Goal: Task Accomplishment & Management: Complete application form

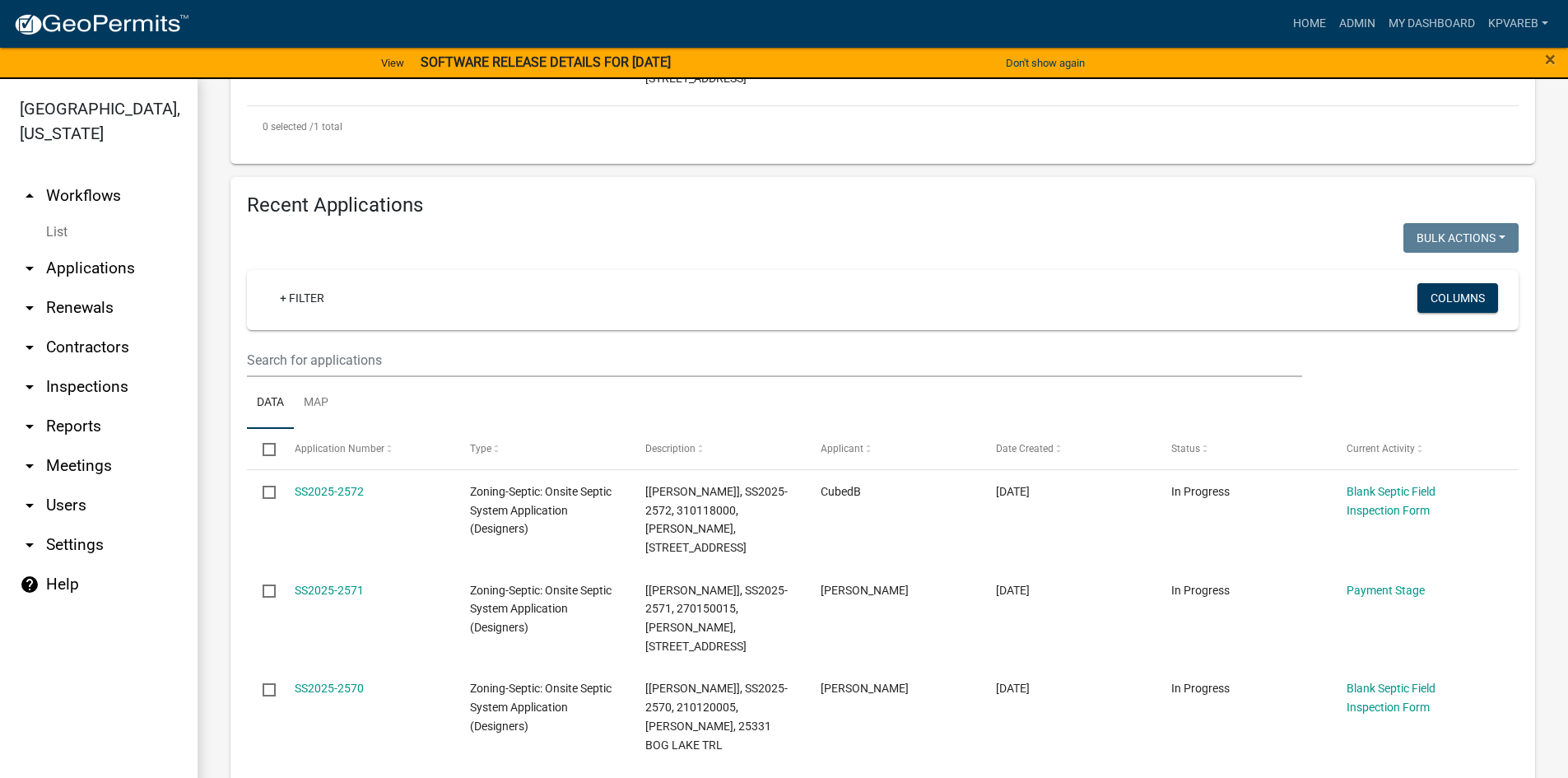
scroll to position [576, 0]
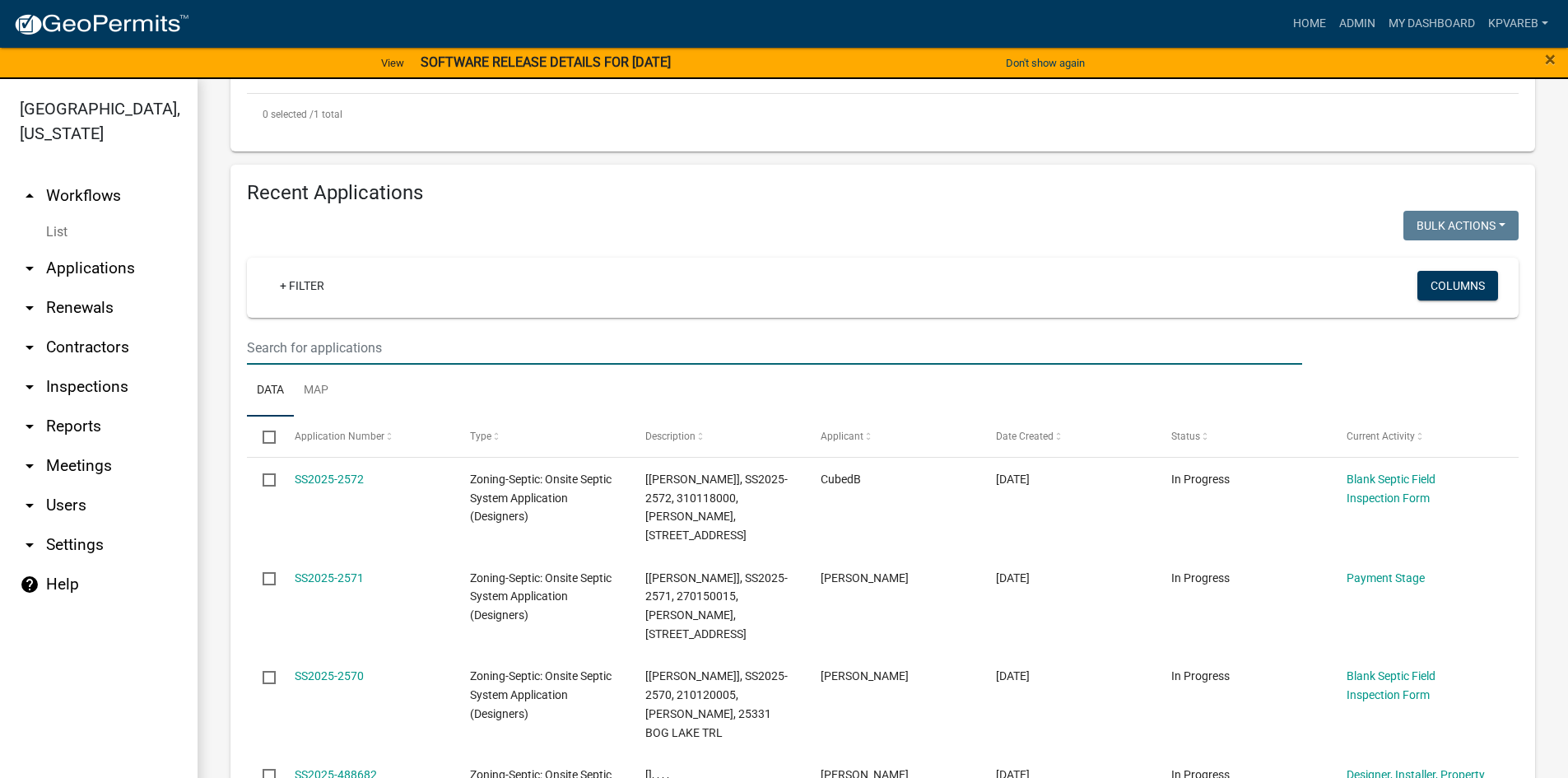
click at [314, 342] on input "text" at bounding box center [774, 348] width 1055 height 33
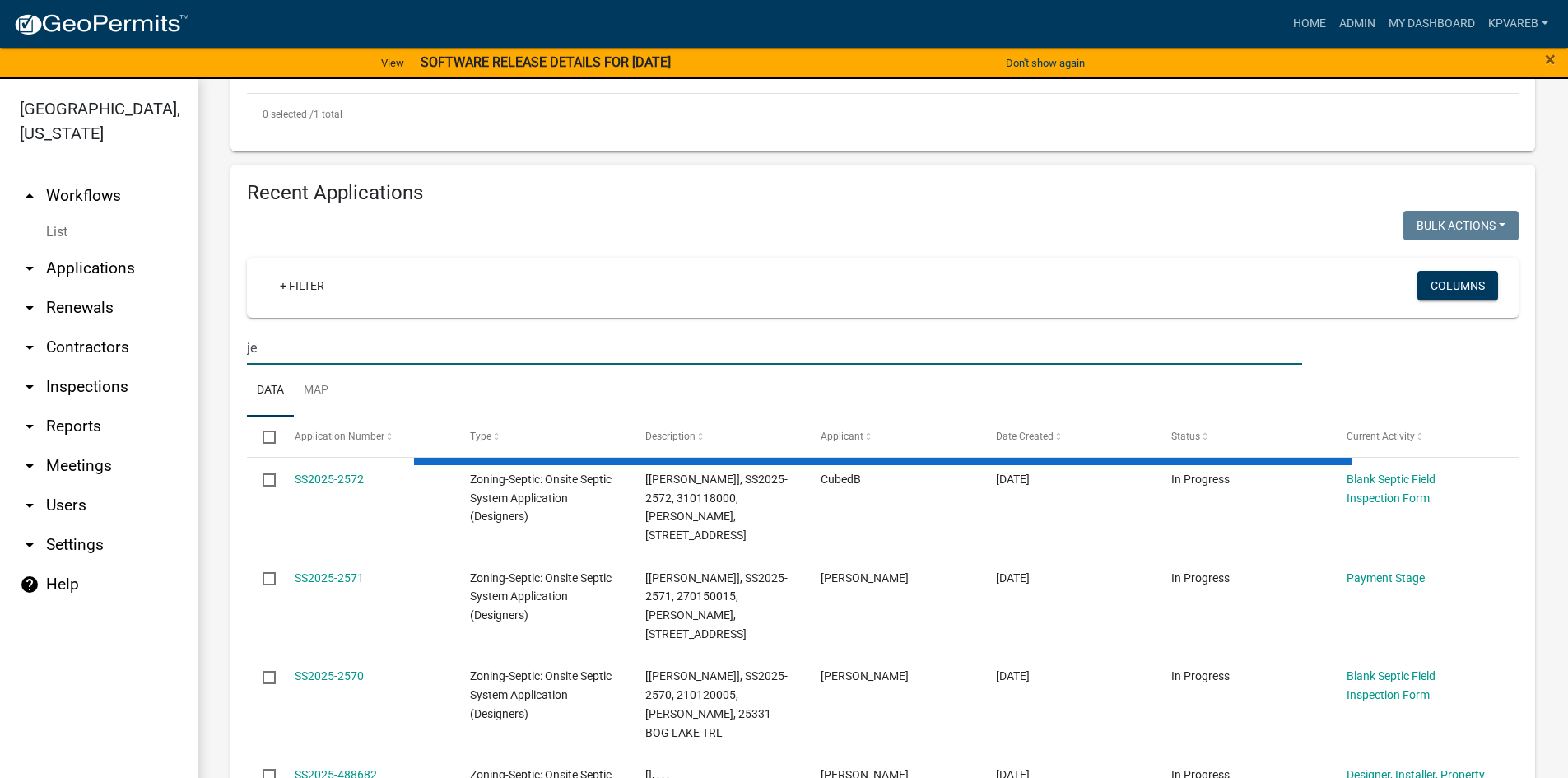
type input "e"
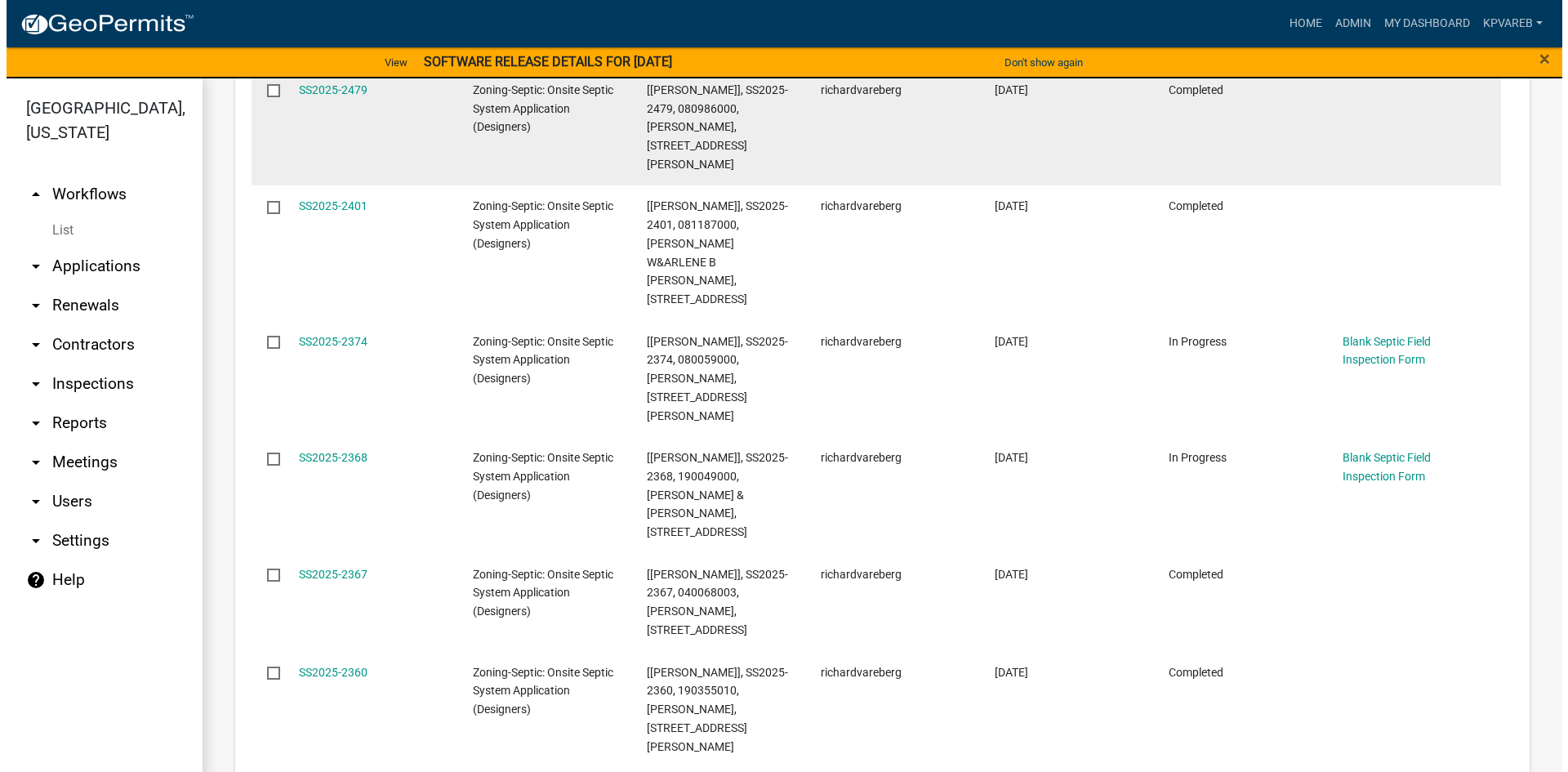
scroll to position [1306, 0]
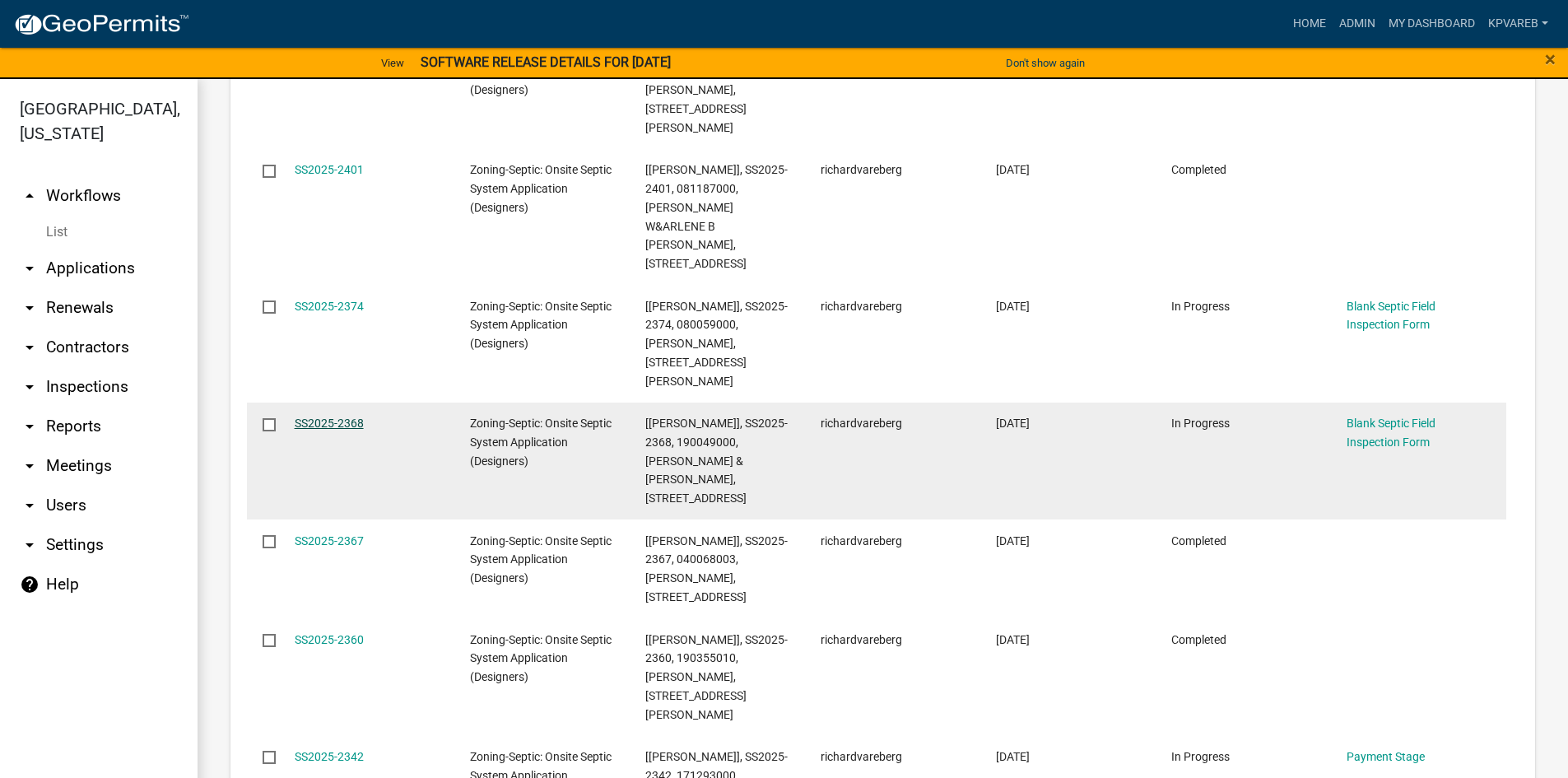
type input "[PERSON_NAME]"
click at [358, 416] on link "SS2025-2368" at bounding box center [329, 422] width 69 height 13
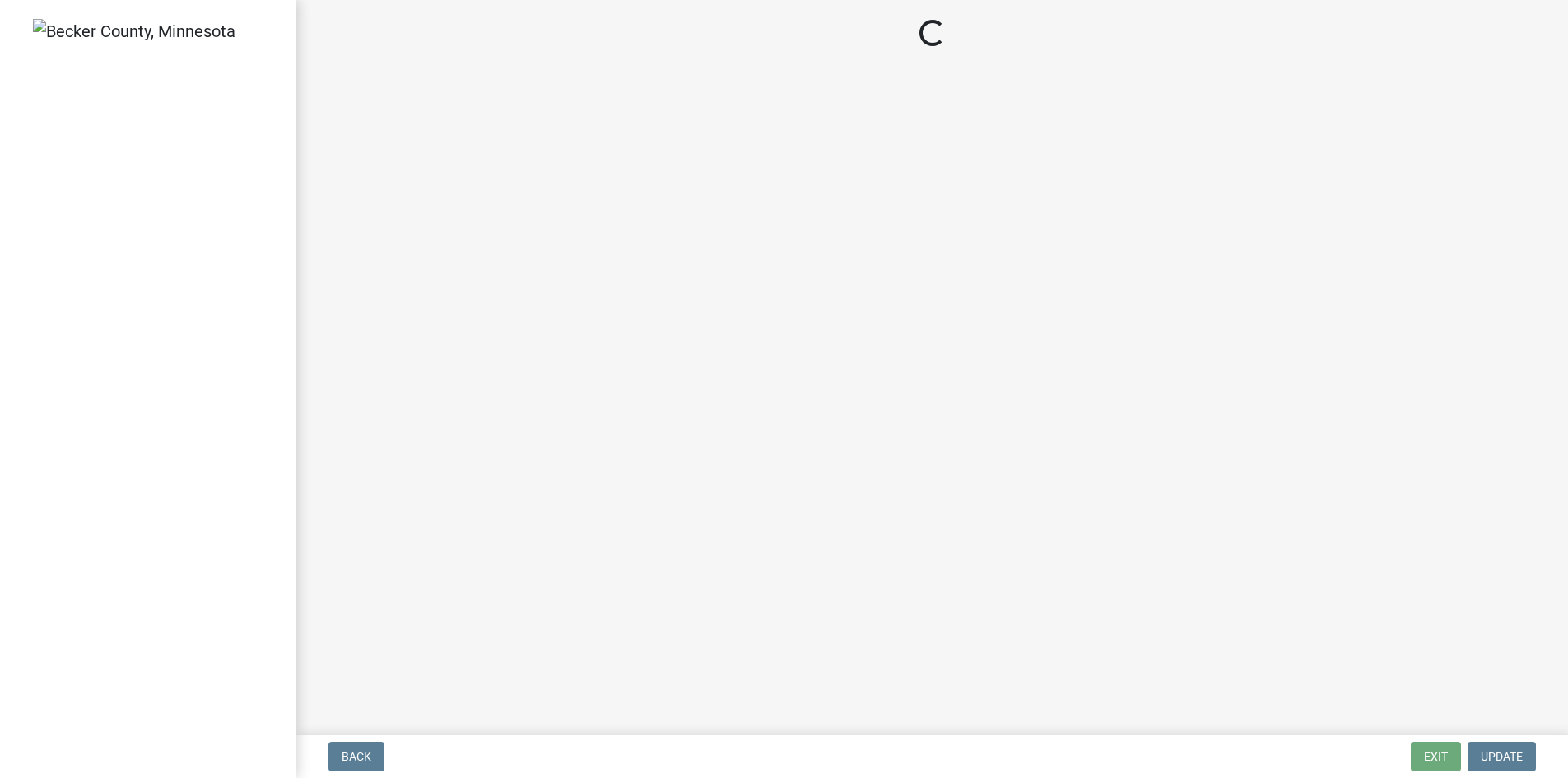
click at [357, 346] on main "Loading..." at bounding box center [932, 364] width 1272 height 728
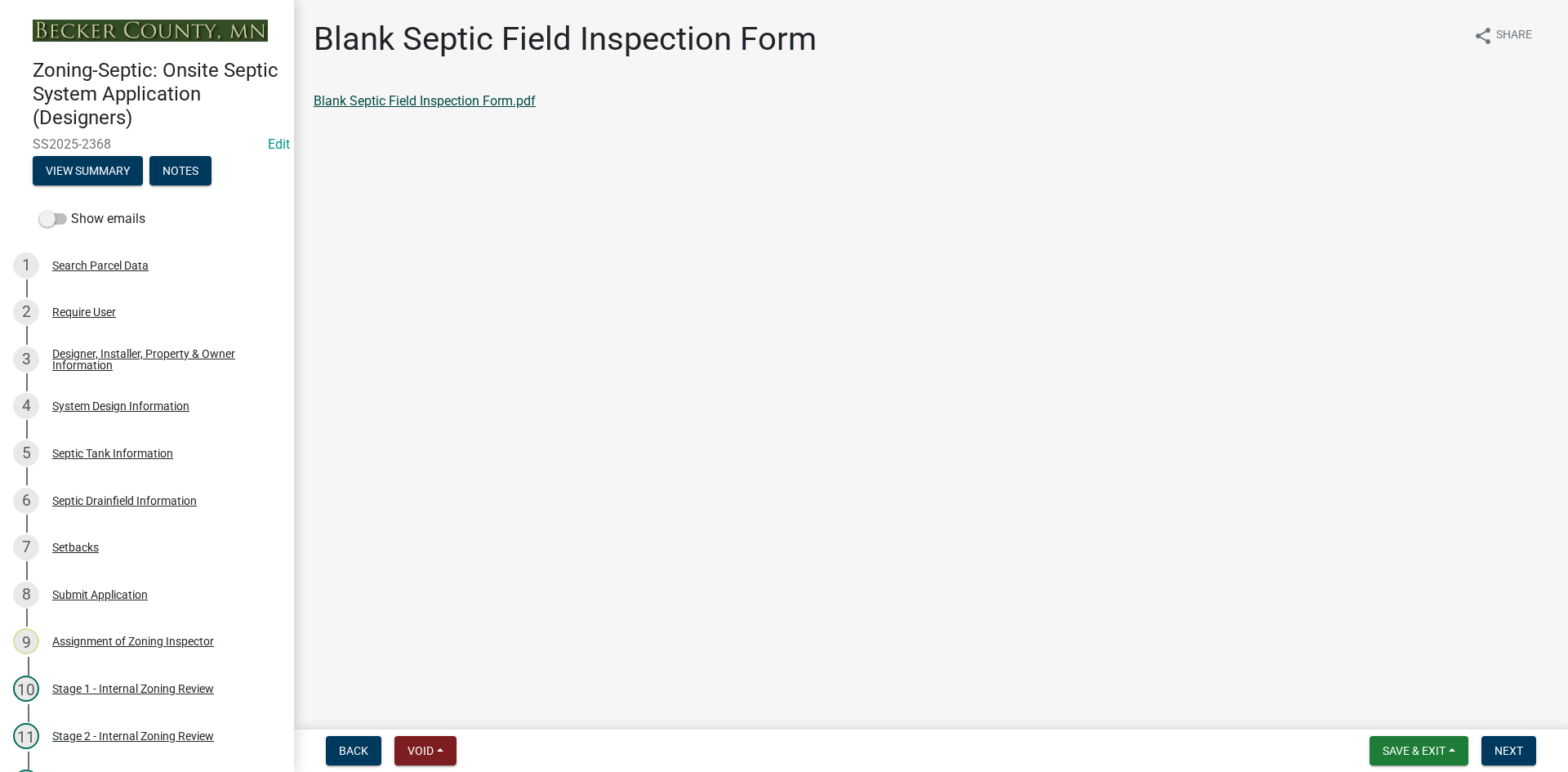
click at [466, 94] on link "Blank Septic Field Inspection Form.pdf" at bounding box center [424, 101] width 222 height 16
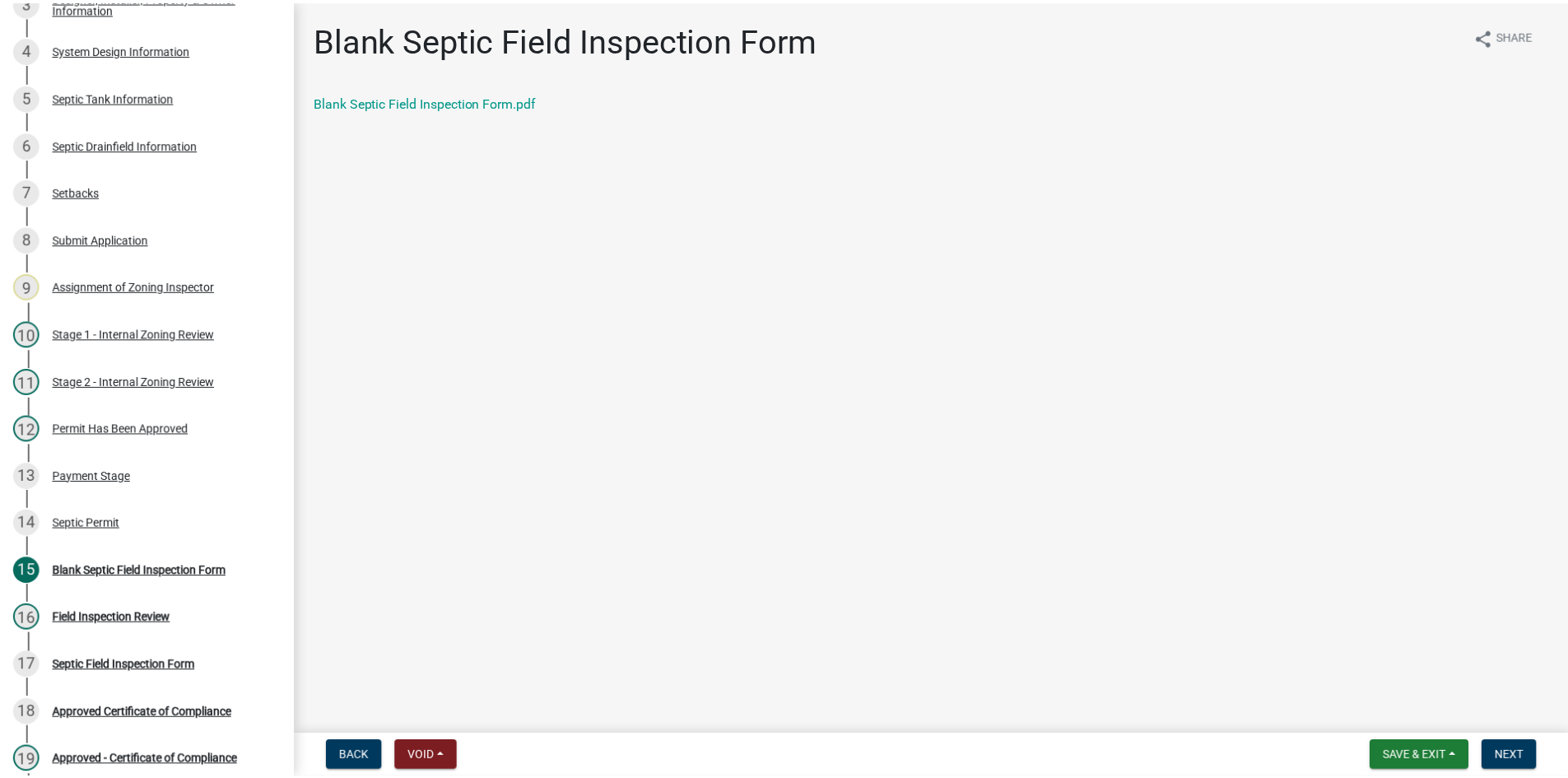
scroll to position [375, 0]
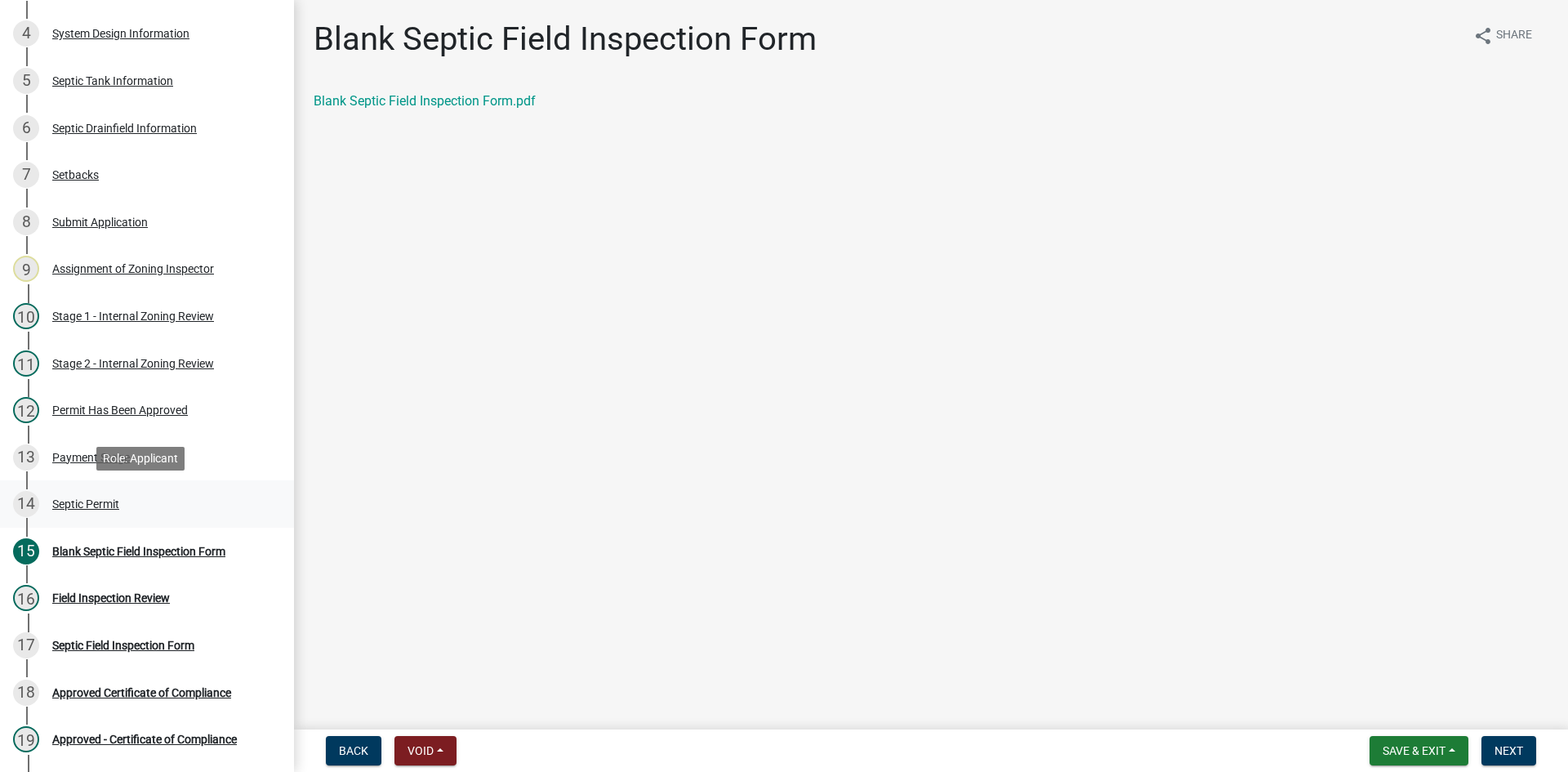
click at [92, 506] on div "Septic Permit" at bounding box center [85, 504] width 67 height 11
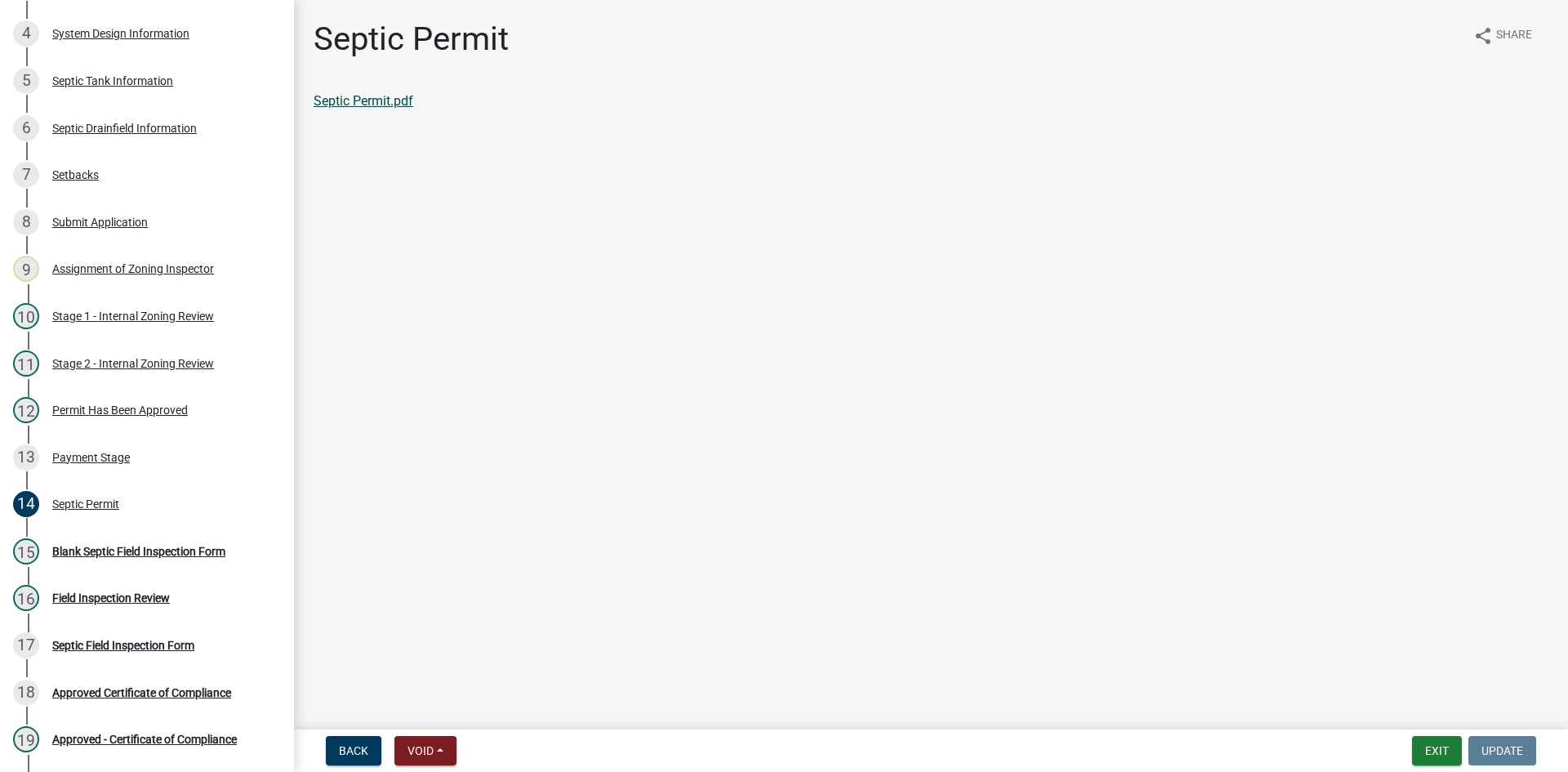
click at [368, 101] on link "Septic Permit.pdf" at bounding box center [363, 101] width 99 height 16
click at [1442, 749] on button "Exit" at bounding box center [1436, 750] width 50 height 30
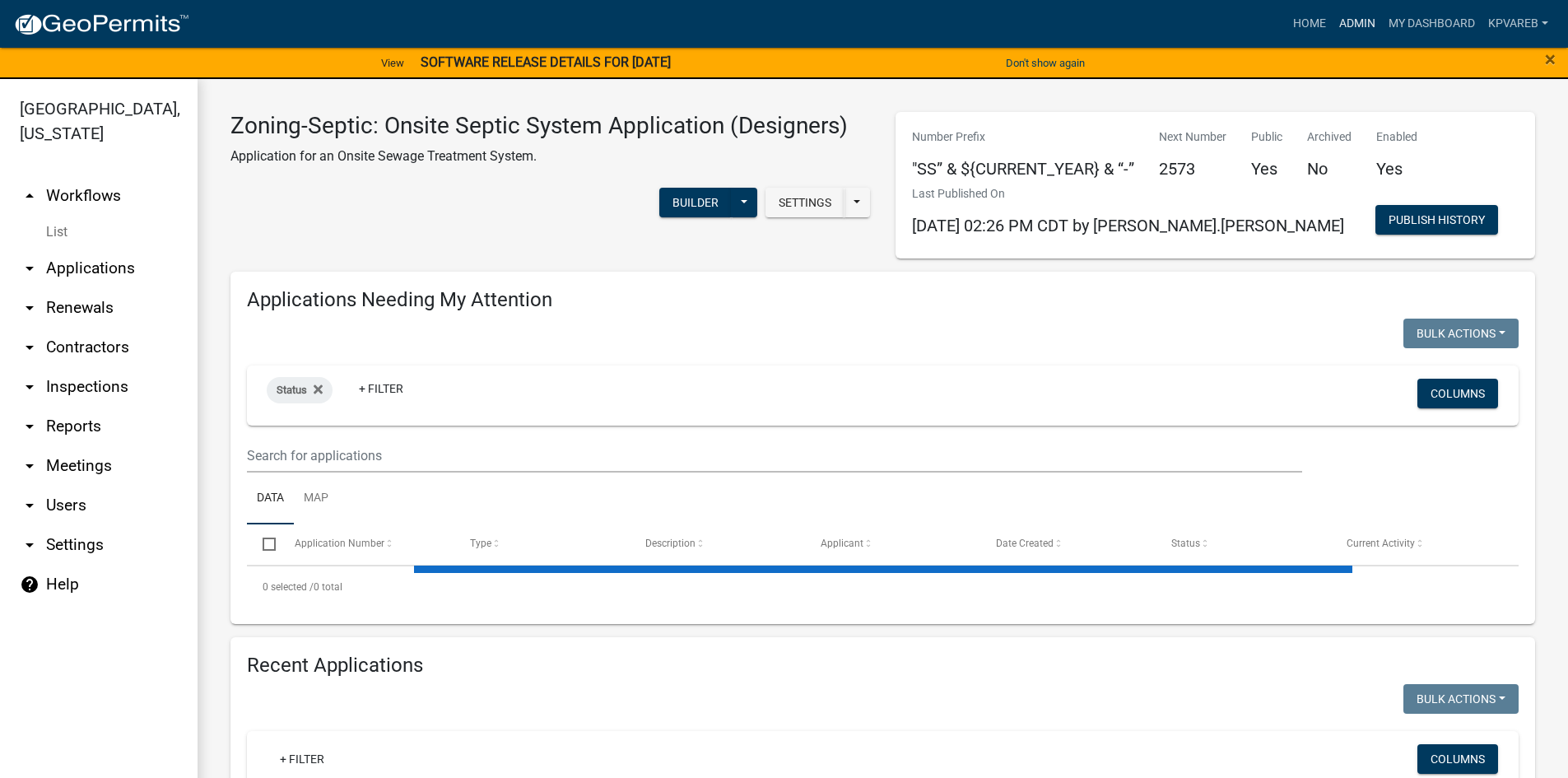
click at [1355, 23] on link "Admin" at bounding box center [1357, 24] width 49 height 32
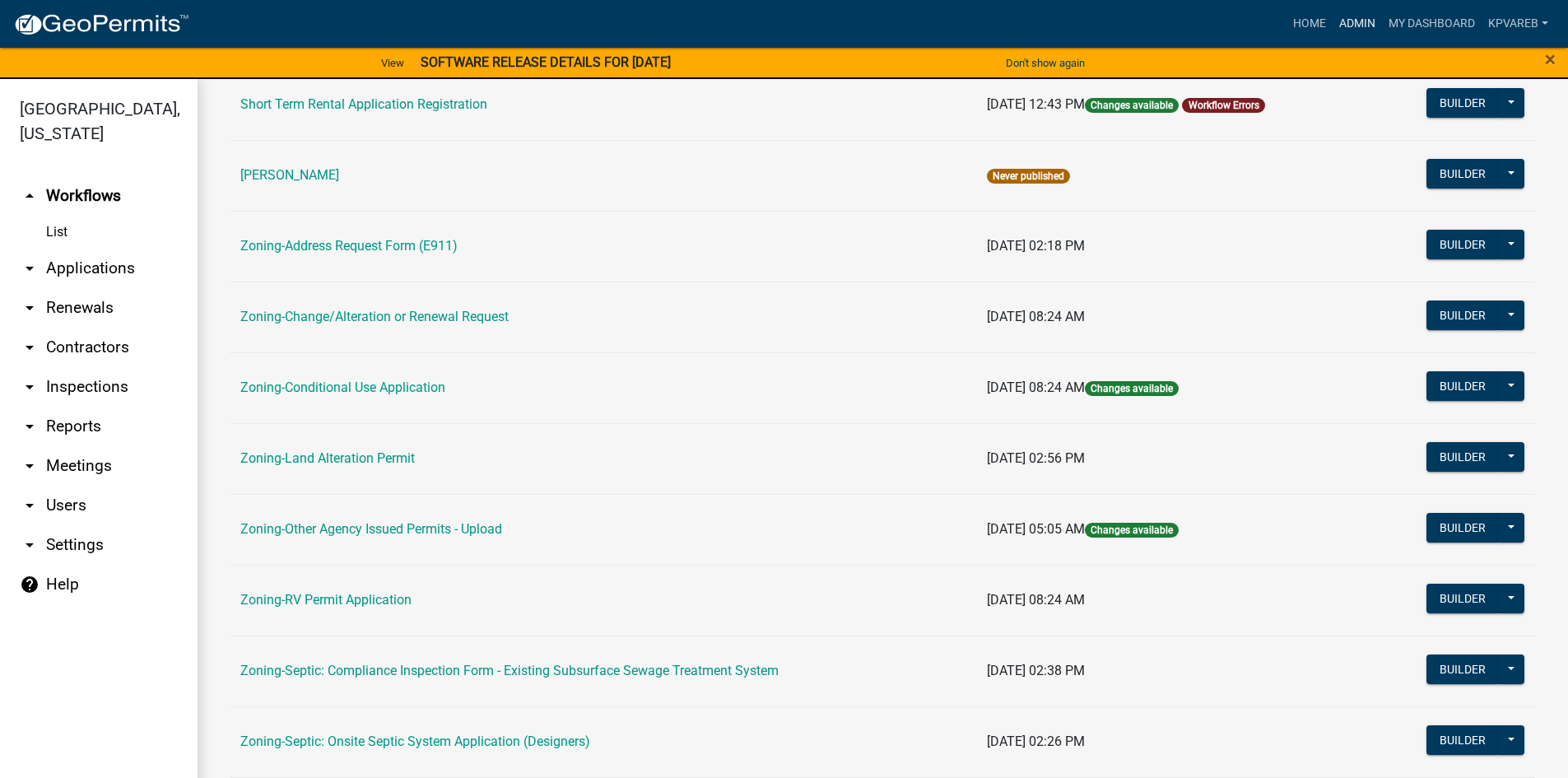
scroll to position [412, 0]
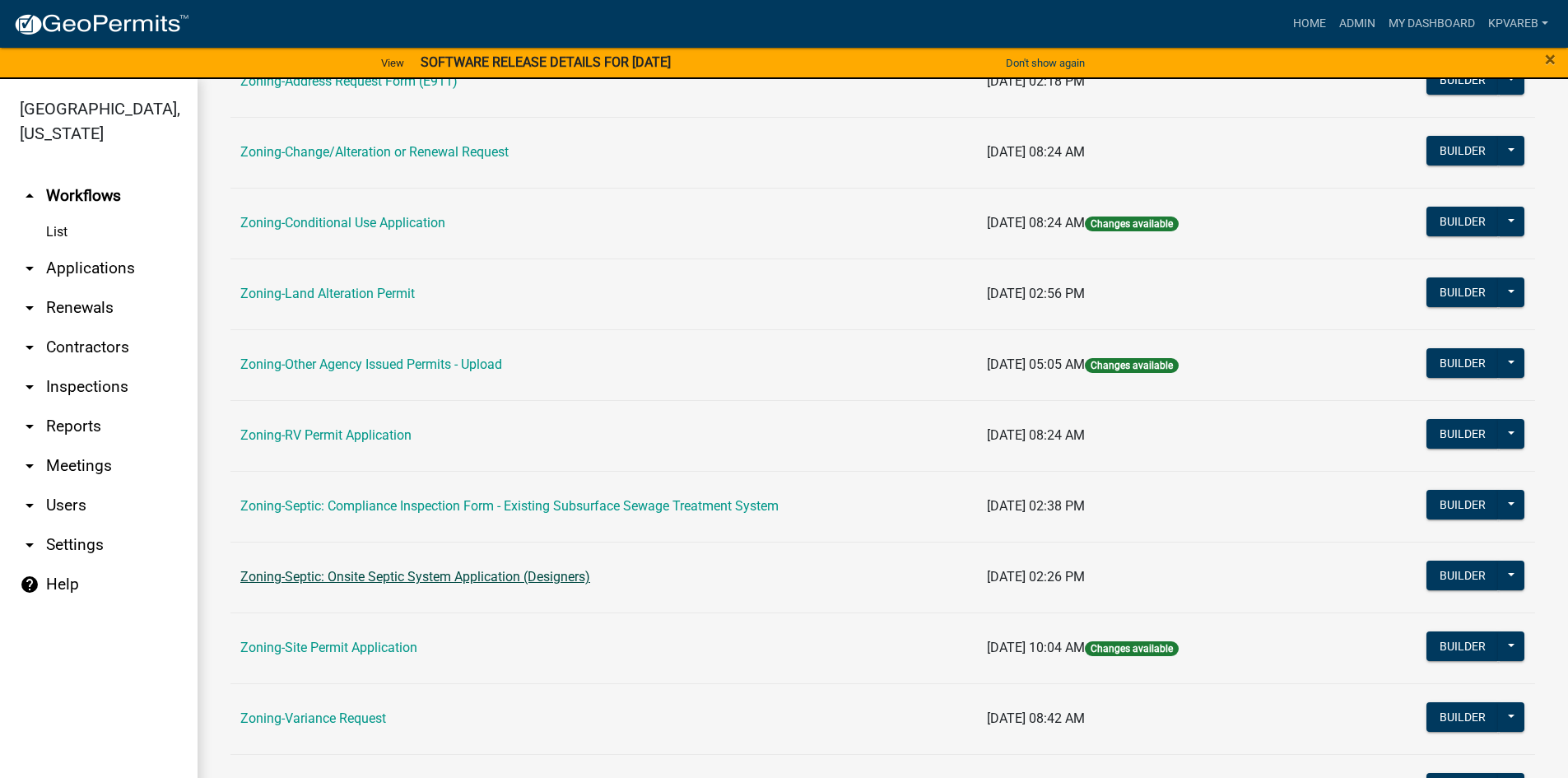
click at [453, 581] on link "Zoning-Septic: Onsite Septic System Application (Designers)" at bounding box center [415, 577] width 350 height 16
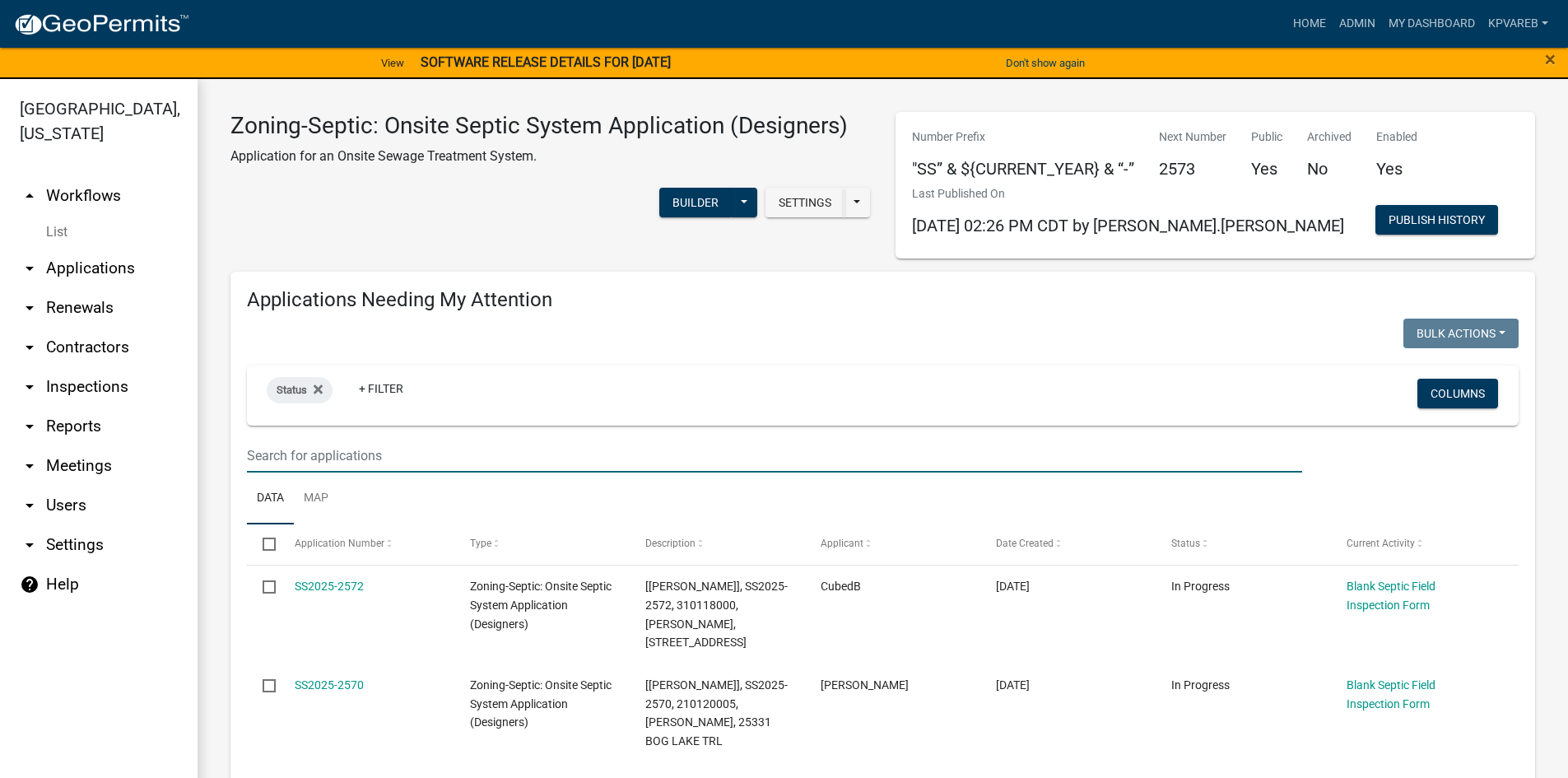
click at [300, 454] on input "text" at bounding box center [774, 456] width 1055 height 33
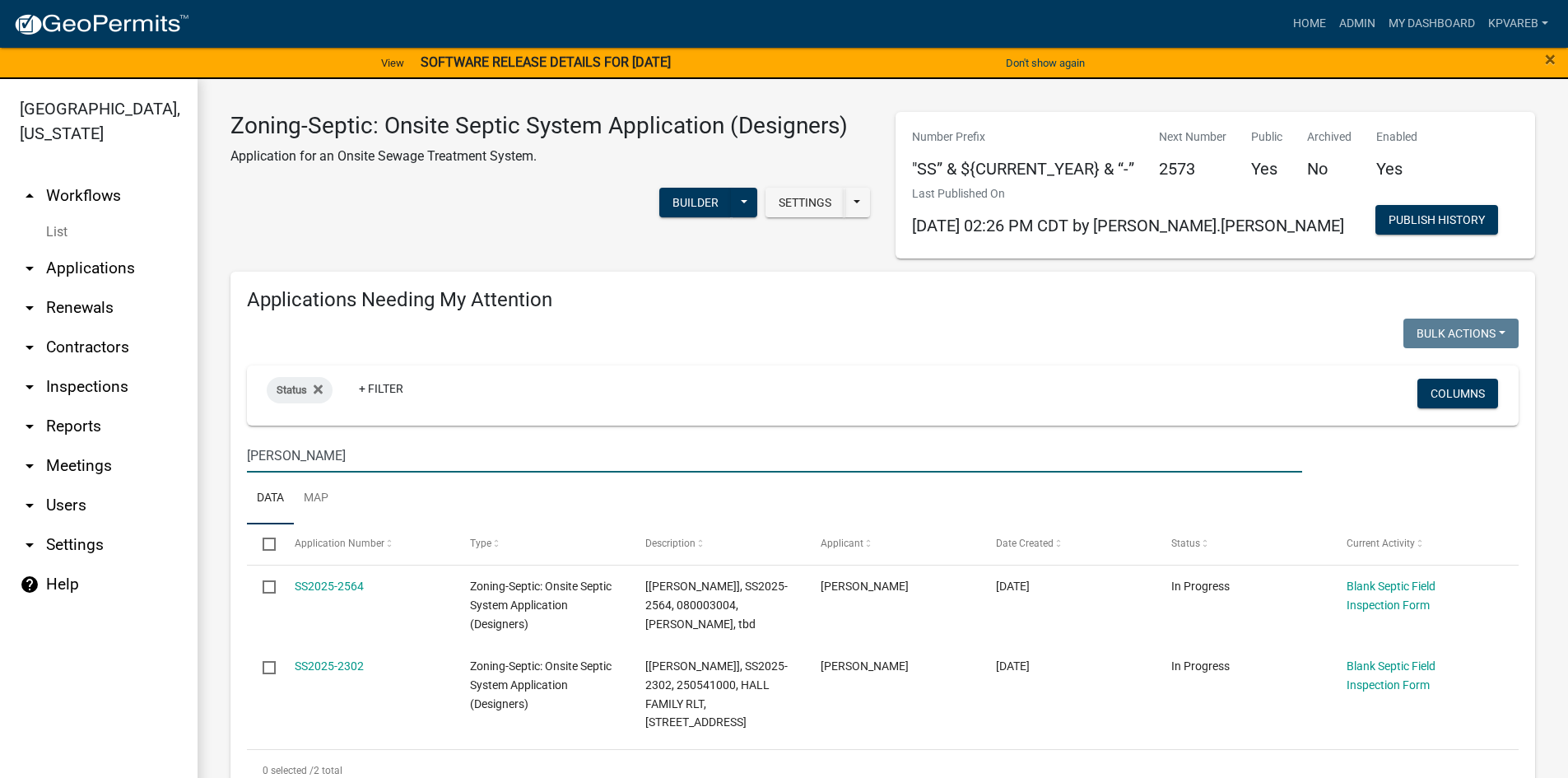
drag, startPoint x: 318, startPoint y: 456, endPoint x: 72, endPoint y: 494, distance: 248.9
click at [72, 494] on div "[GEOGRAPHIC_DATA], [US_STATE] arrow_drop_up Workflows List arrow_drop_down Appl…" at bounding box center [784, 438] width 1568 height 718
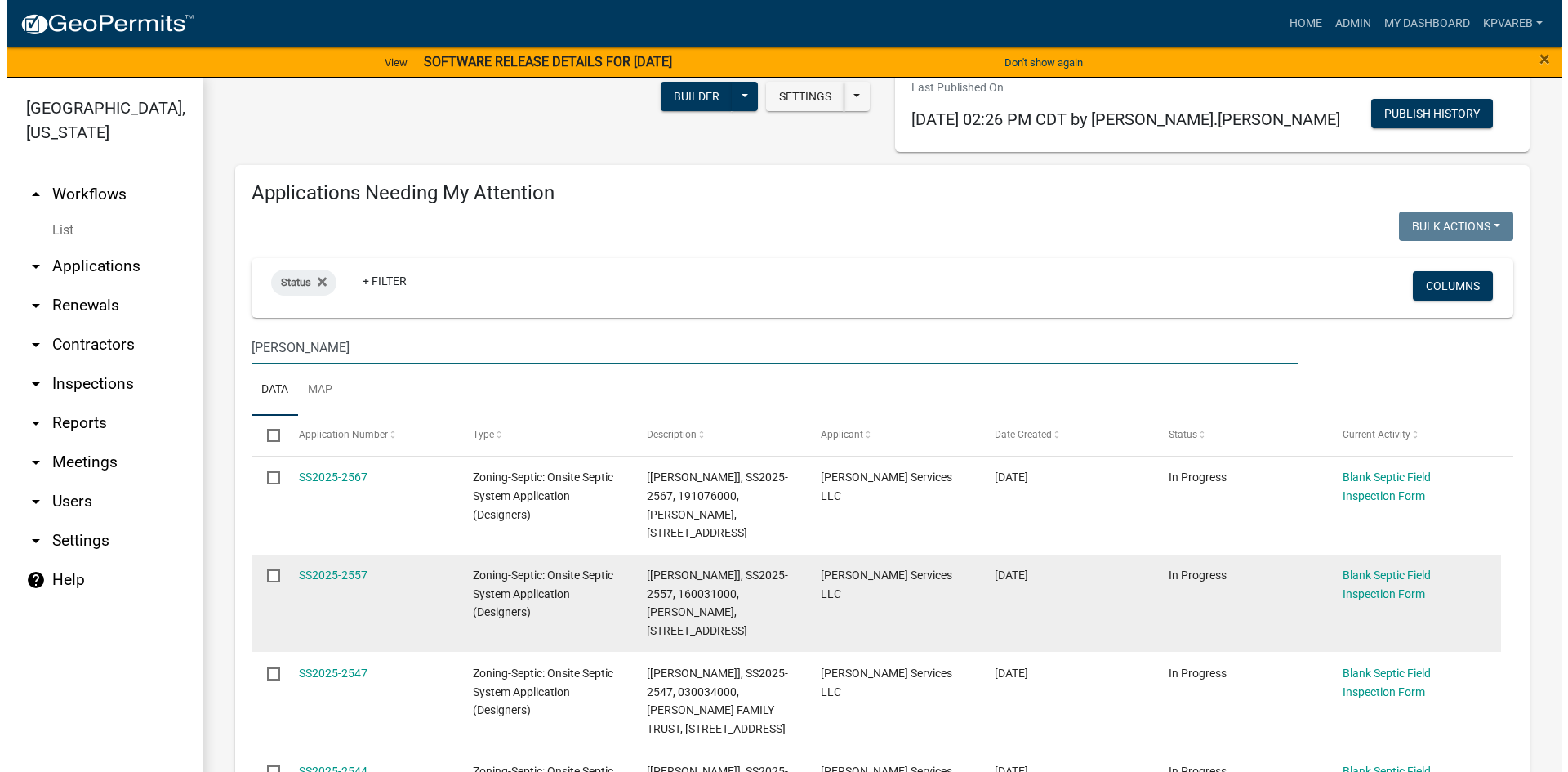
scroll to position [245, 0]
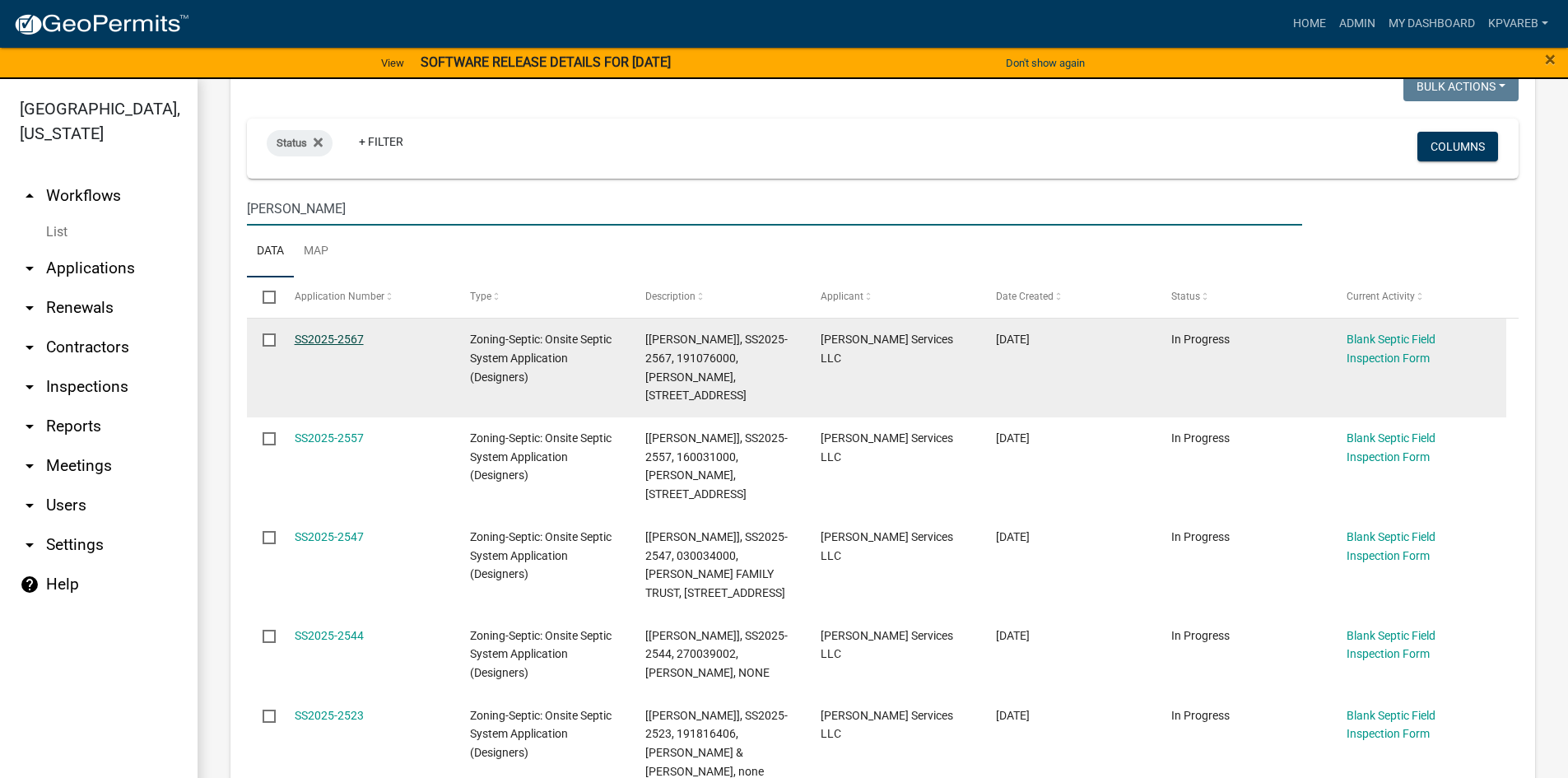
type input "[PERSON_NAME]"
click at [335, 342] on link "SS2025-2567" at bounding box center [329, 339] width 69 height 13
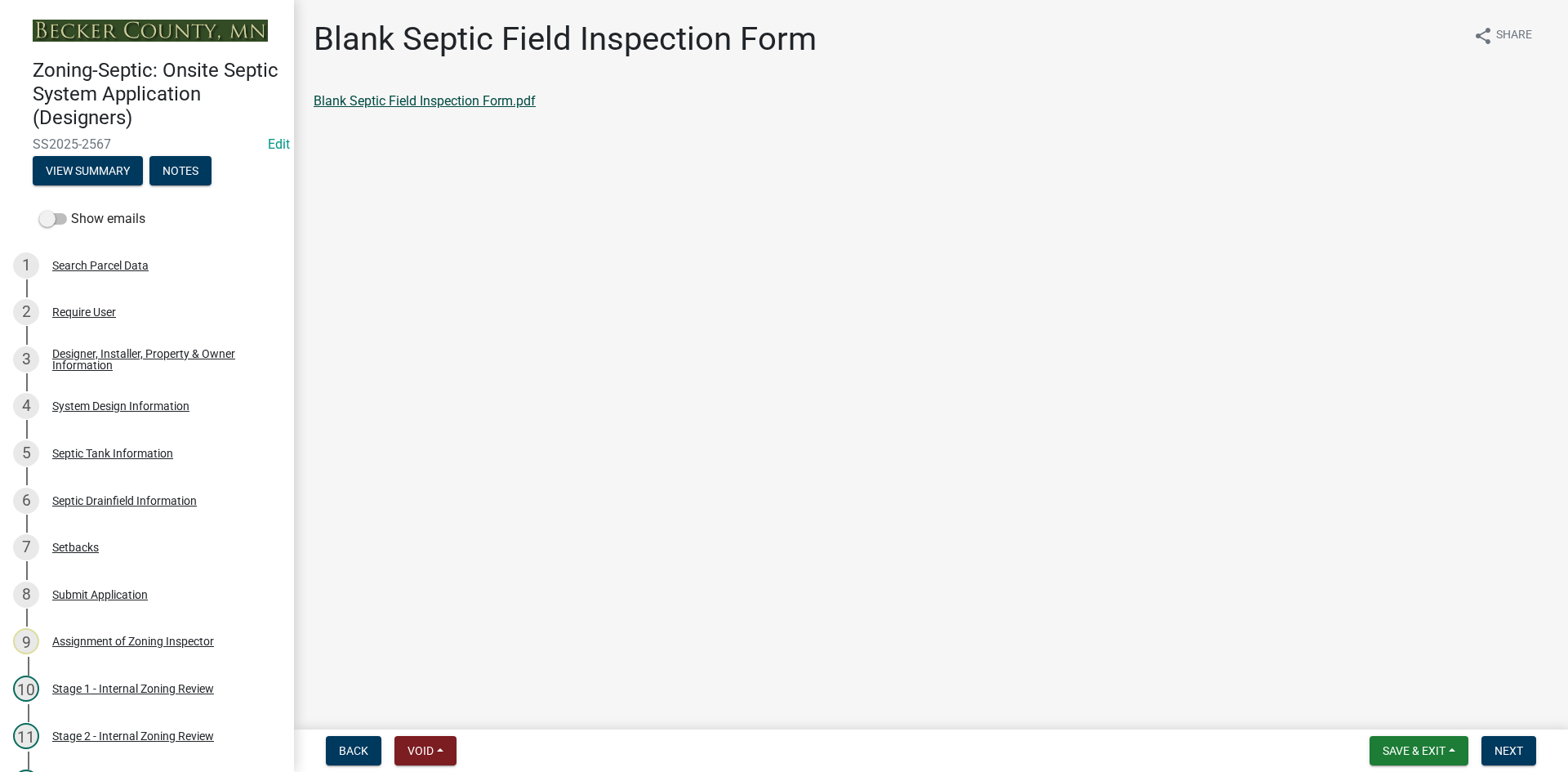
click at [454, 99] on link "Blank Septic Field Inspection Form.pdf" at bounding box center [424, 101] width 222 height 16
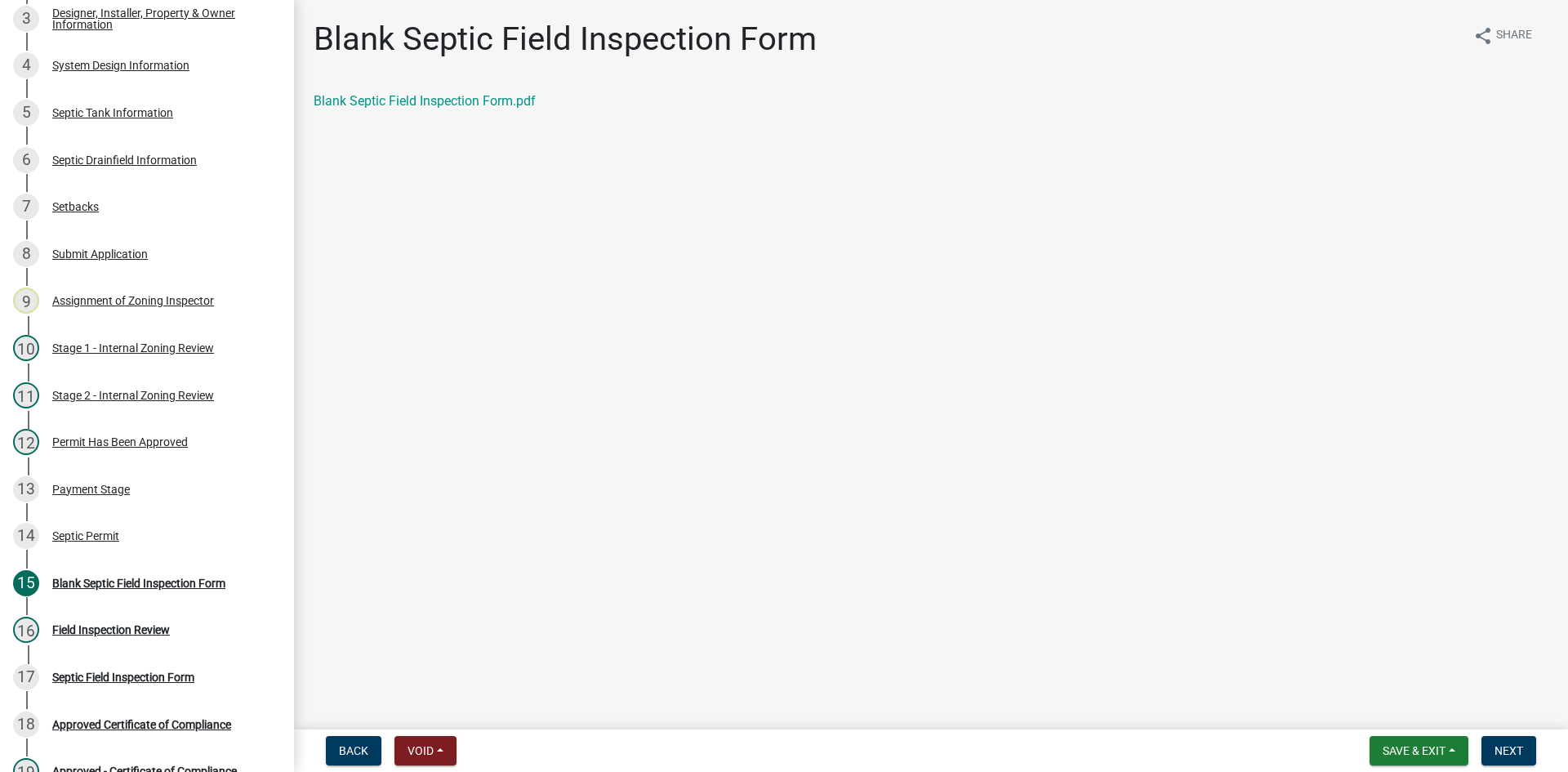
scroll to position [501, 0]
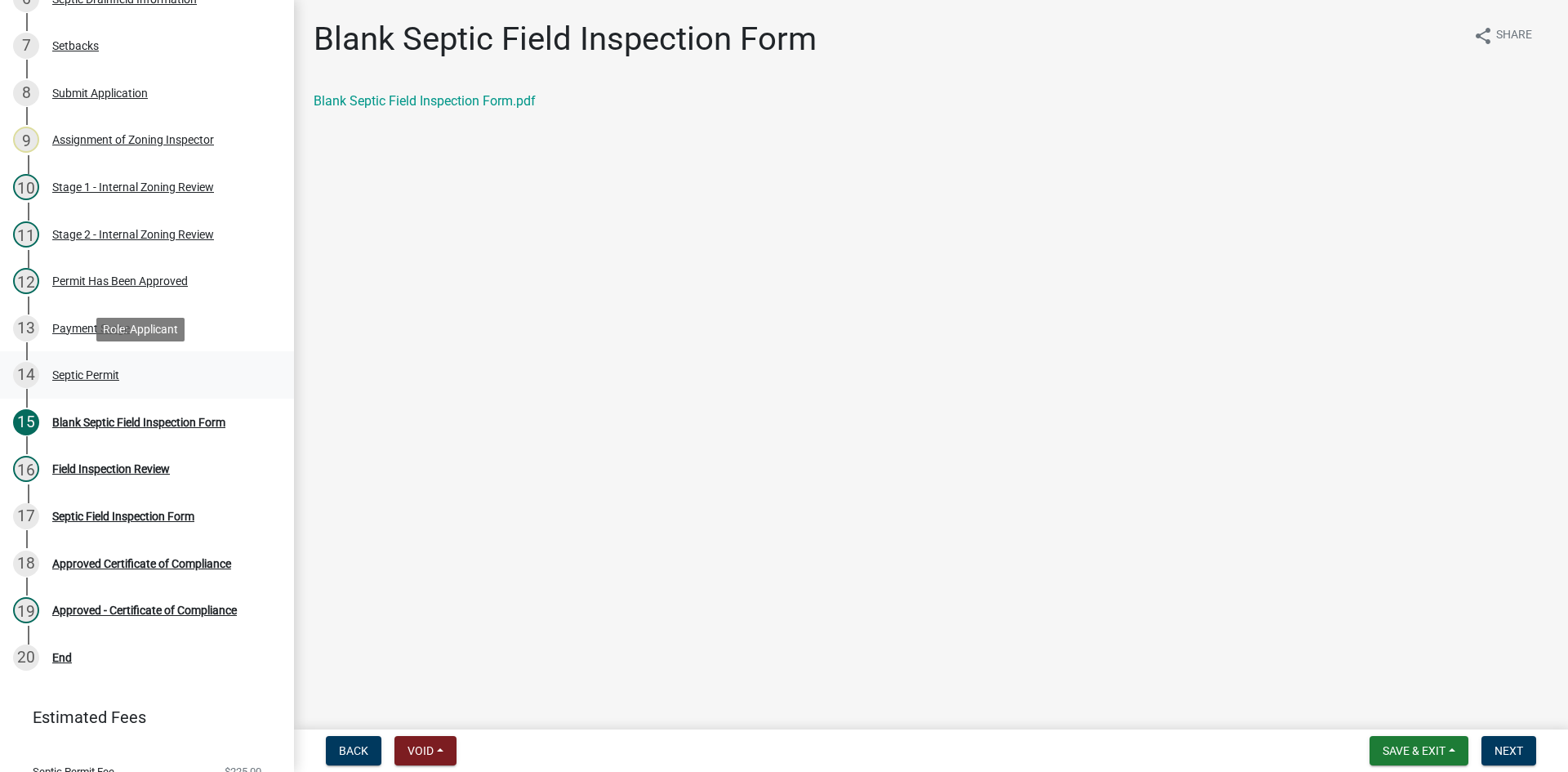
click at [105, 378] on div "Septic Permit" at bounding box center [85, 375] width 67 height 11
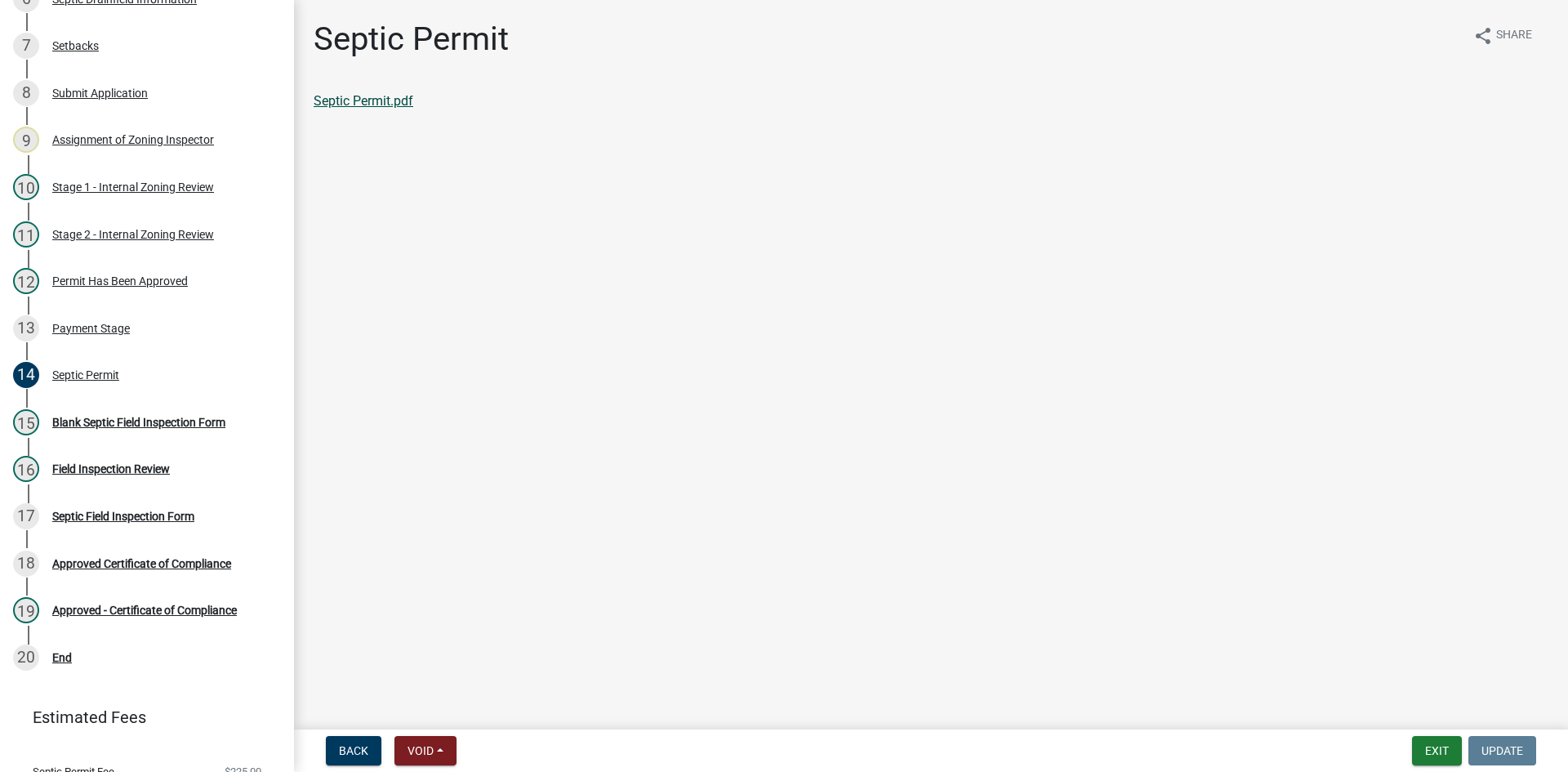
click at [384, 100] on link "Septic Permit.pdf" at bounding box center [363, 101] width 99 height 16
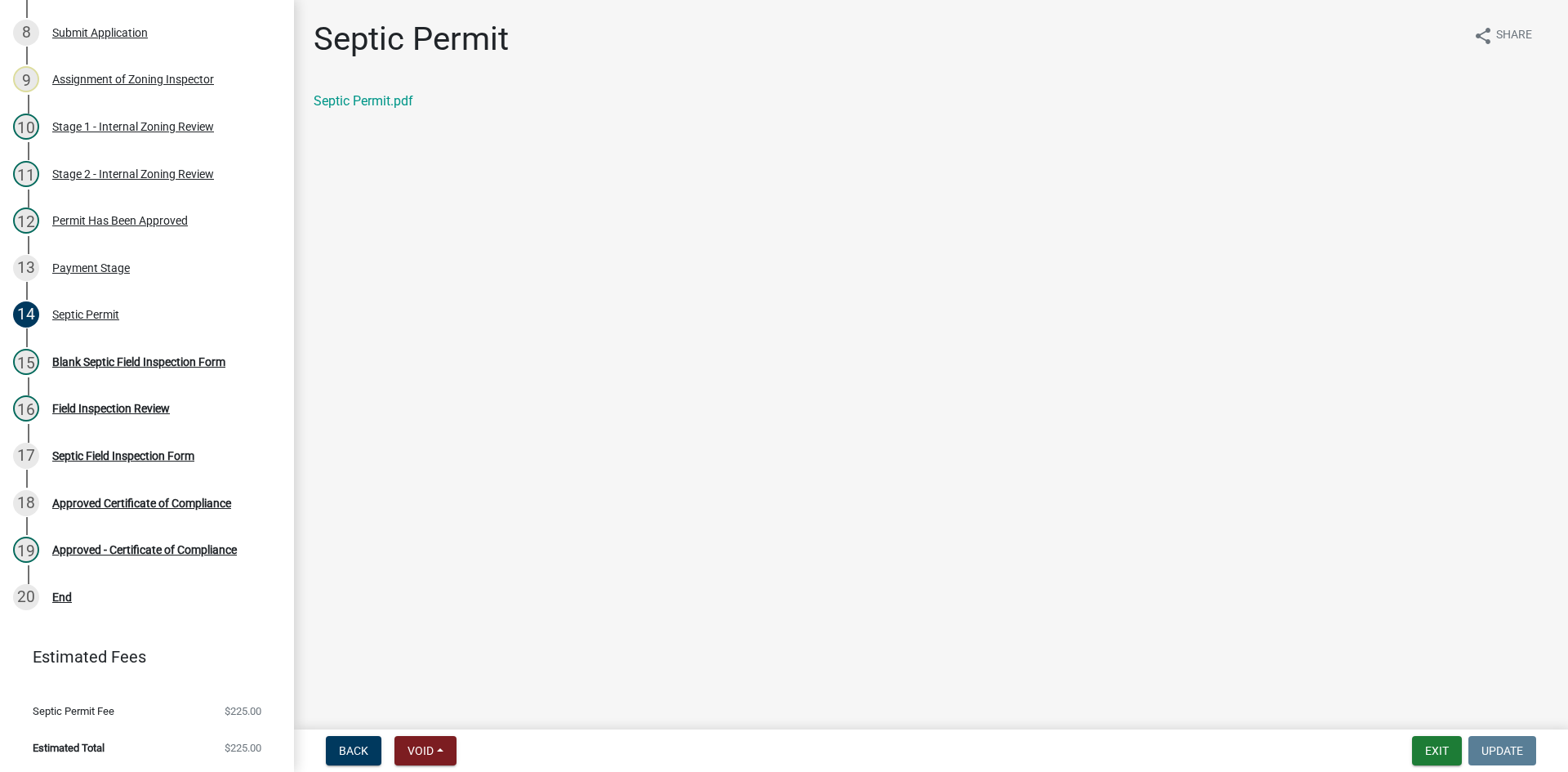
scroll to position [137, 0]
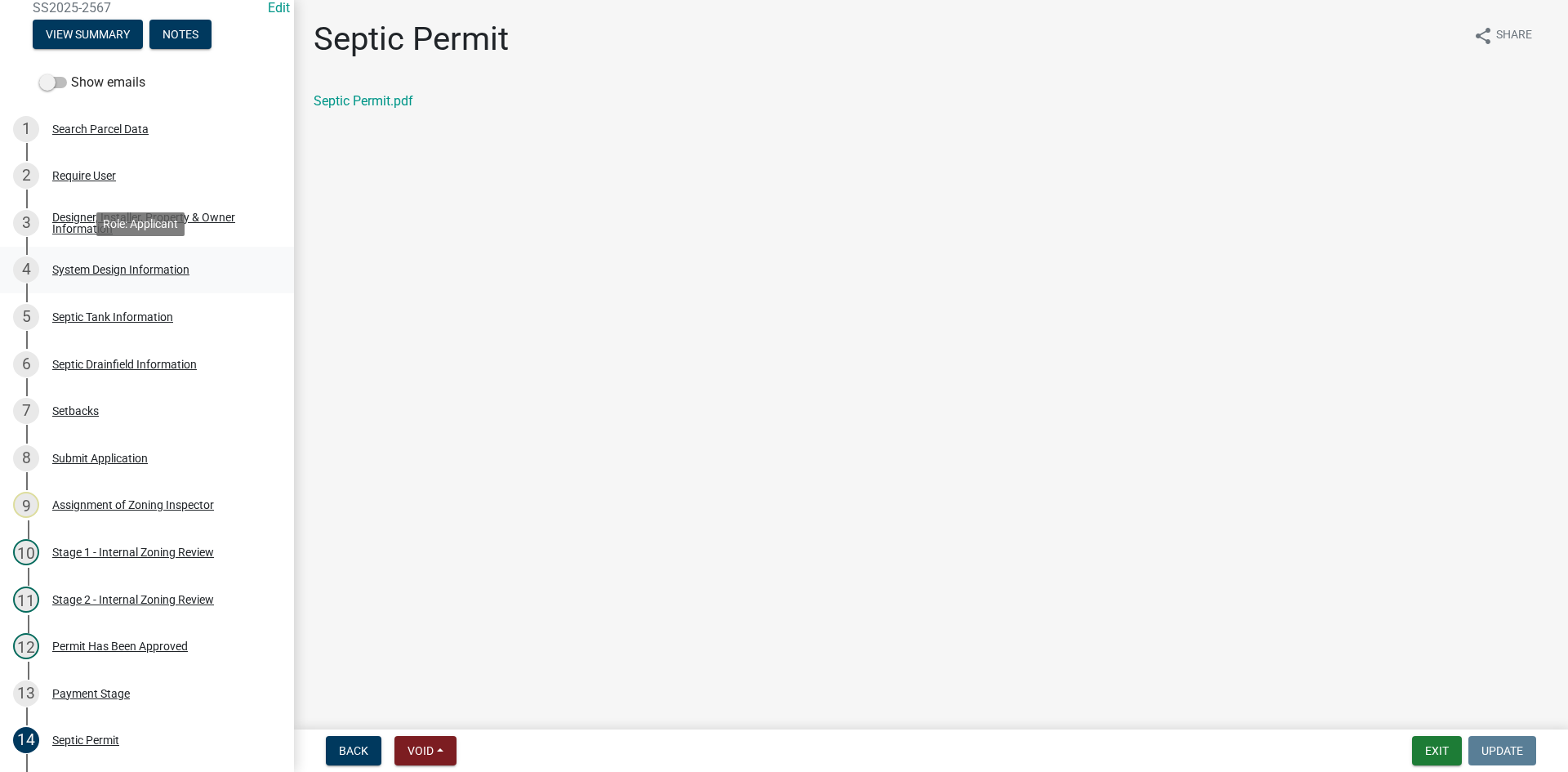
click at [127, 267] on div "System Design Information" at bounding box center [120, 269] width 137 height 11
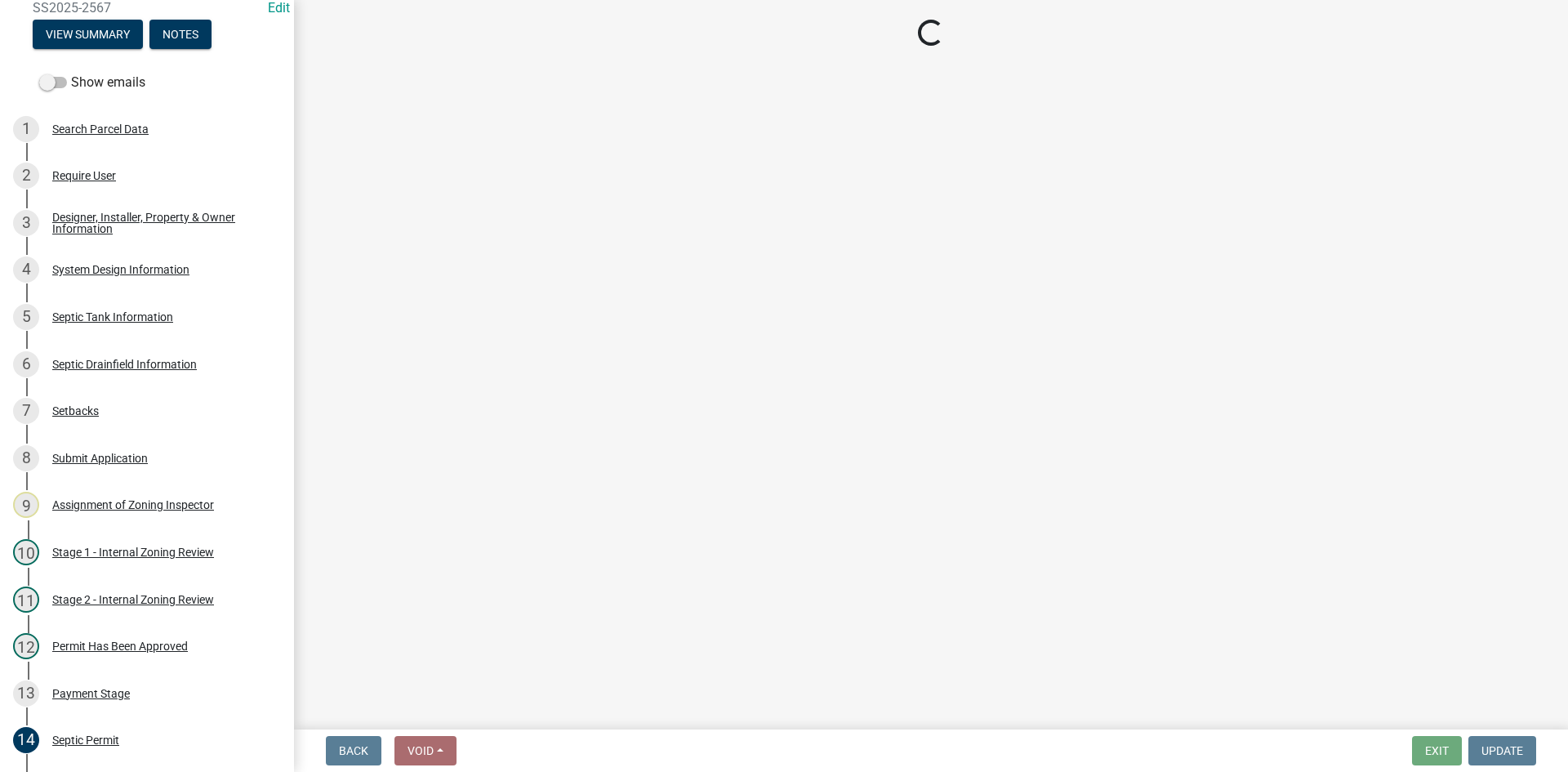
select select "8ba21533-2acf-4cc6-95e5-280e4aabd5a3"
select select "841e6e1b-3a1e-4ec6-be41-af079aae60a3"
select select "011fbff4-a41d-4a75-9bd8-71c7e6c69e0d"
select select "85fdfef2-2683-4311-b5d5-5505f6411127"
select select "ba735beb-519e-40f0-ae20-62d65fc4c46b"
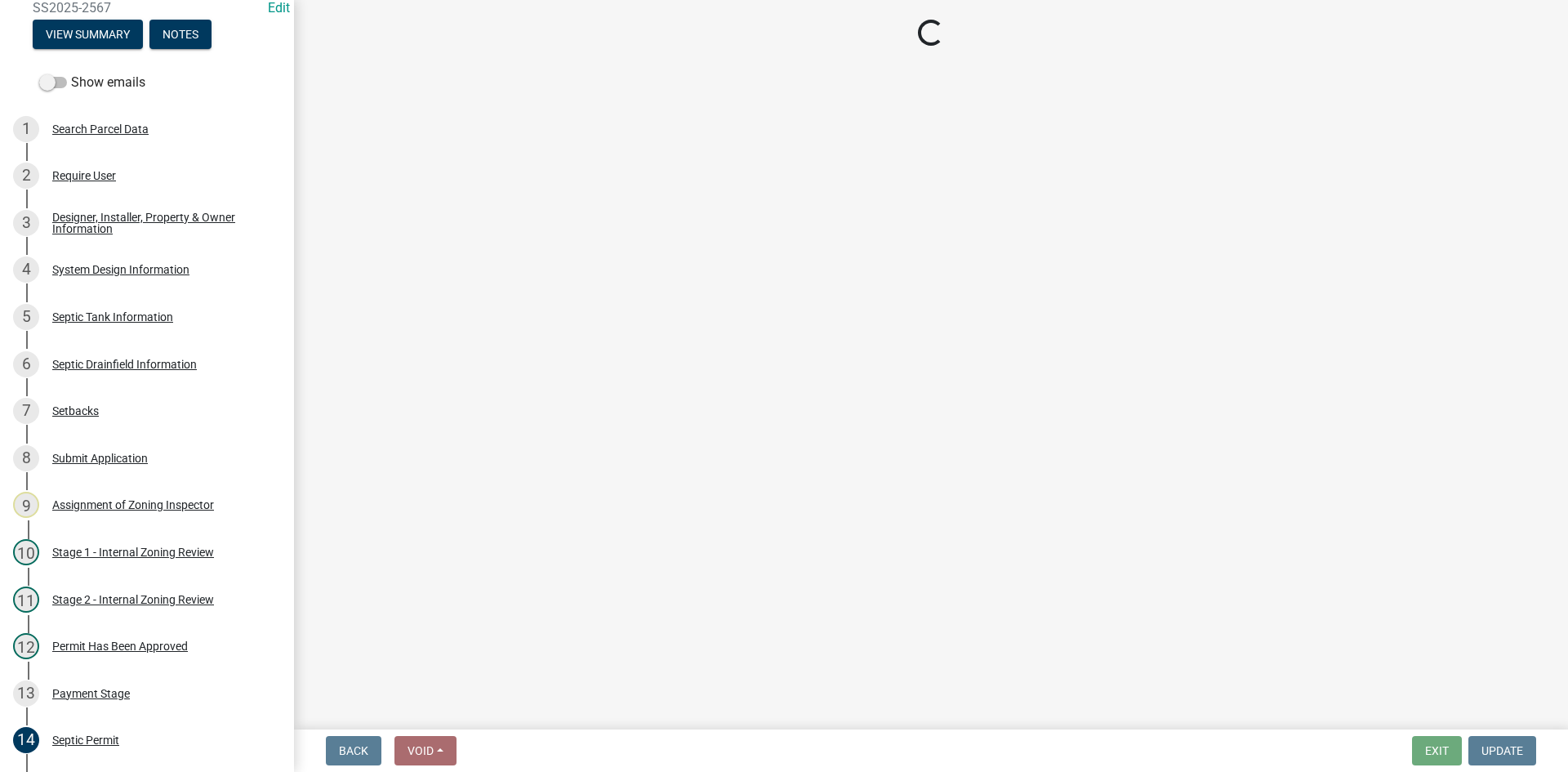
select select "ef698bf5-6172-44c1-9ffb-522c07469aed"
select select "a2b5ca25-65b1-425d-82c5-8881ea380237"
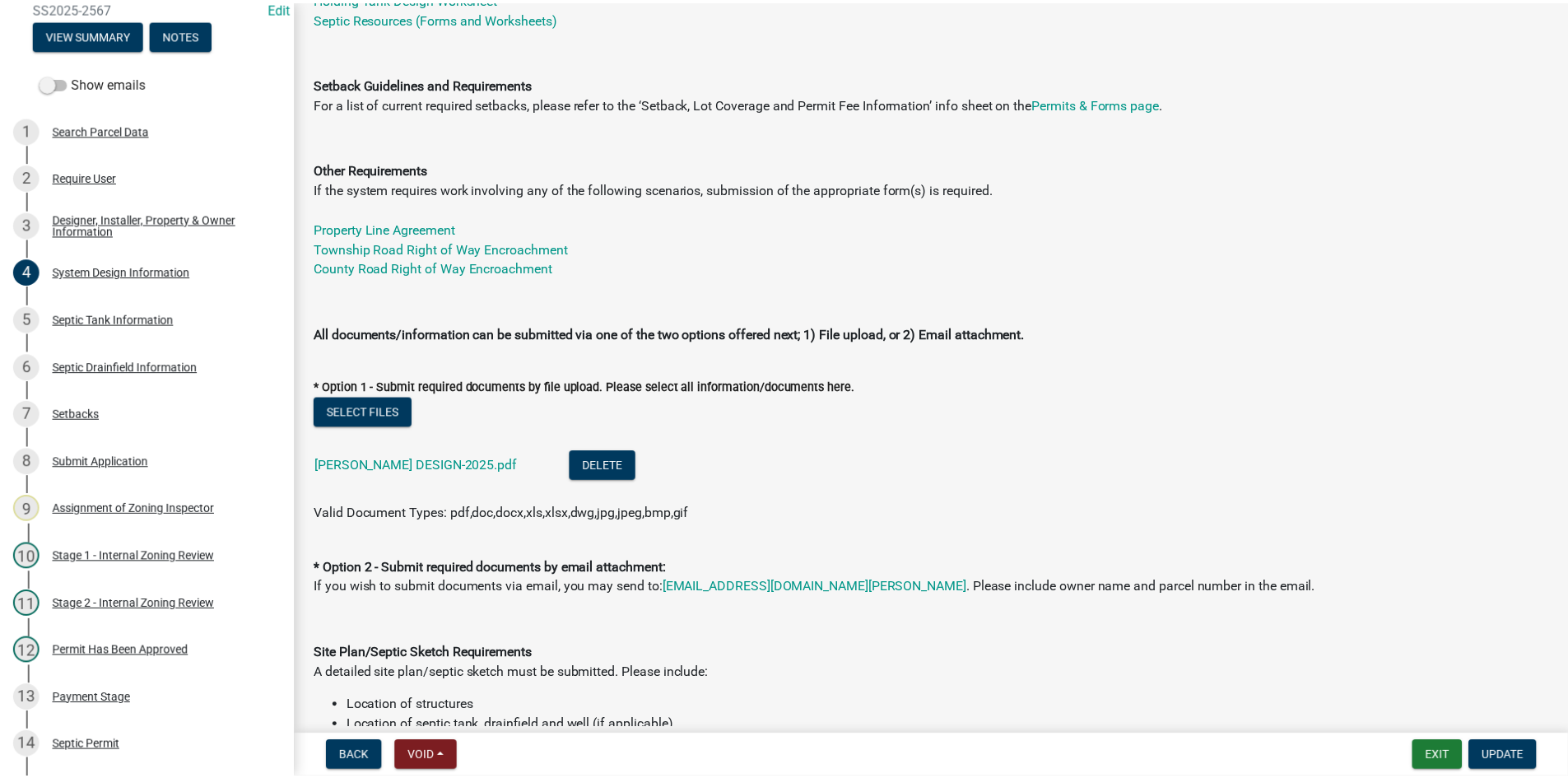
scroll to position [659, 0]
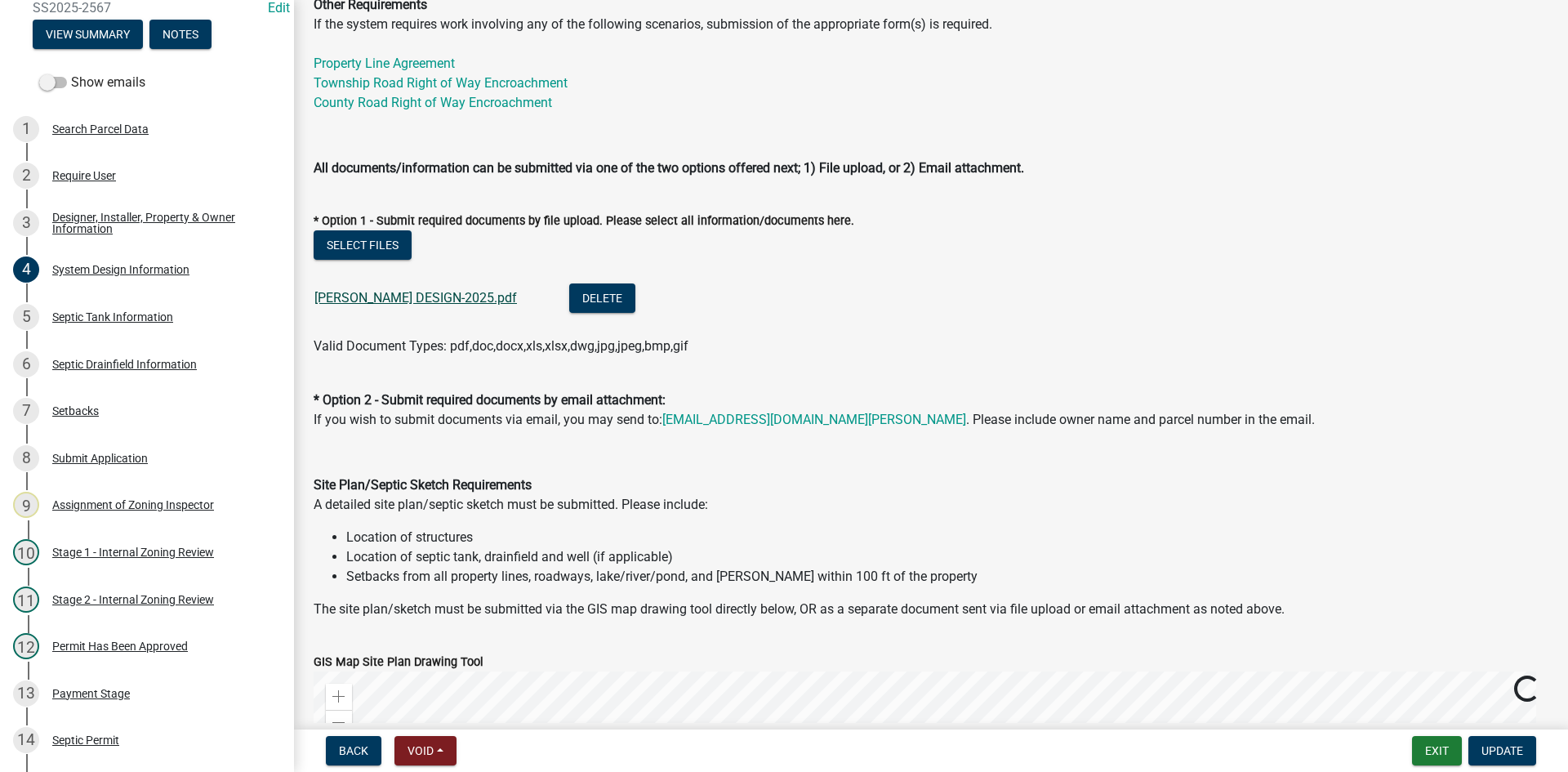
click at [419, 299] on link "[PERSON_NAME] DESIGN-2025.pdf" at bounding box center [416, 298] width 202 height 16
click at [1416, 761] on button "Exit" at bounding box center [1436, 750] width 50 height 30
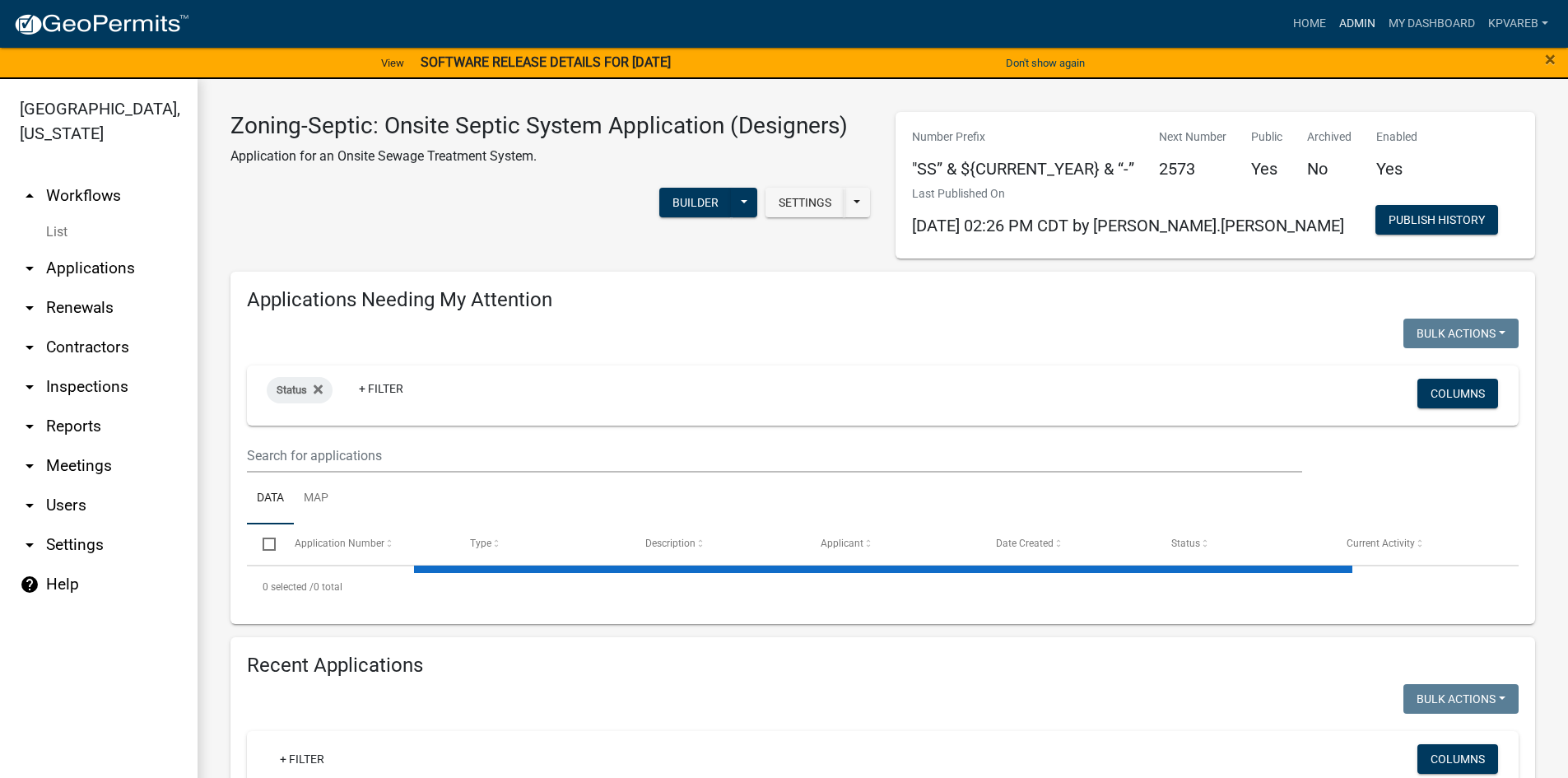
click at [1355, 18] on link "Admin" at bounding box center [1357, 24] width 49 height 32
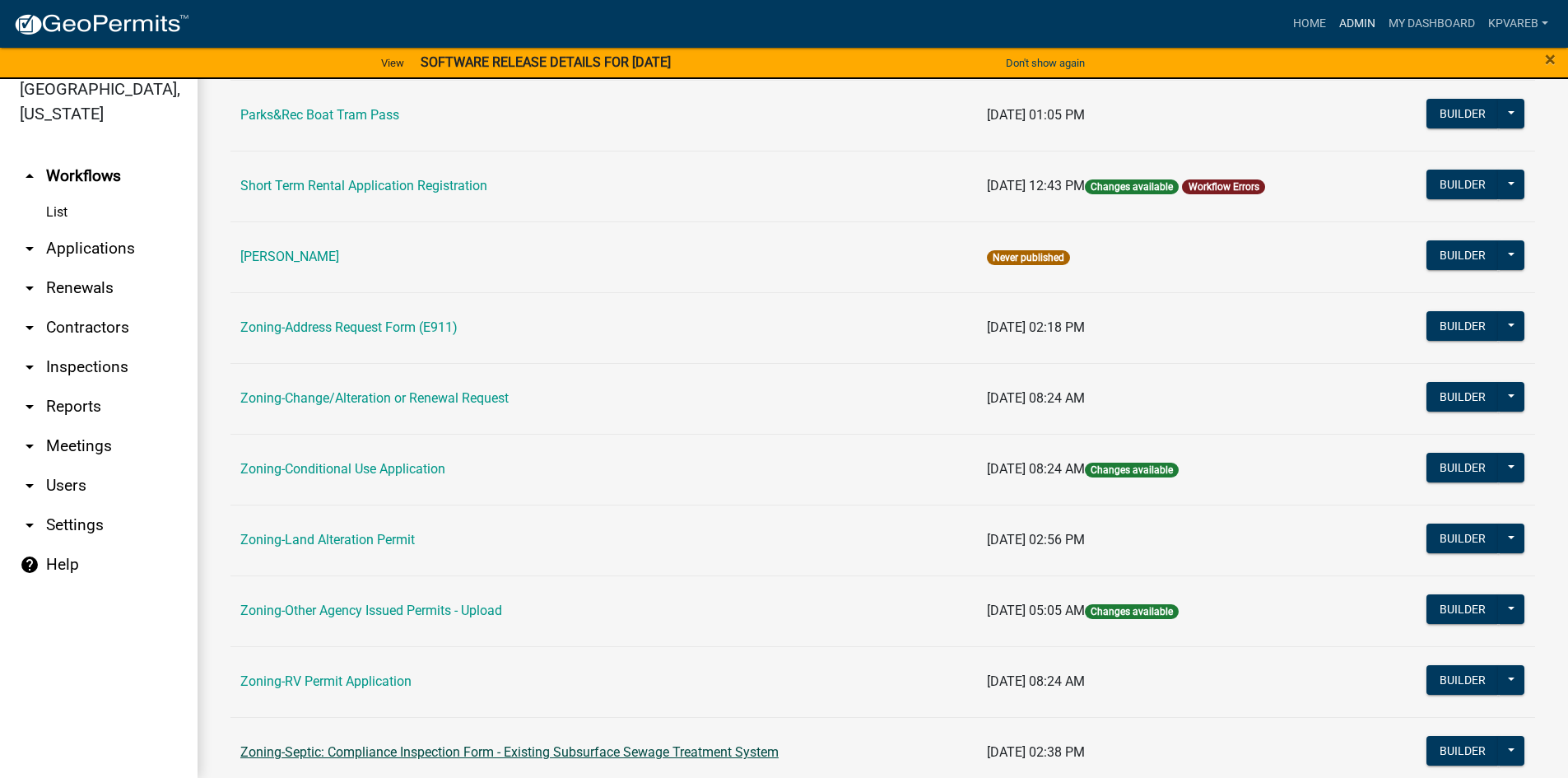
scroll to position [412, 0]
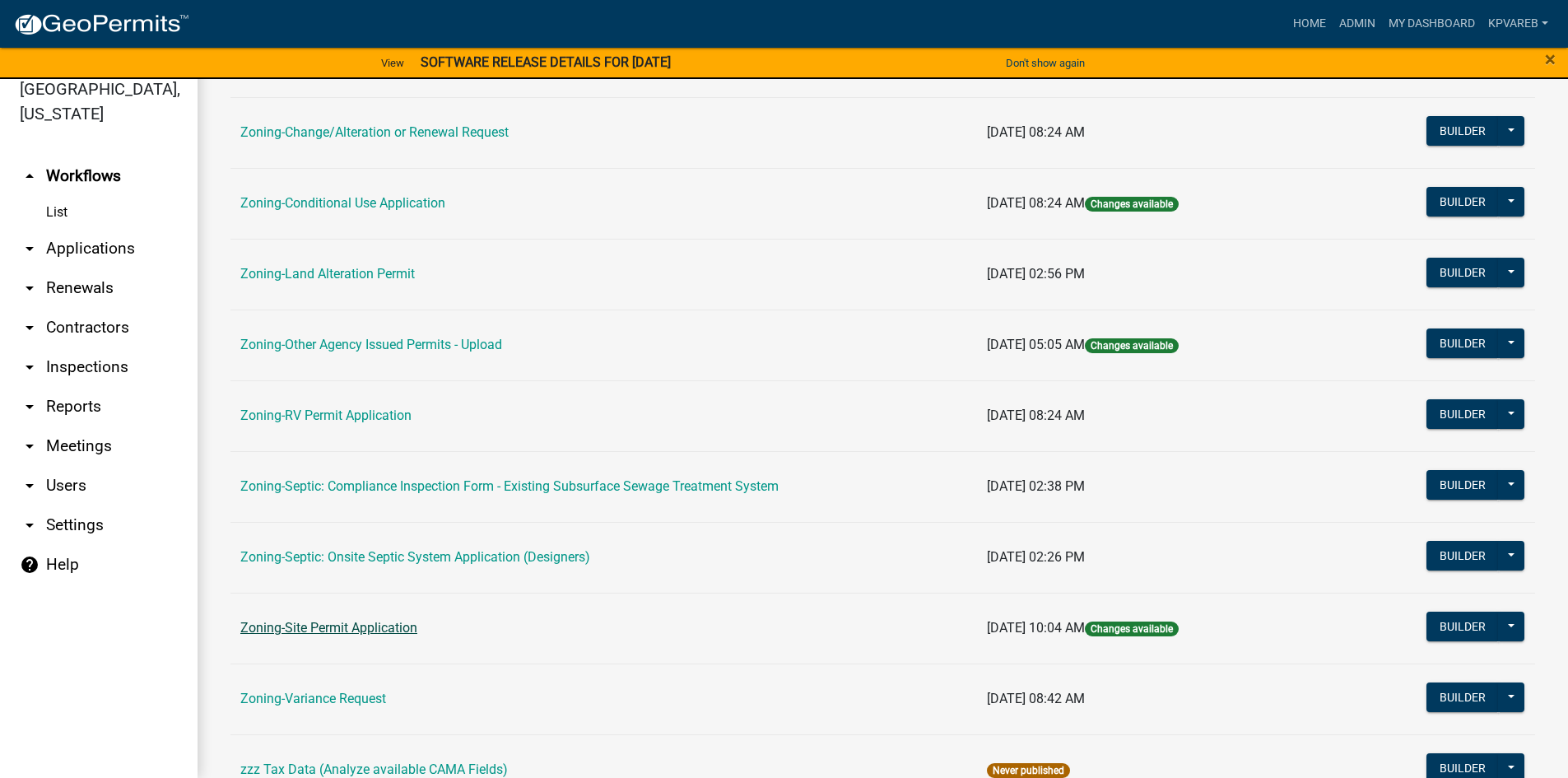
click at [372, 627] on link "Zoning-Site Permit Application" at bounding box center [329, 628] width 177 height 16
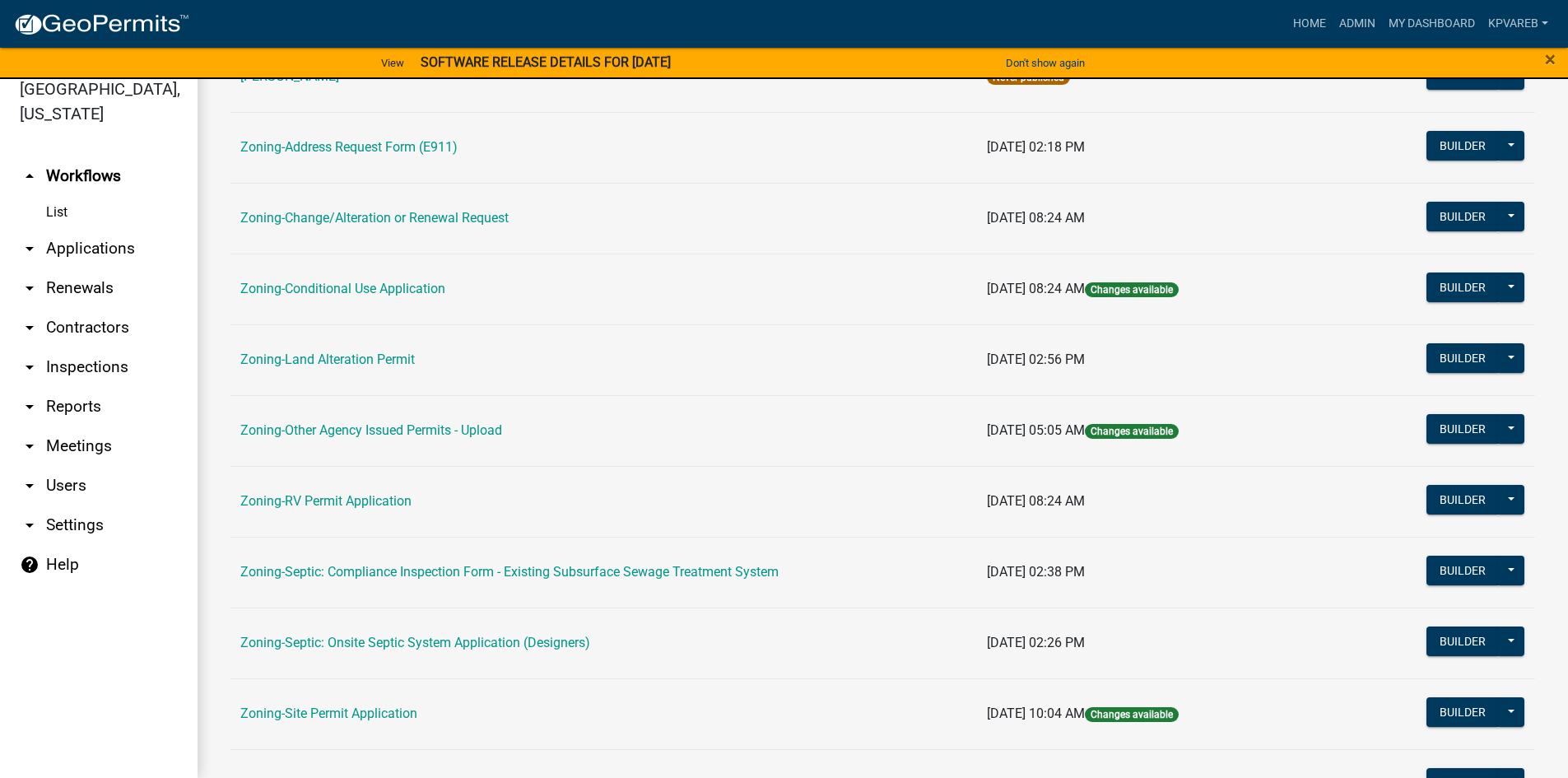
scroll to position [485, 0]
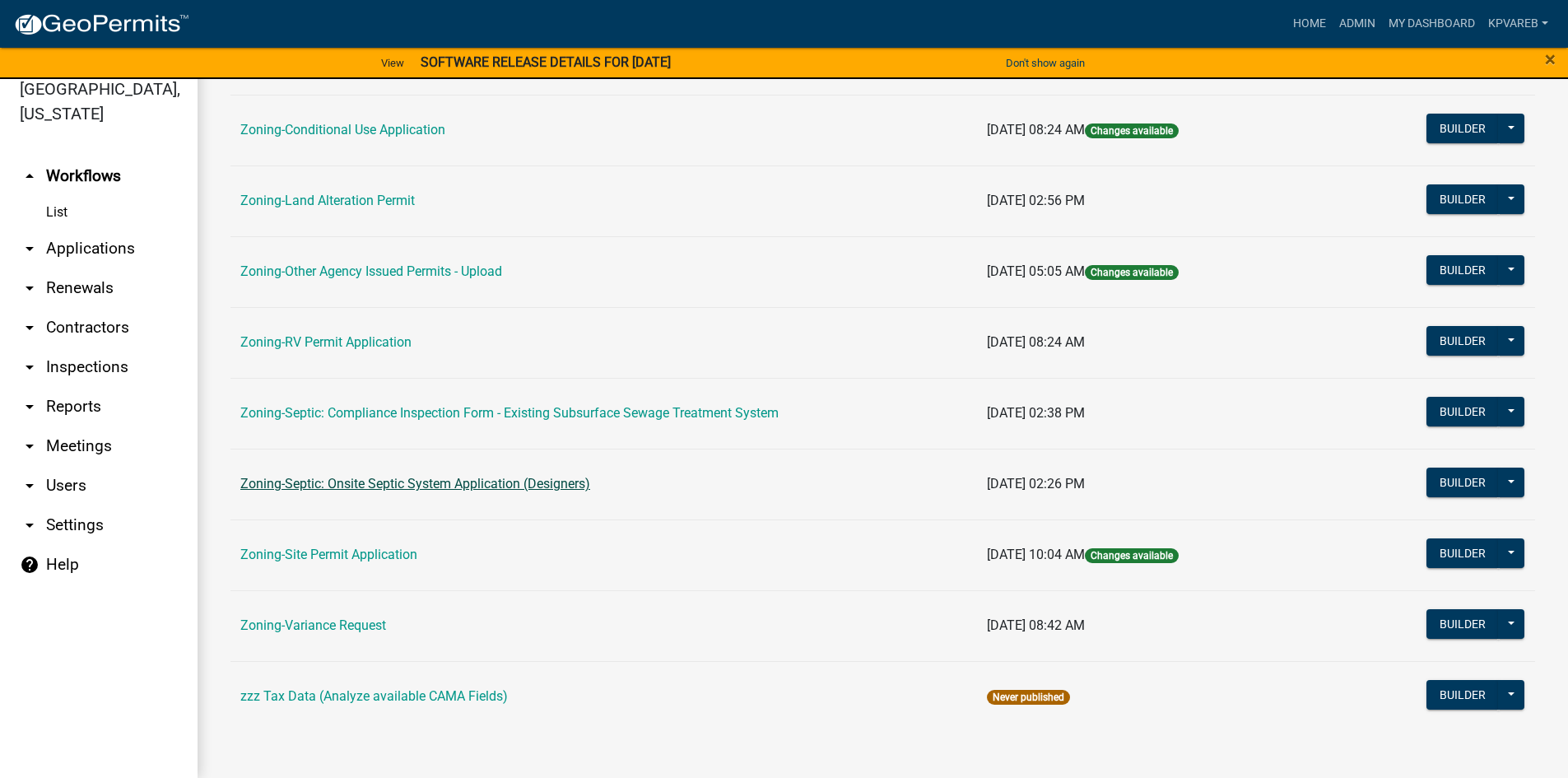
click at [415, 489] on link "Zoning-Septic: Onsite Septic System Application (Designers)" at bounding box center [415, 484] width 350 height 16
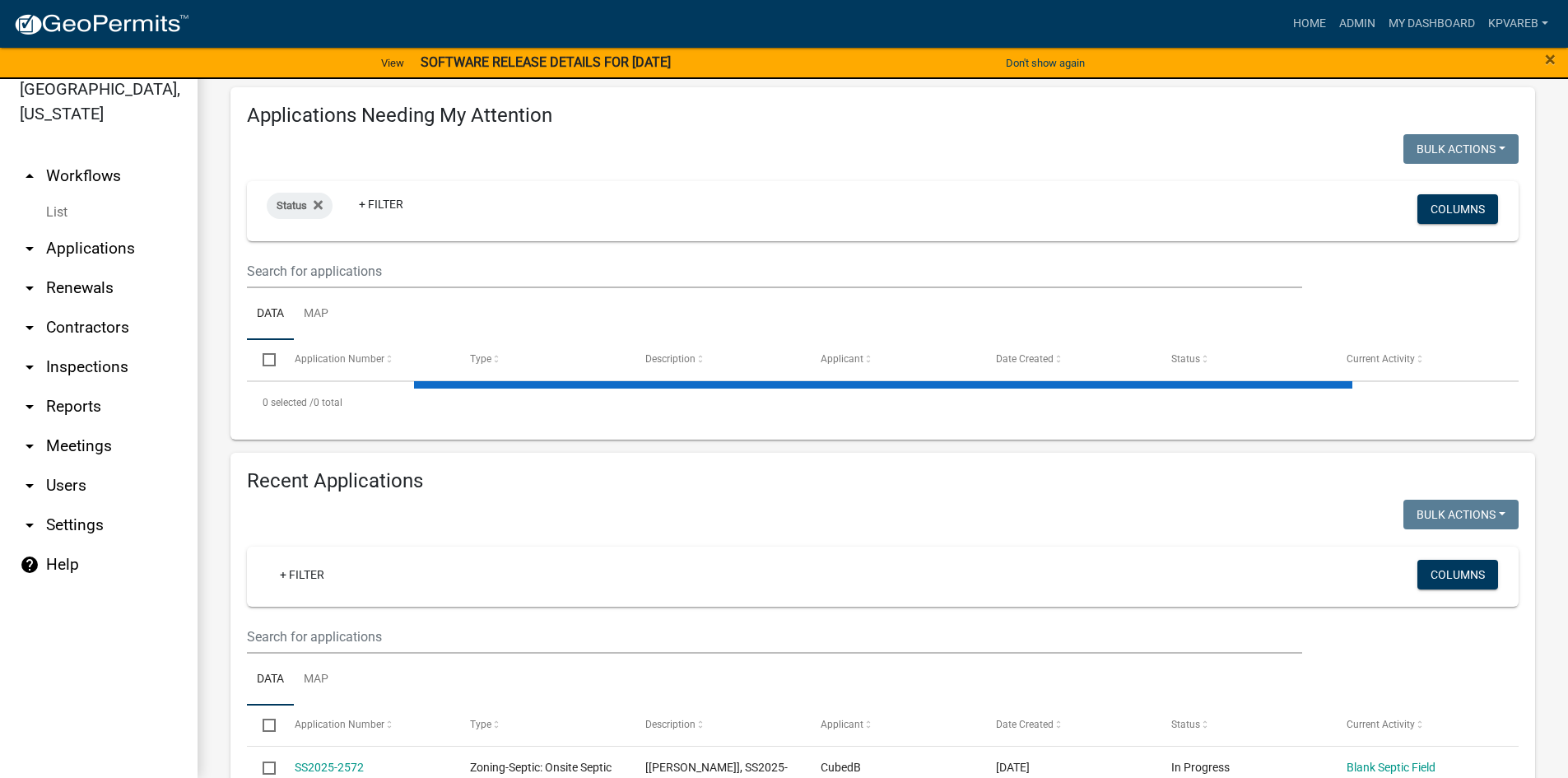
scroll to position [412, 0]
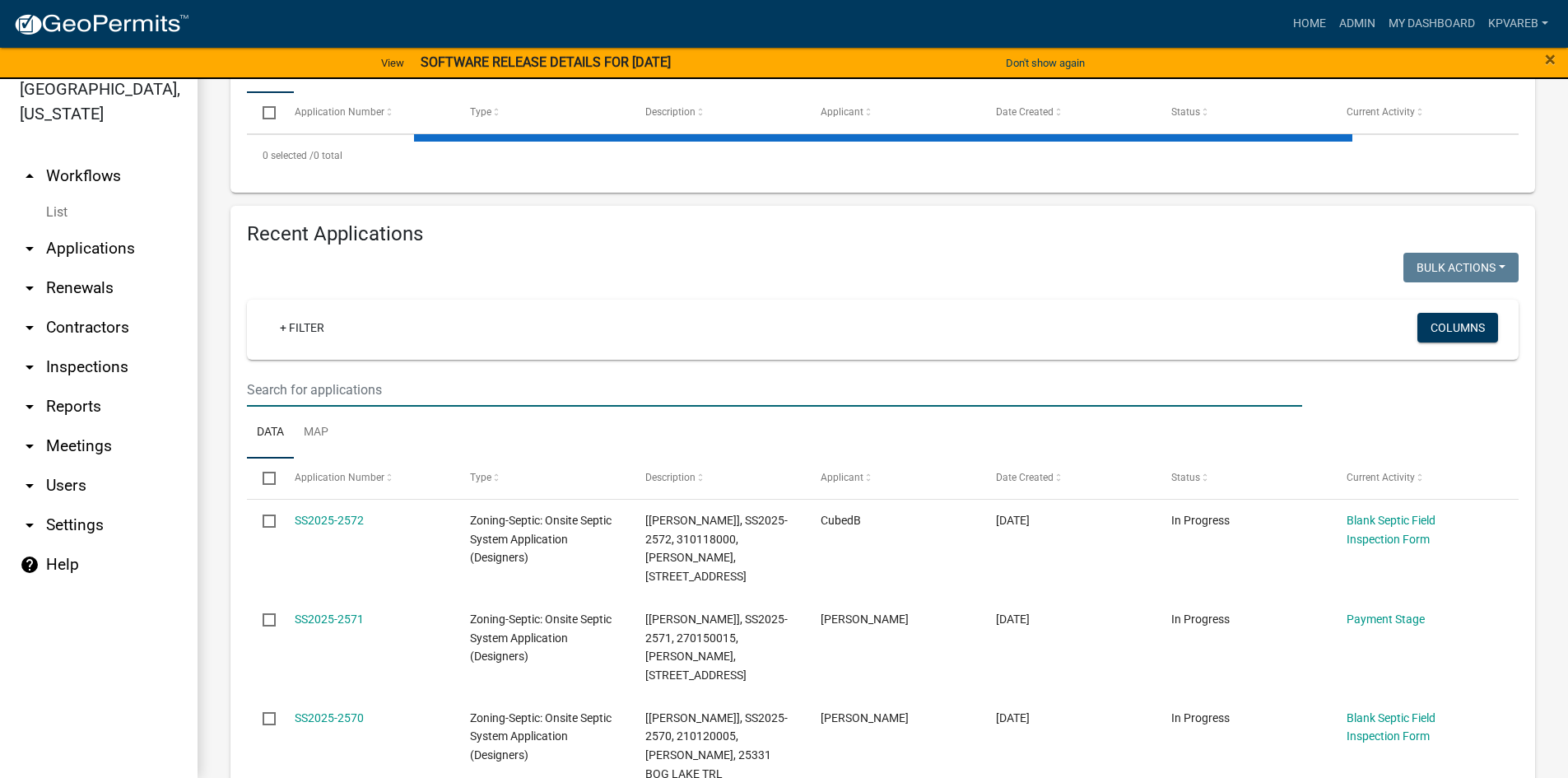
click at [290, 386] on input "text" at bounding box center [774, 390] width 1055 height 33
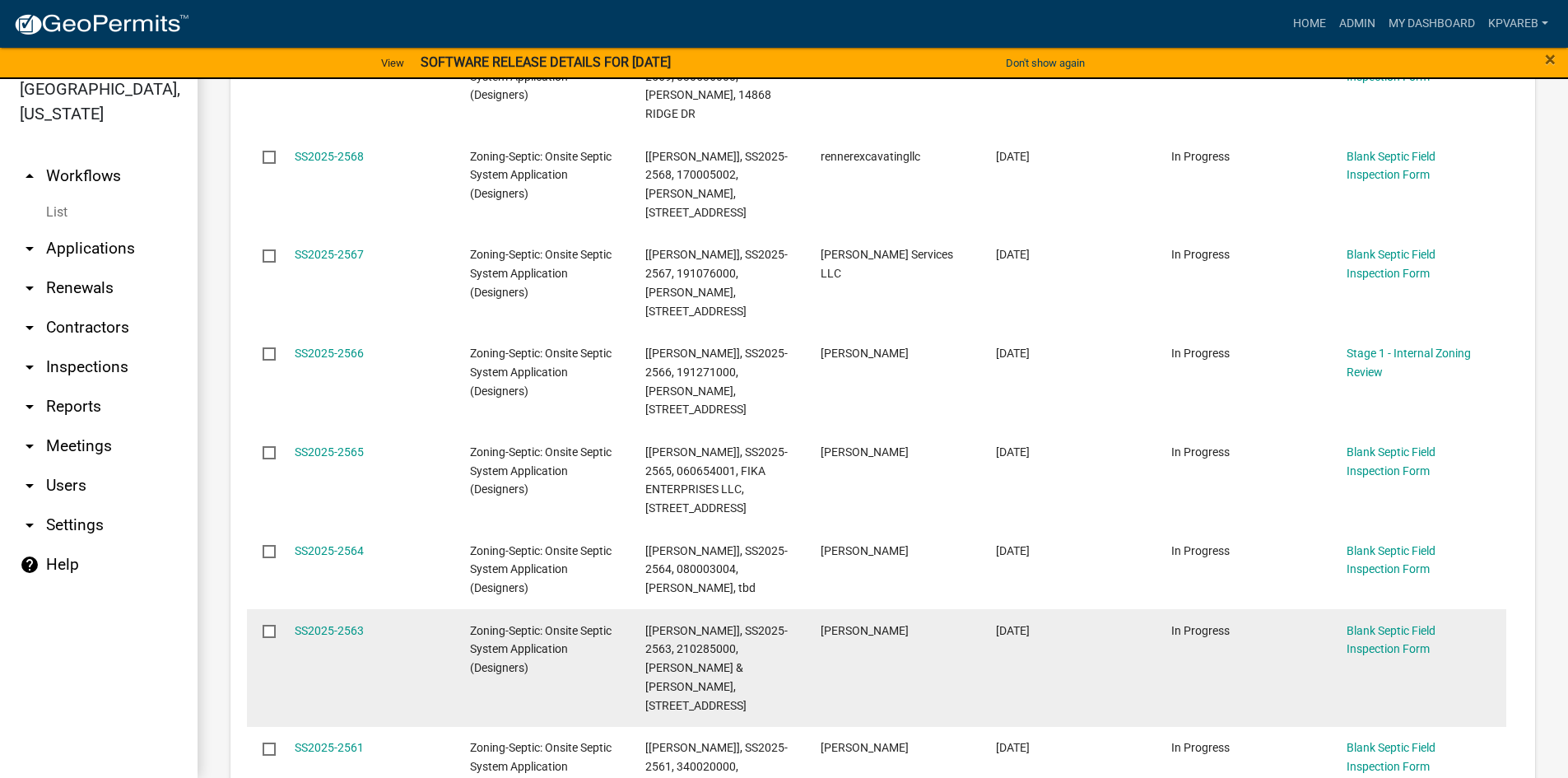
scroll to position [213, 0]
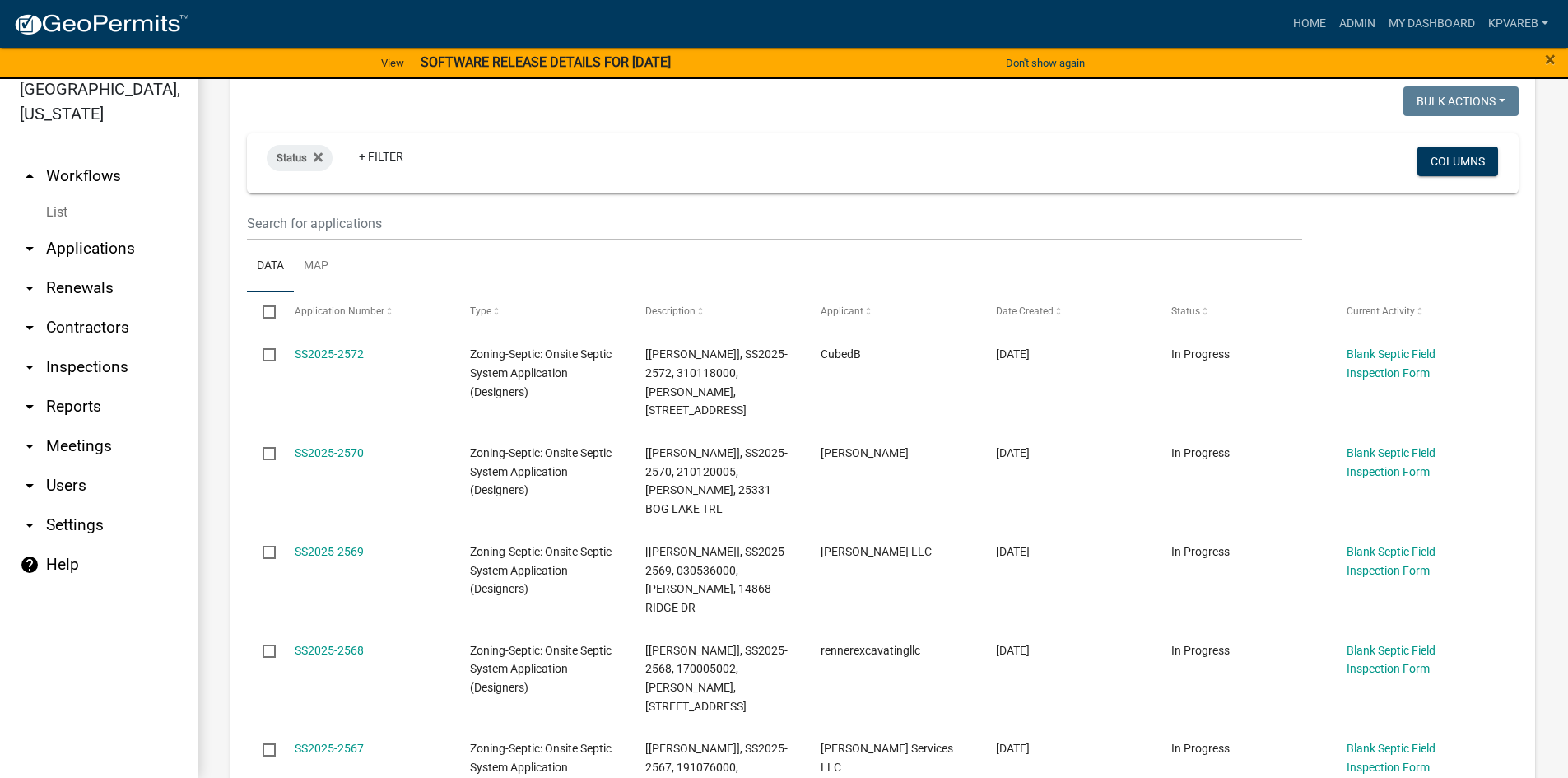
type input "[PERSON_NAME]"
click at [278, 212] on input "text" at bounding box center [774, 223] width 1055 height 33
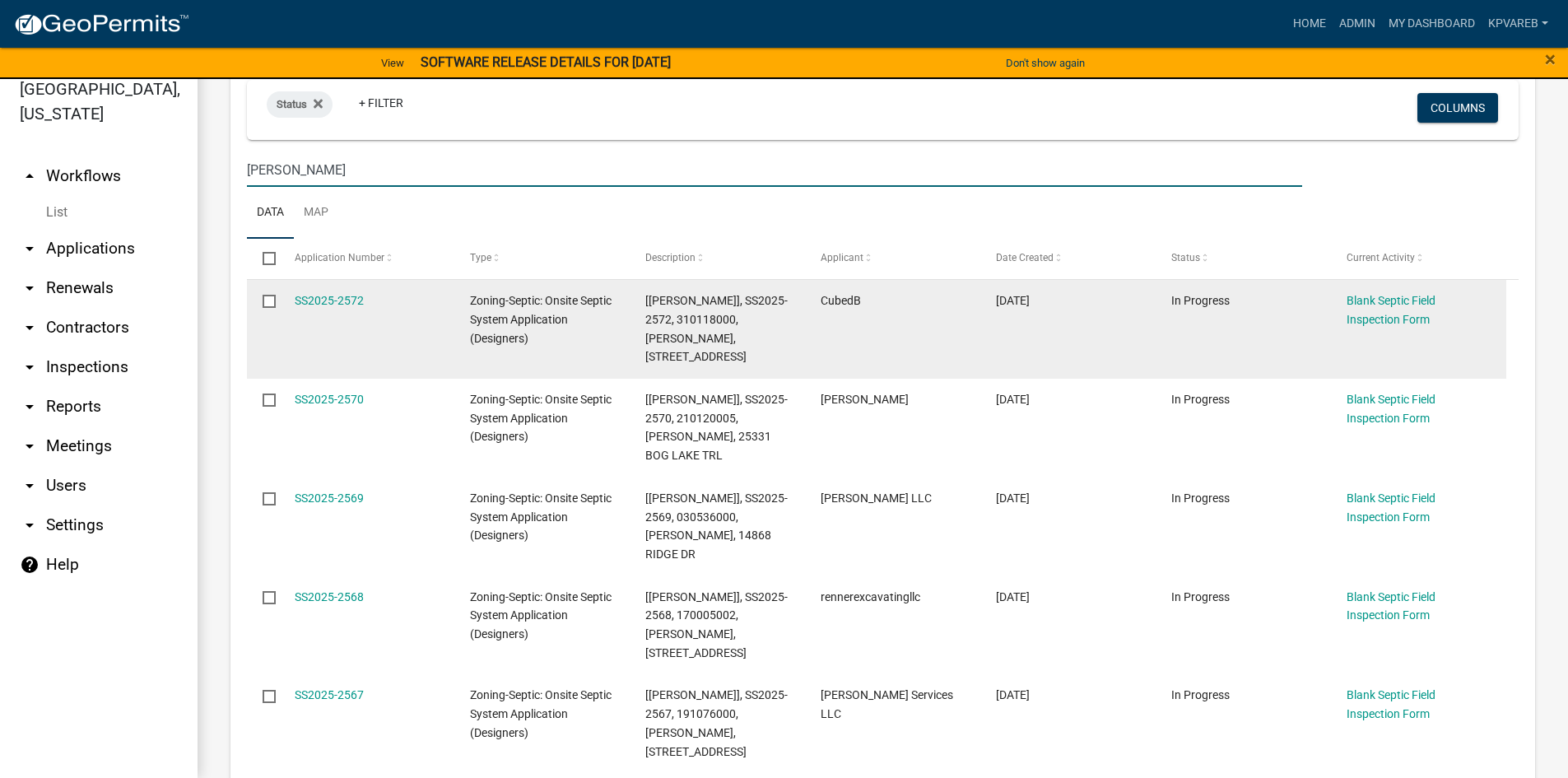
scroll to position [295, 0]
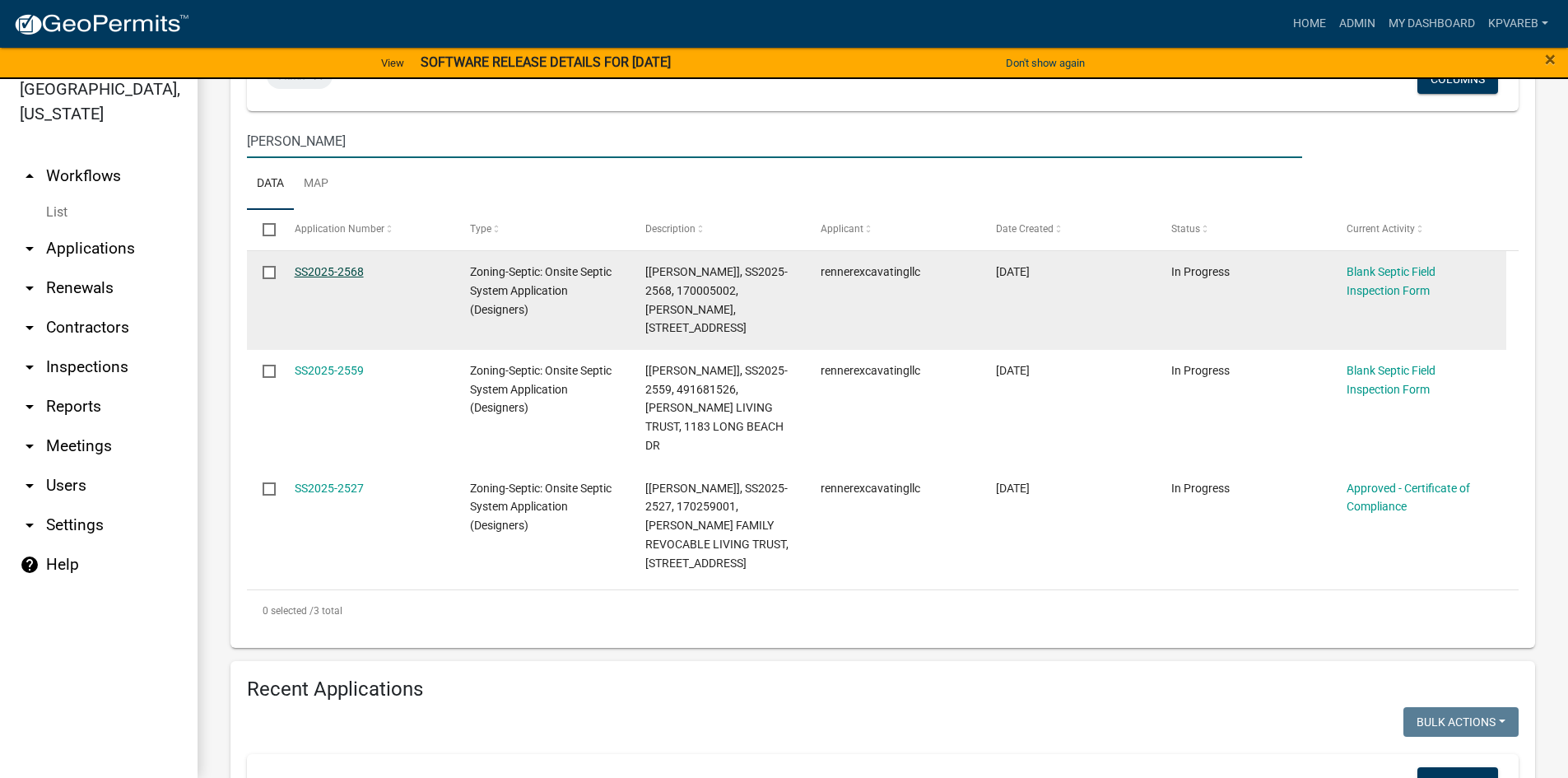
type input "[PERSON_NAME]"
click at [345, 270] on link "SS2025-2568" at bounding box center [329, 271] width 69 height 13
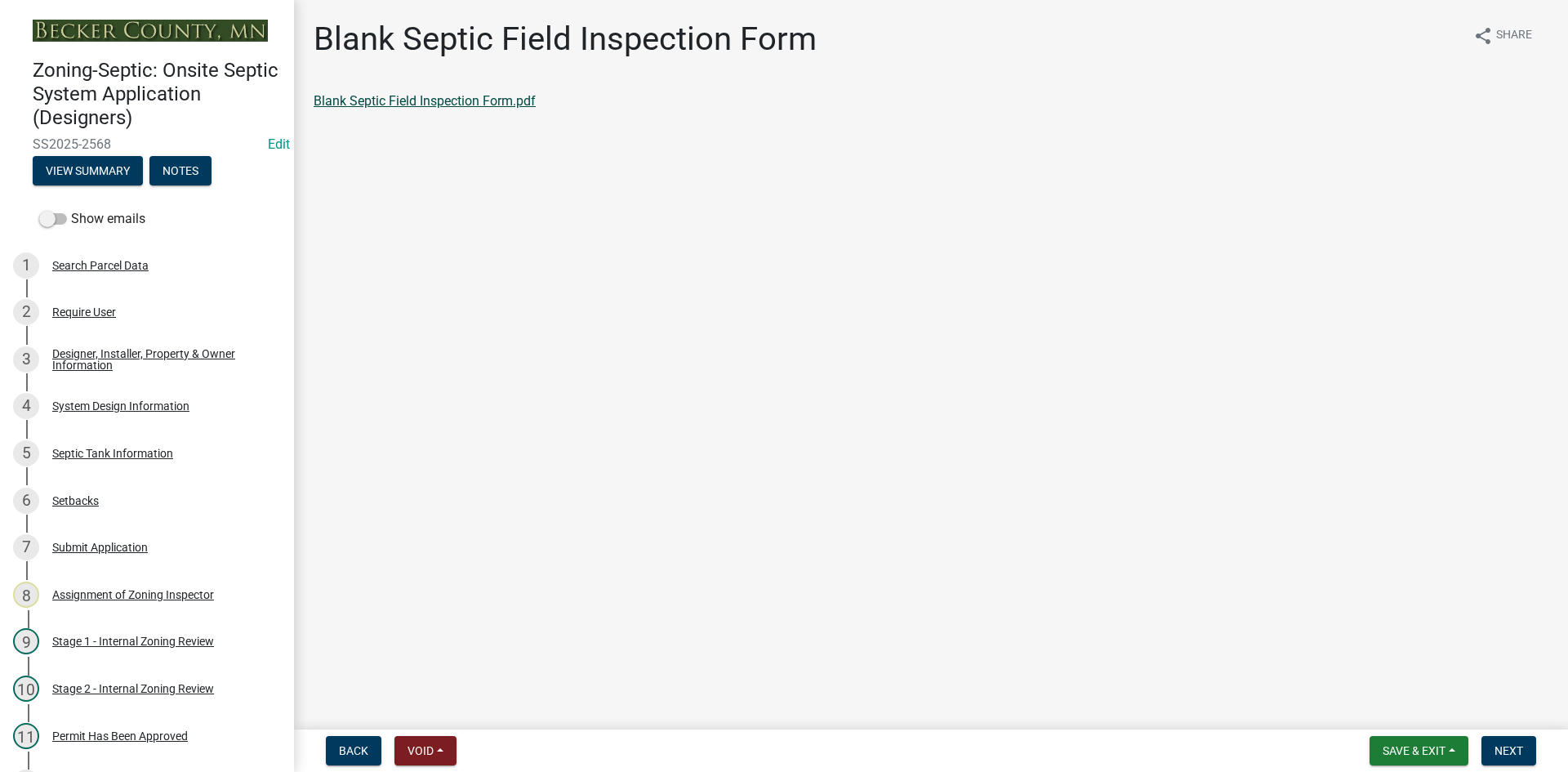
click at [351, 101] on link "Blank Septic Field Inspection Form.pdf" at bounding box center [424, 101] width 222 height 16
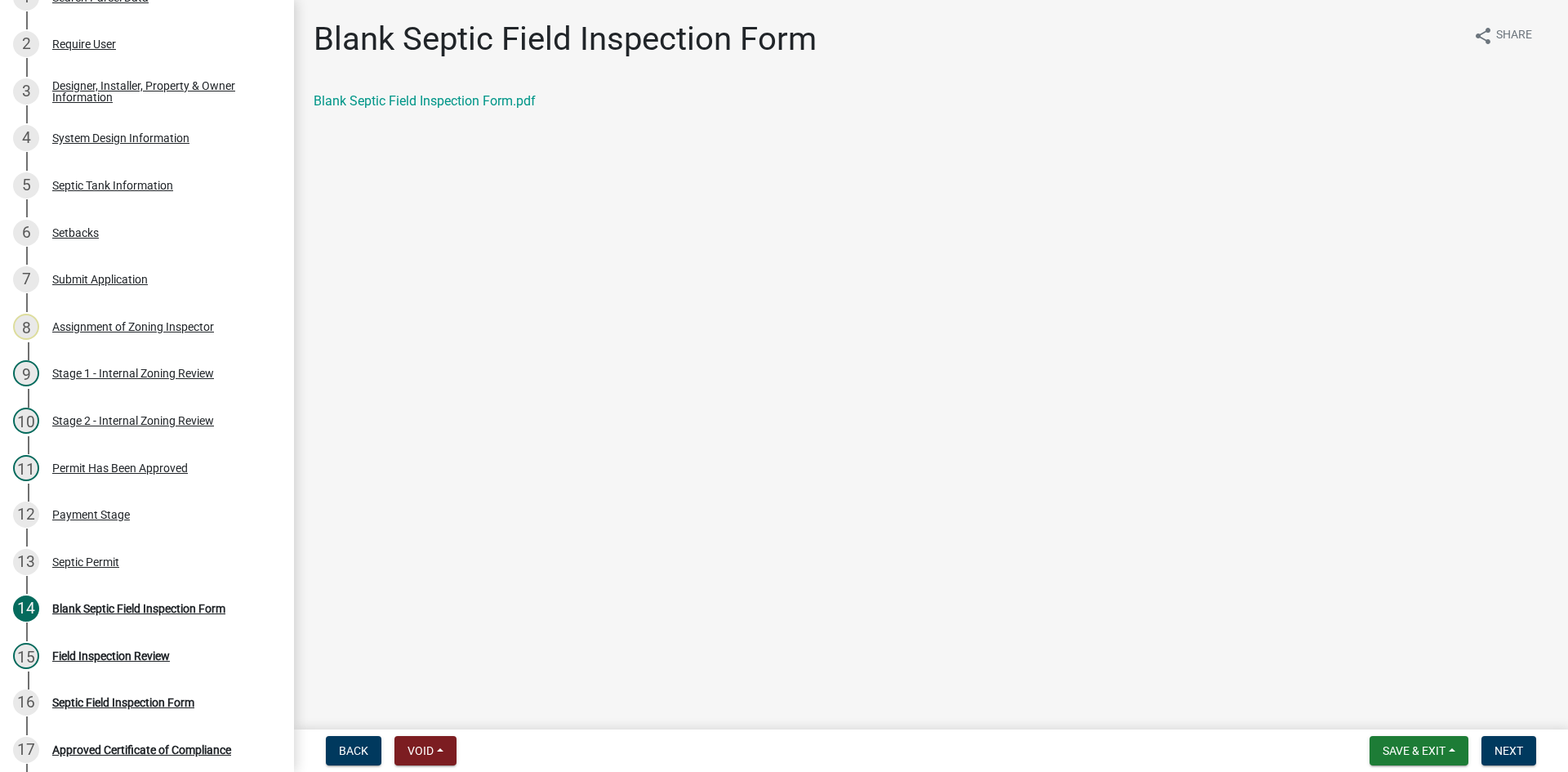
scroll to position [389, 0]
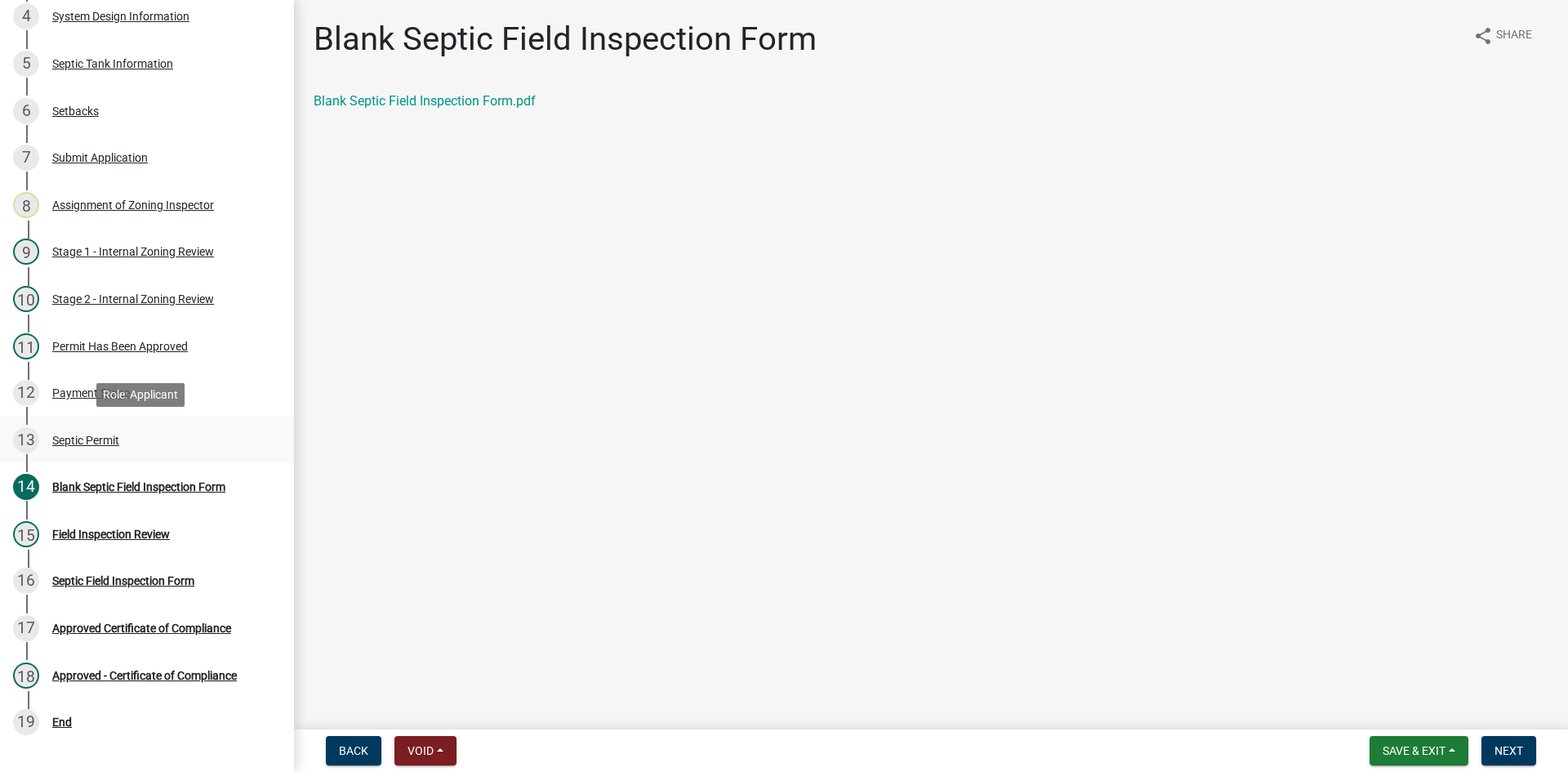
drag, startPoint x: 85, startPoint y: 423, endPoint x: 98, endPoint y: 436, distance: 18.4
click at [86, 424] on link "13 Septic Permit" at bounding box center [146, 440] width 294 height 47
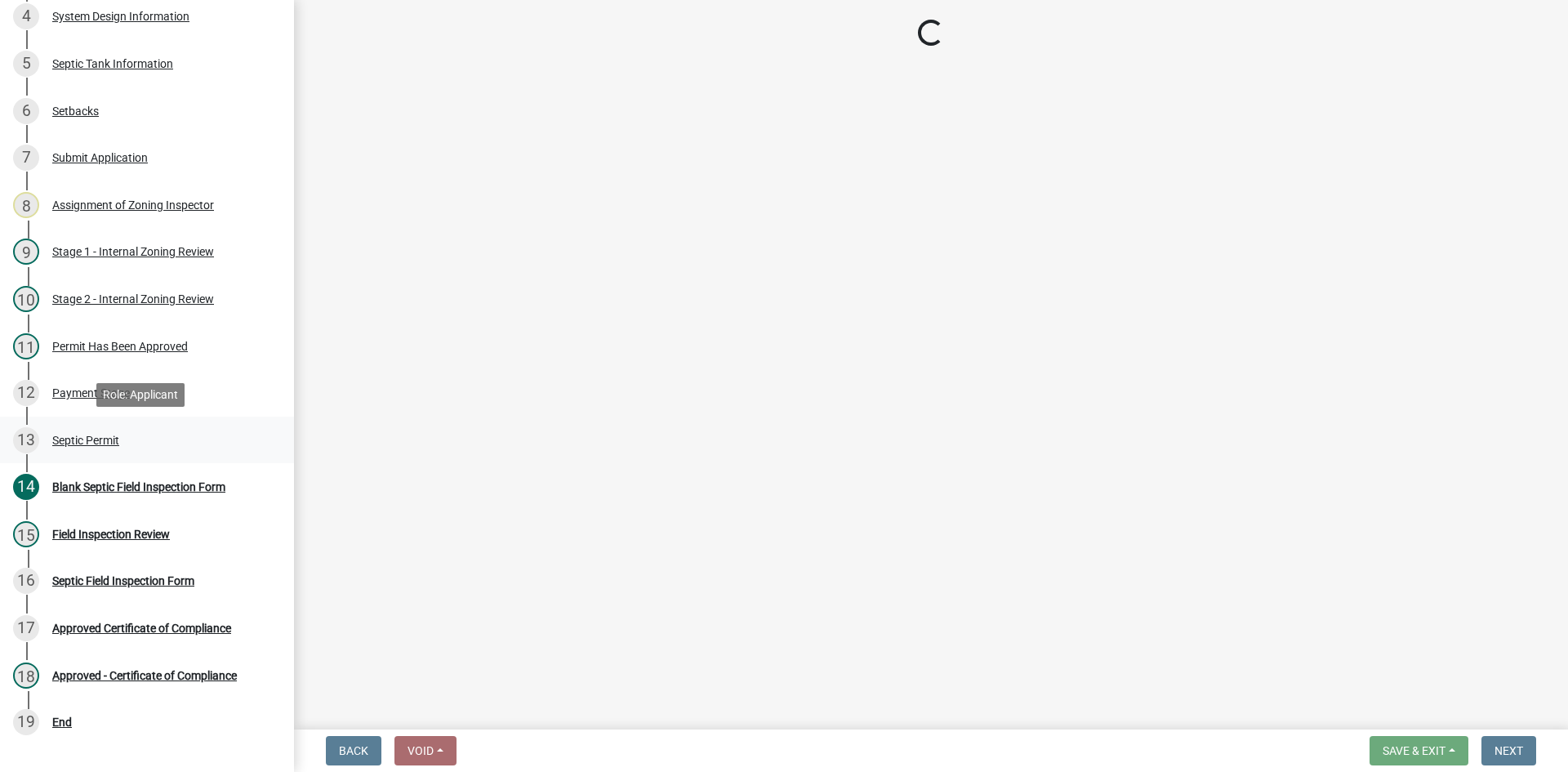
click at [102, 437] on div "Septic Permit" at bounding box center [85, 440] width 67 height 11
click at [103, 437] on div "Septic Permit" at bounding box center [85, 440] width 67 height 11
click at [112, 437] on div "Septic Permit" at bounding box center [85, 440] width 67 height 11
click at [100, 437] on div "Septic Permit" at bounding box center [85, 440] width 67 height 11
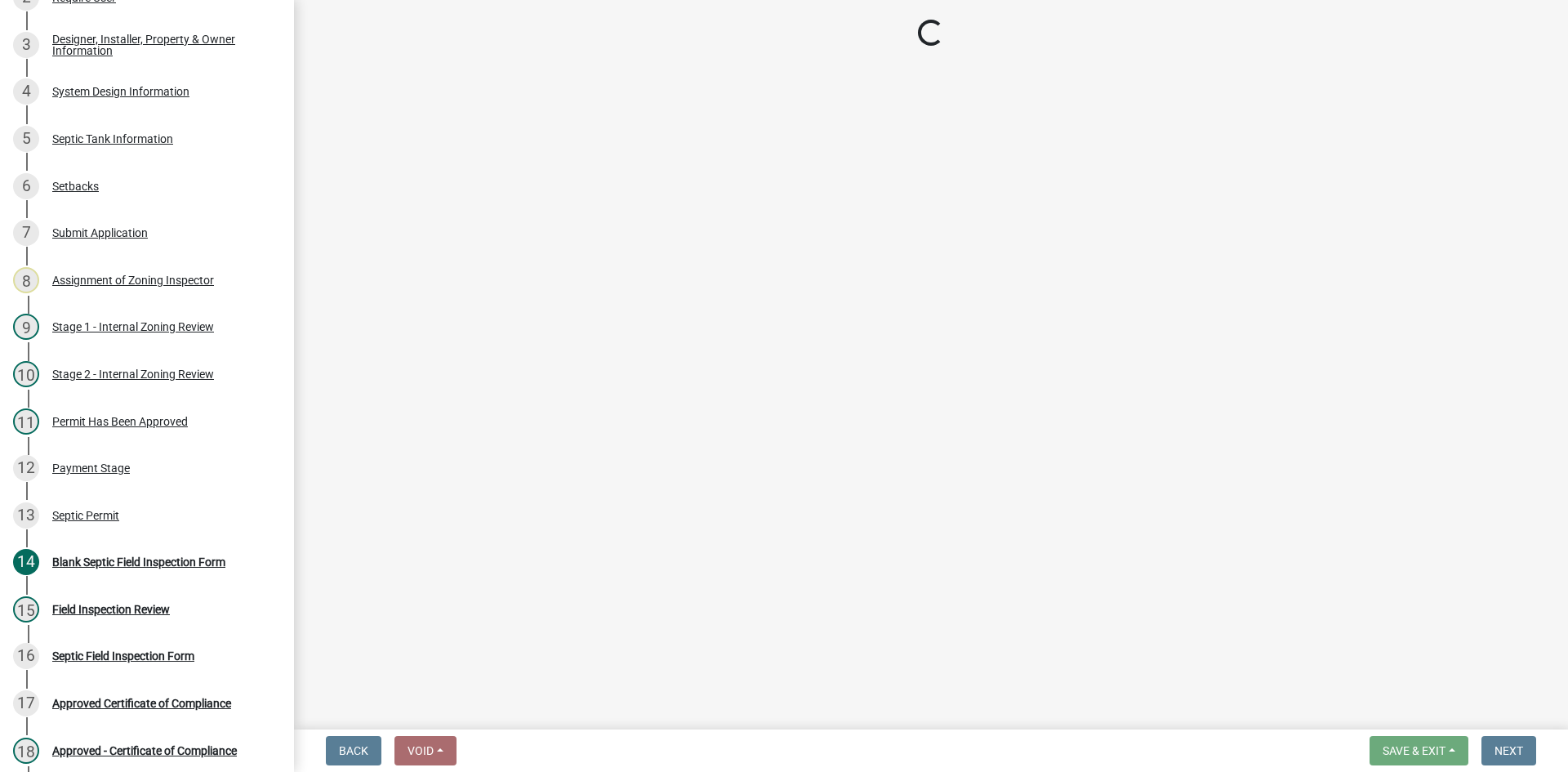
scroll to position [417, 0]
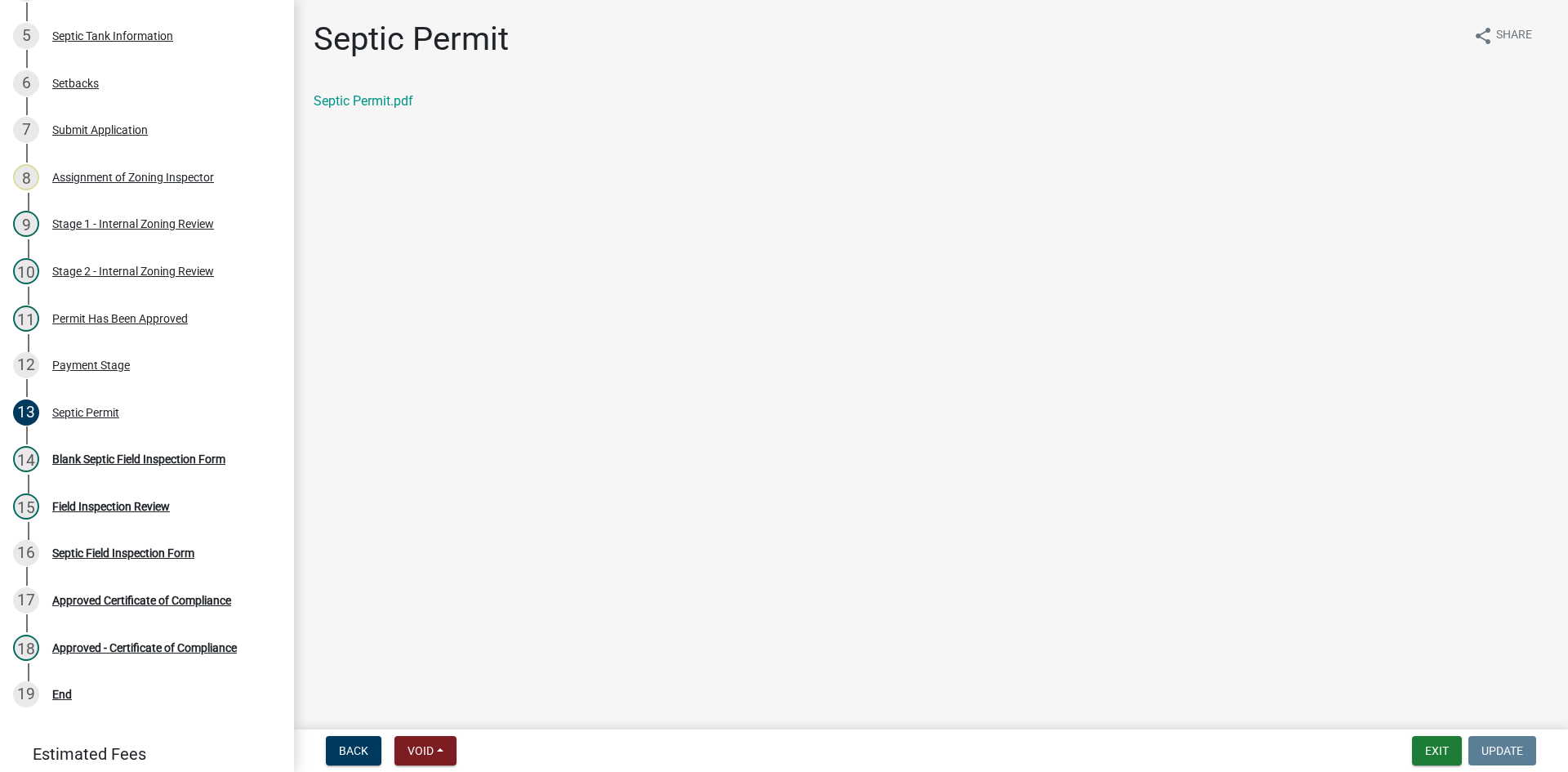
click at [382, 92] on div "Septic Permit.pdf" at bounding box center [931, 101] width 1235 height 19
click at [389, 100] on link "Septic Permit.pdf" at bounding box center [363, 101] width 99 height 16
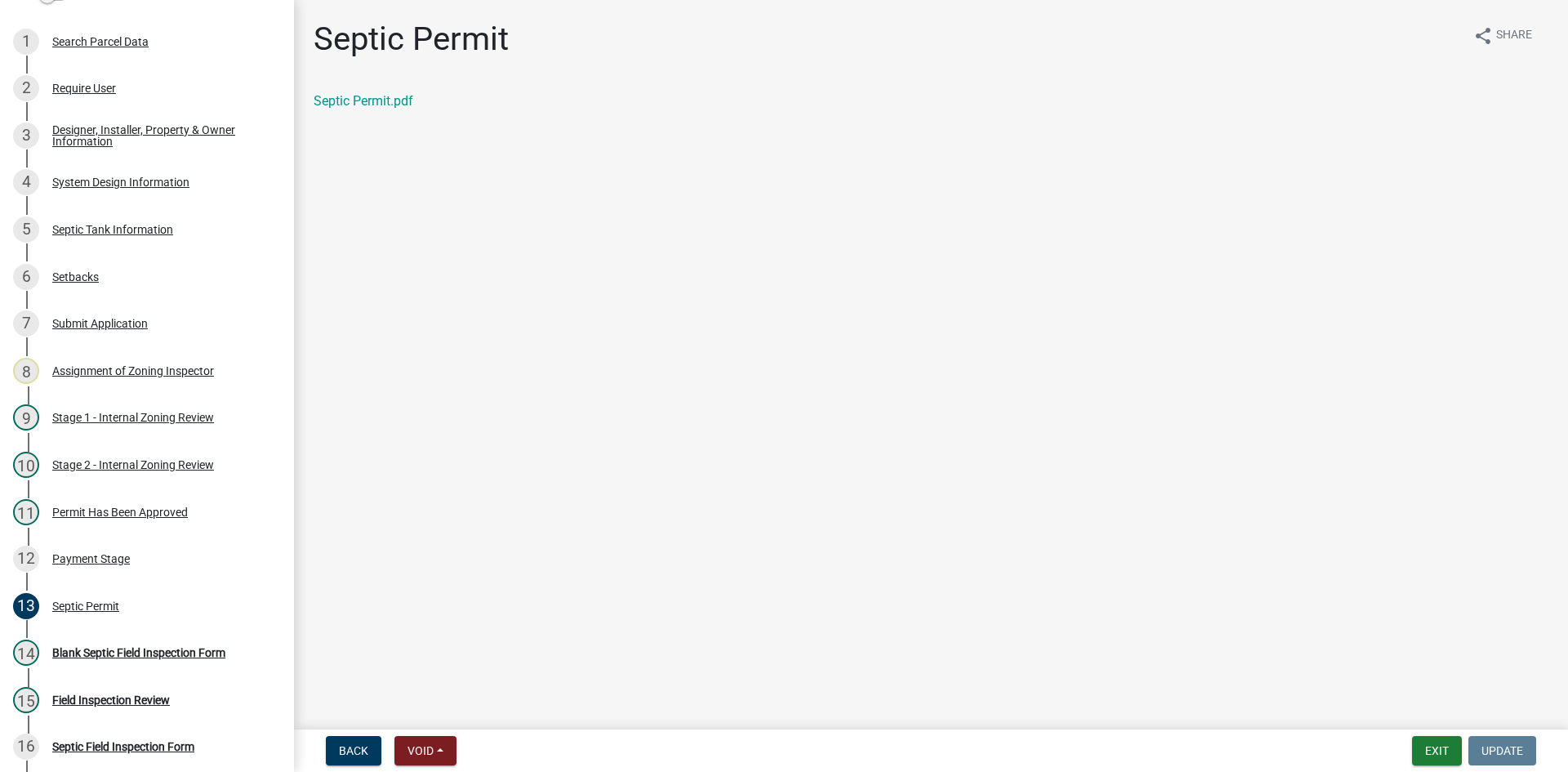
scroll to position [184, 0]
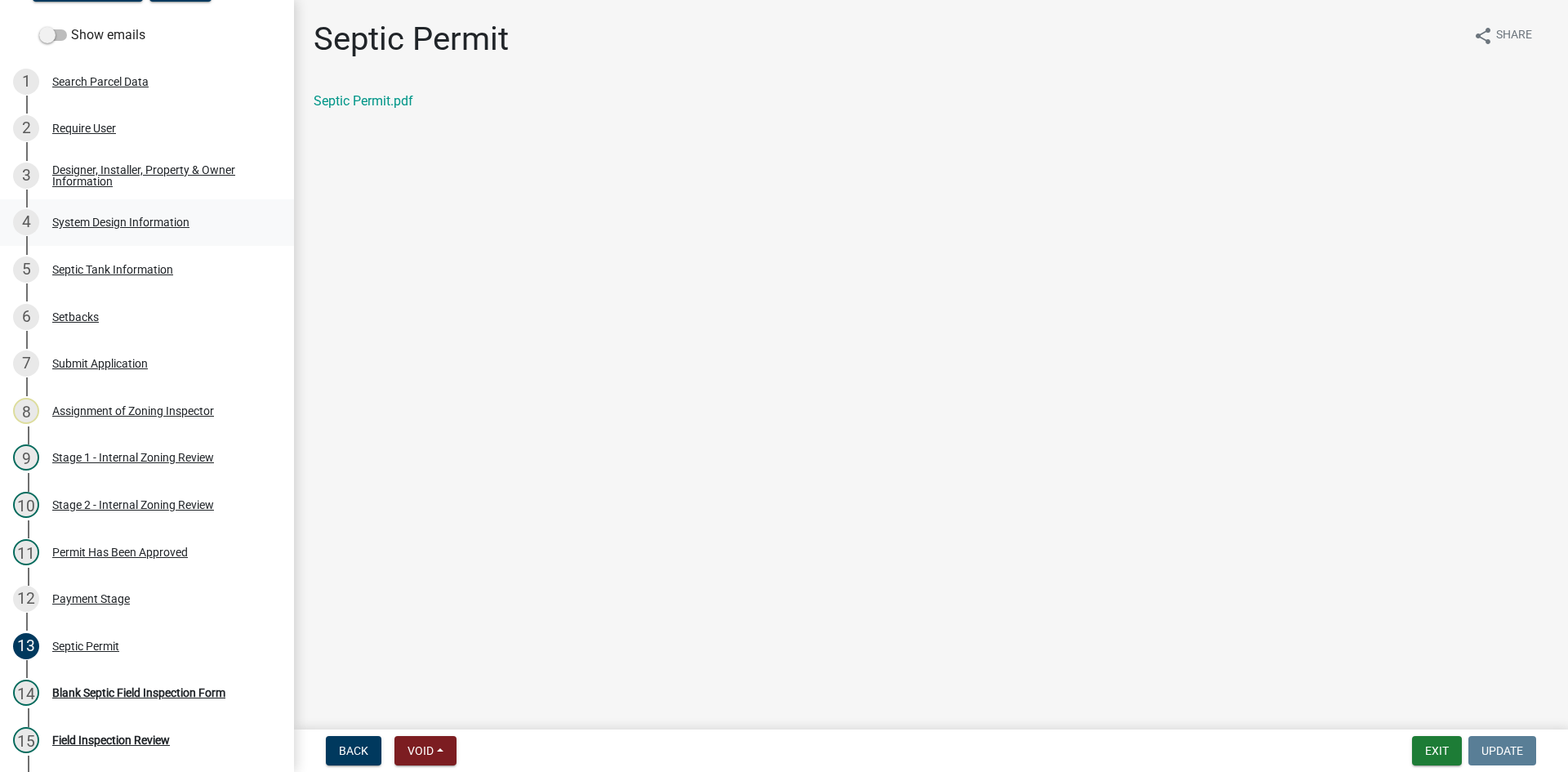
click at [147, 227] on div "System Design Information" at bounding box center [120, 221] width 137 height 11
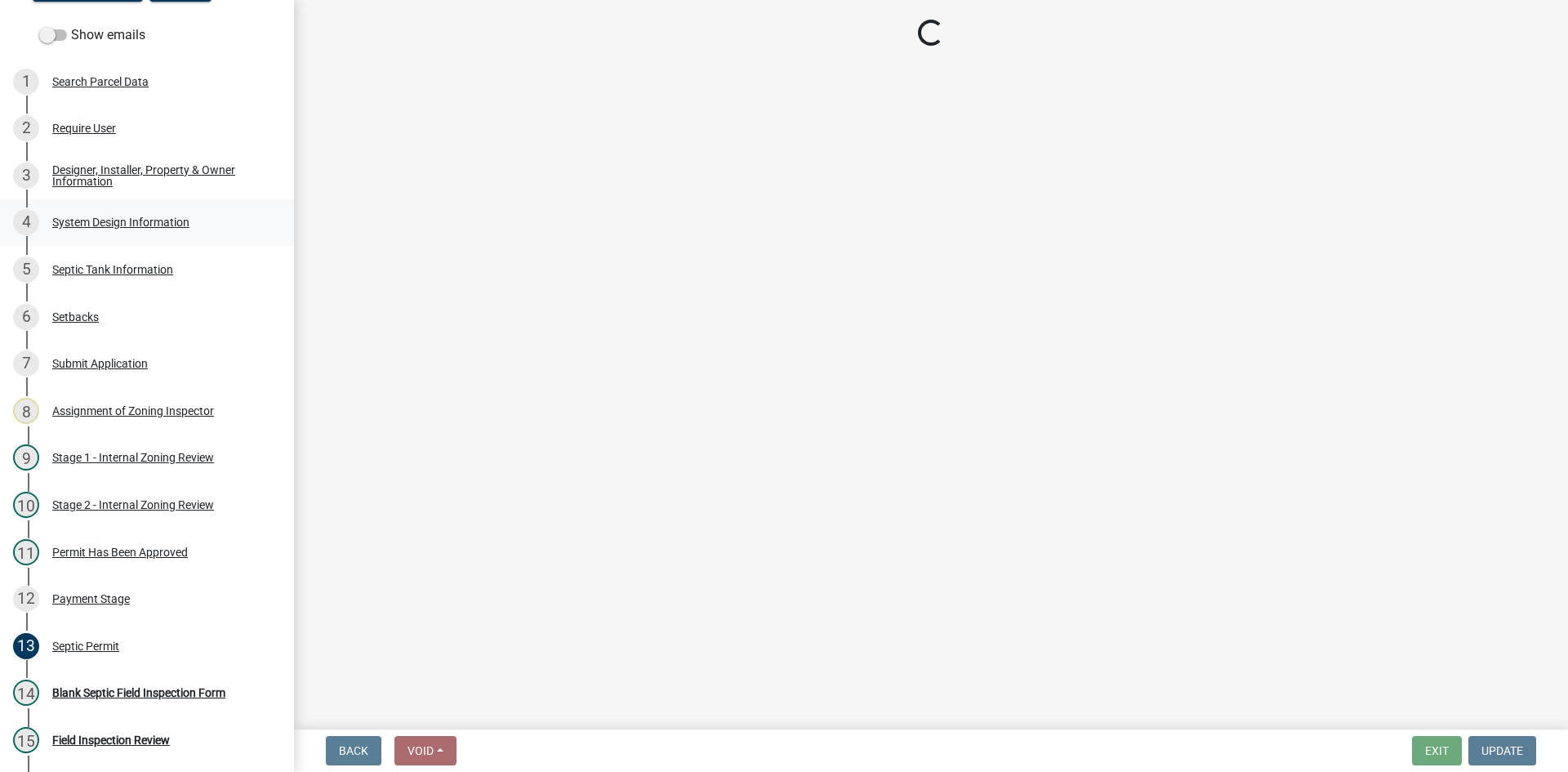
select select "55497d75-c43f-4635-a730-e0737ce05d56"
select select "d11049ea-91d0-42ef-8f23-5bc08afa6acf"
select select "011fbff4-a41d-4a75-9bd8-71c7e6c69e0d"
select select "85fdfef2-2683-4311-b5d5-5505f6411127"
select select "ba735beb-519e-40f0-ae20-62d65fc4c46b"
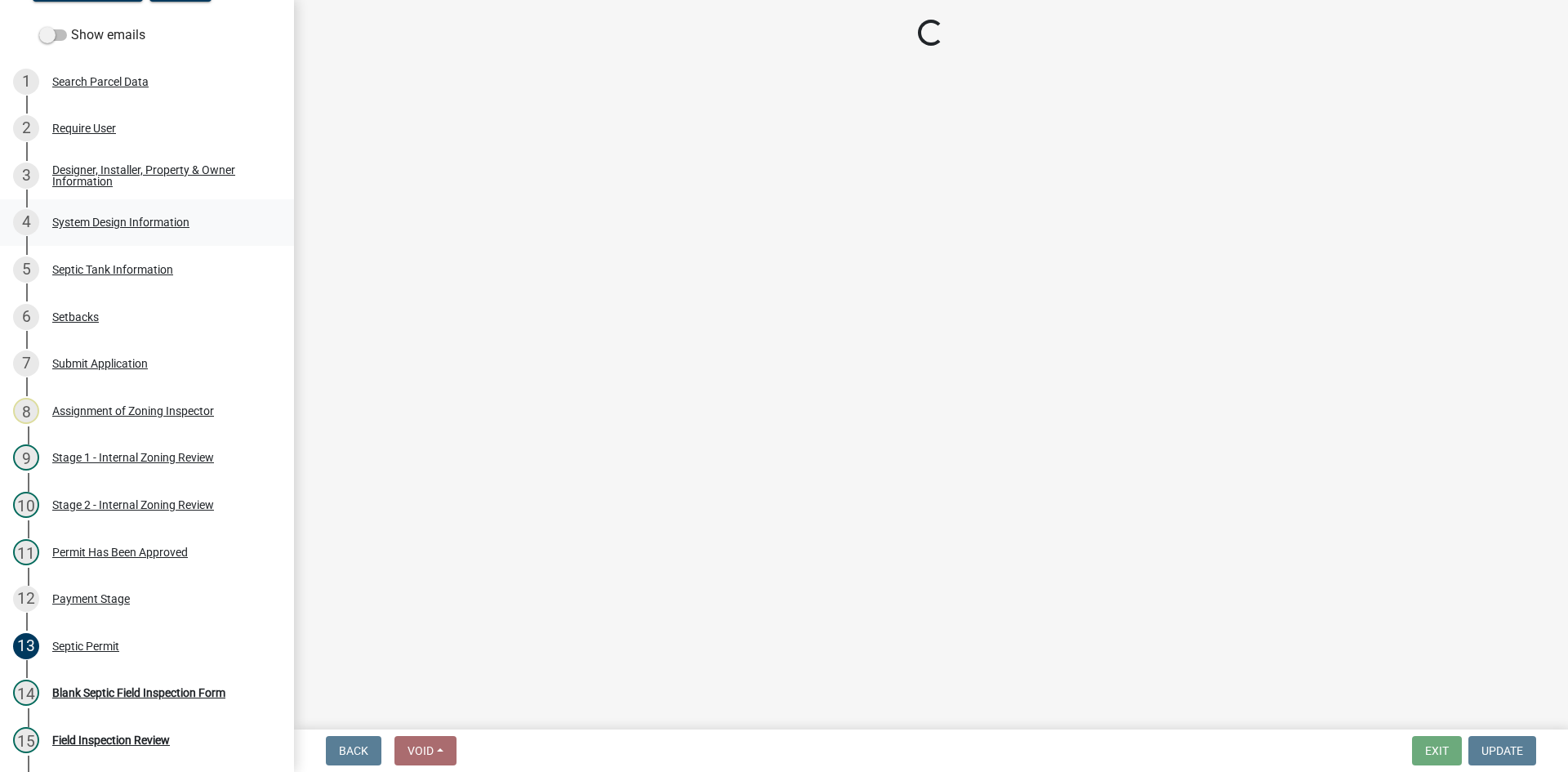
select select "7b30f360-6895-496a-9f34-da1efdcbc234"
select select "384fc250-a67e-4e5e-a6e0-19116deb63e7"
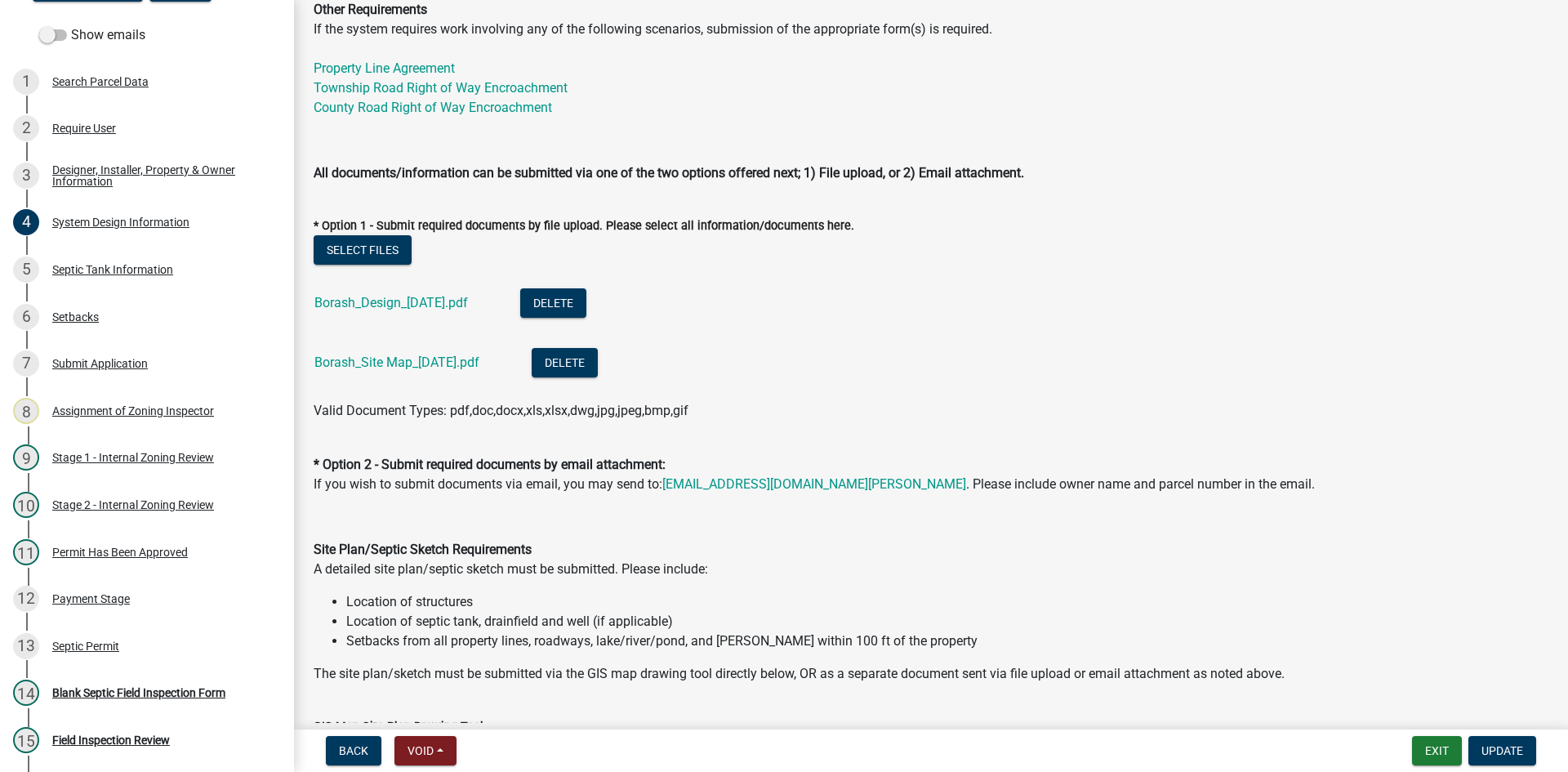
scroll to position [653, 0]
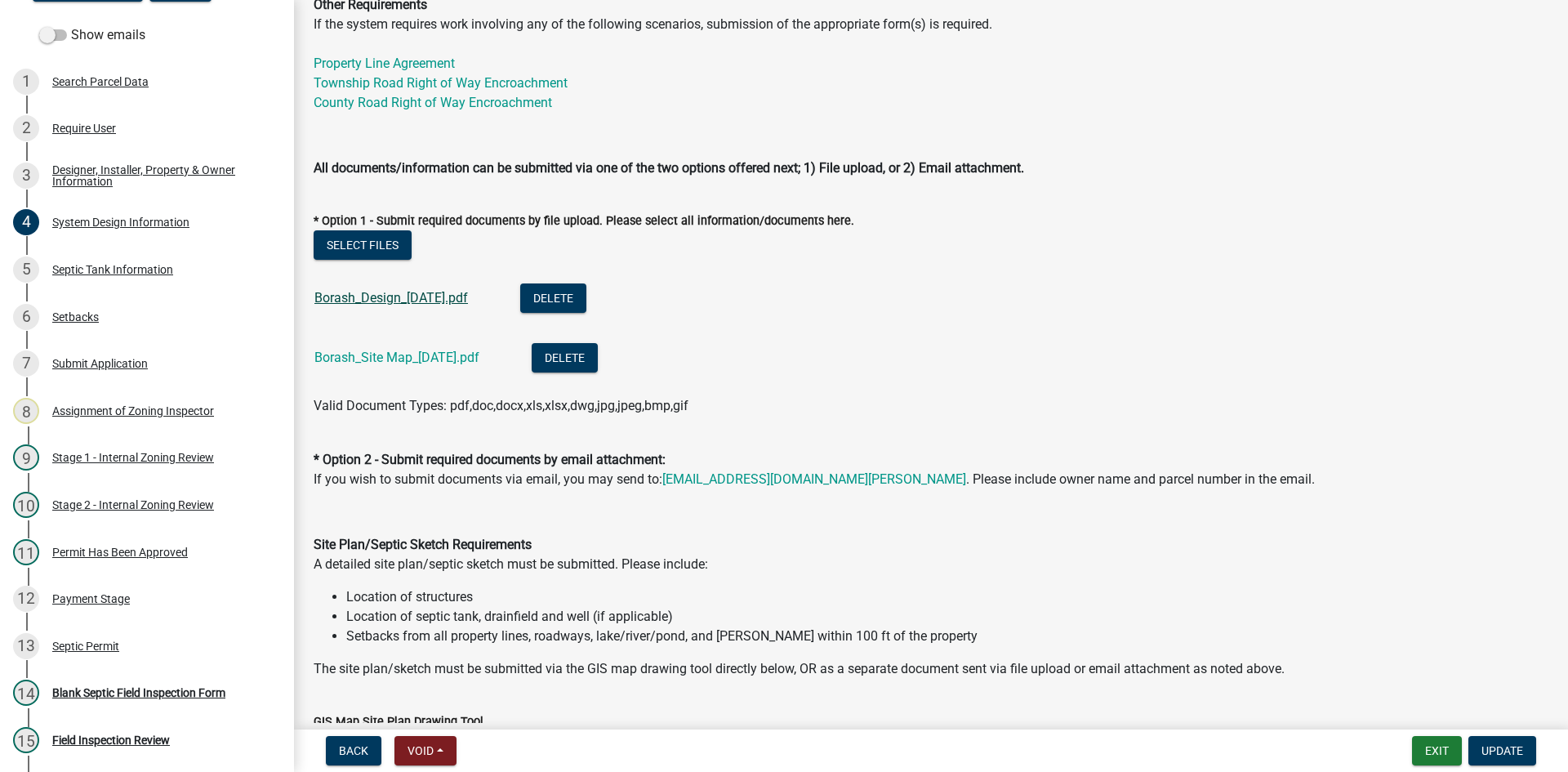
click at [397, 303] on link "Borash_Design_[DATE].pdf" at bounding box center [391, 298] width 153 height 16
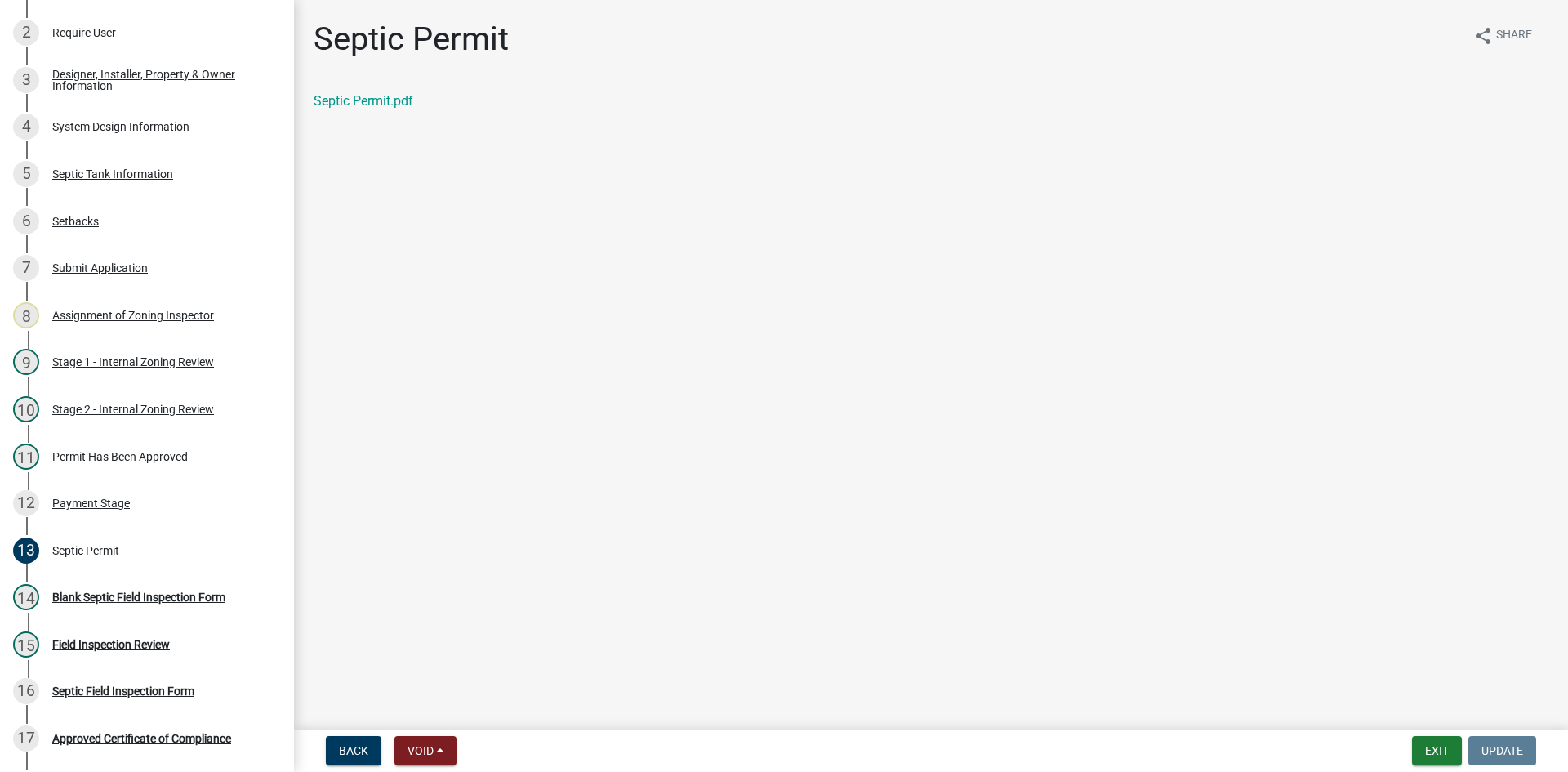
scroll to position [290, 0]
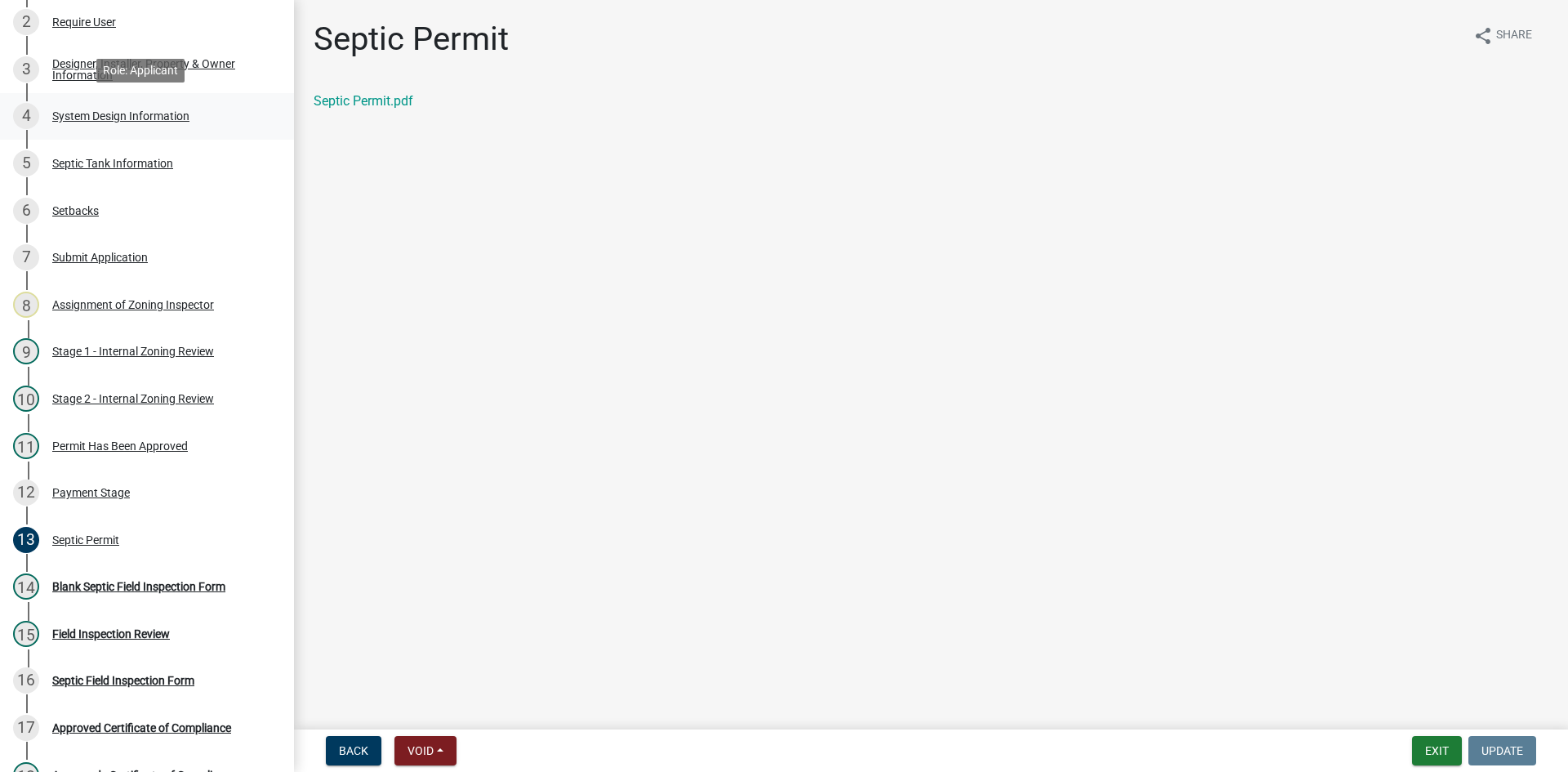
click at [155, 114] on div "System Design Information" at bounding box center [120, 116] width 137 height 11
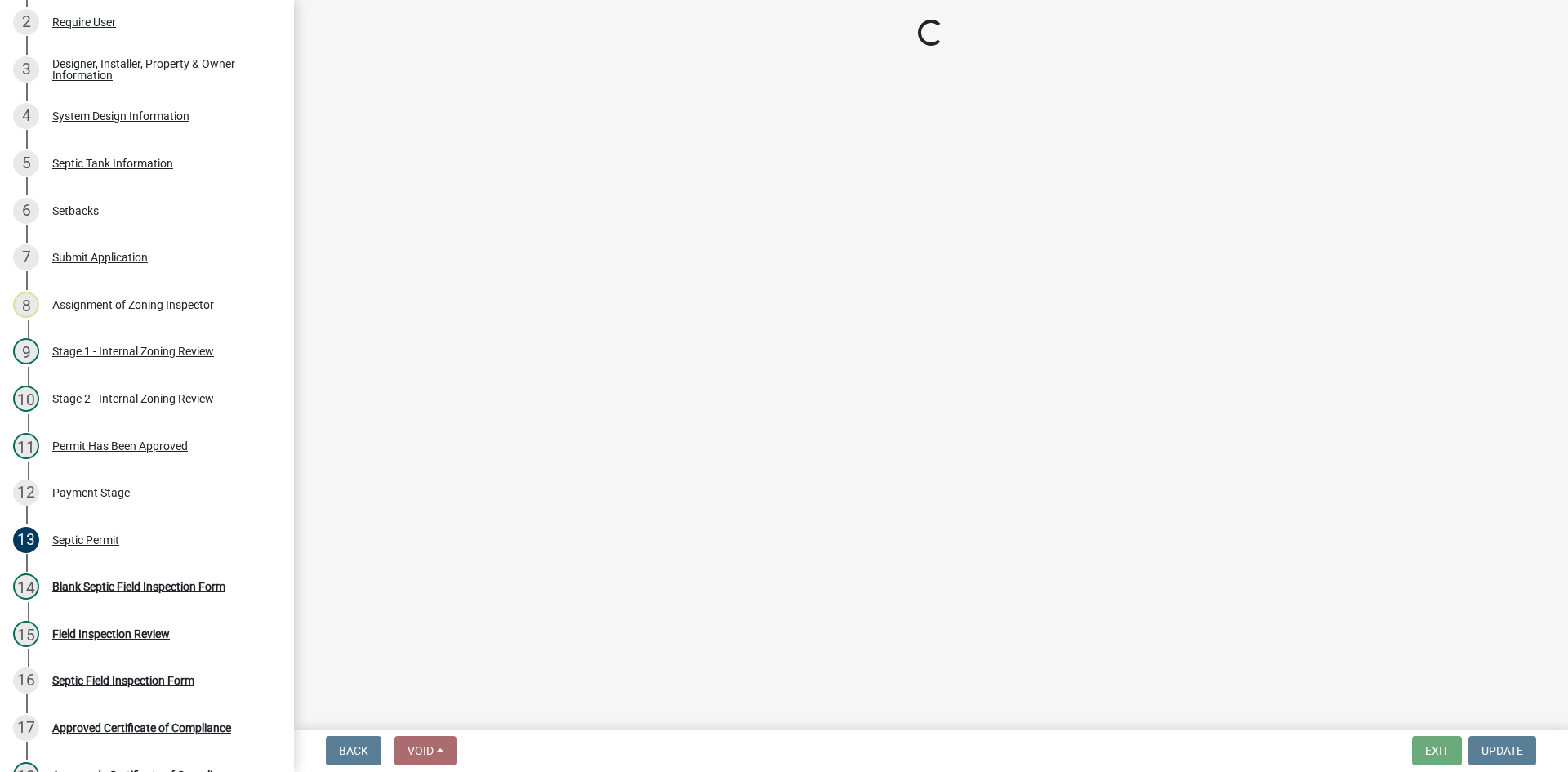
select select "55497d75-c43f-4635-a730-e0737ce05d56"
select select "d11049ea-91d0-42ef-8f23-5bc08afa6acf"
select select "011fbff4-a41d-4a75-9bd8-71c7e6c69e0d"
select select "85fdfef2-2683-4311-b5d5-5505f6411127"
select select "ba735beb-519e-40f0-ae20-62d65fc4c46b"
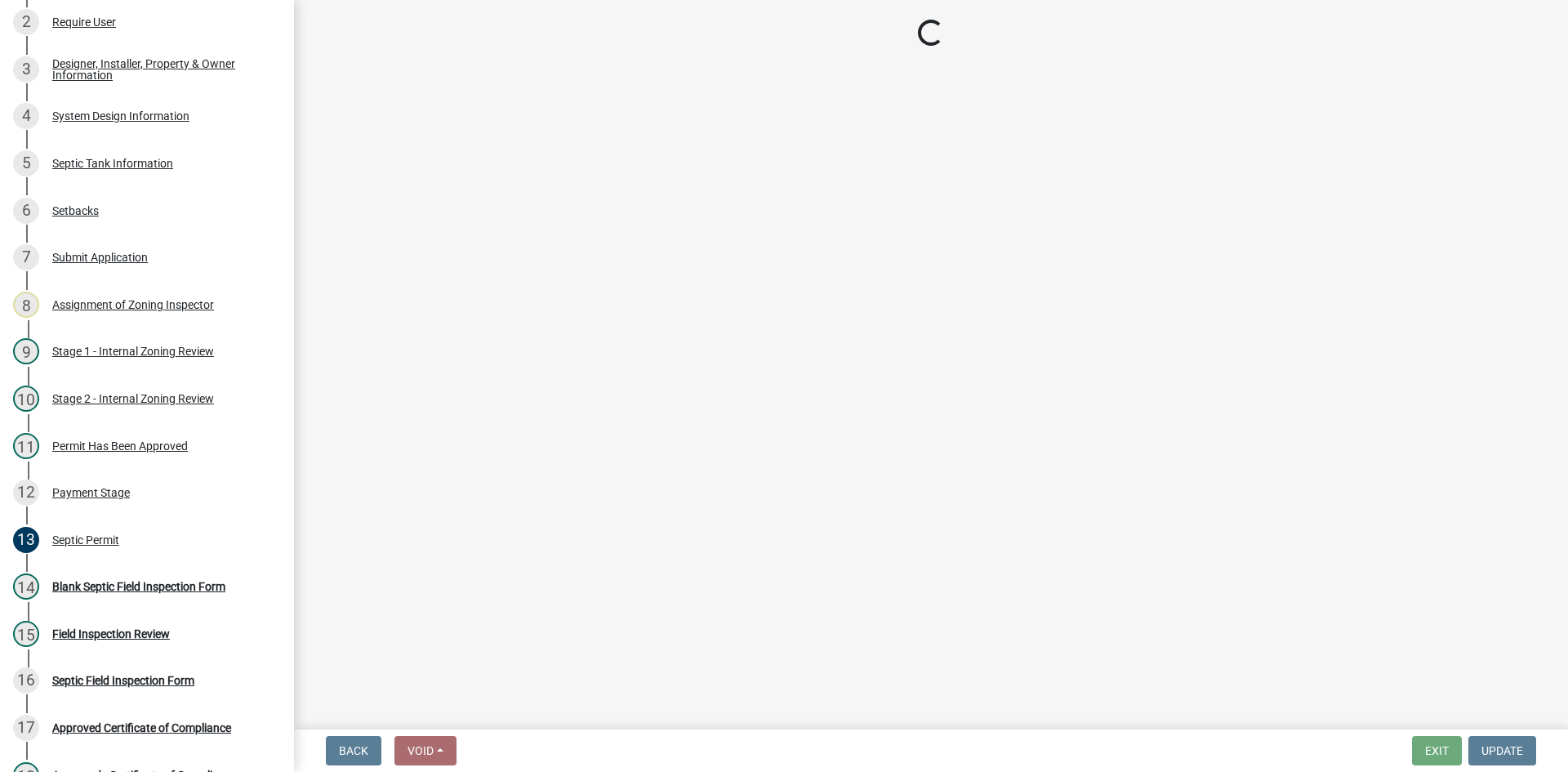
select select "7b30f360-6895-496a-9f34-da1efdcbc234"
select select "384fc250-a67e-4e5e-a6e0-19116deb63e7"
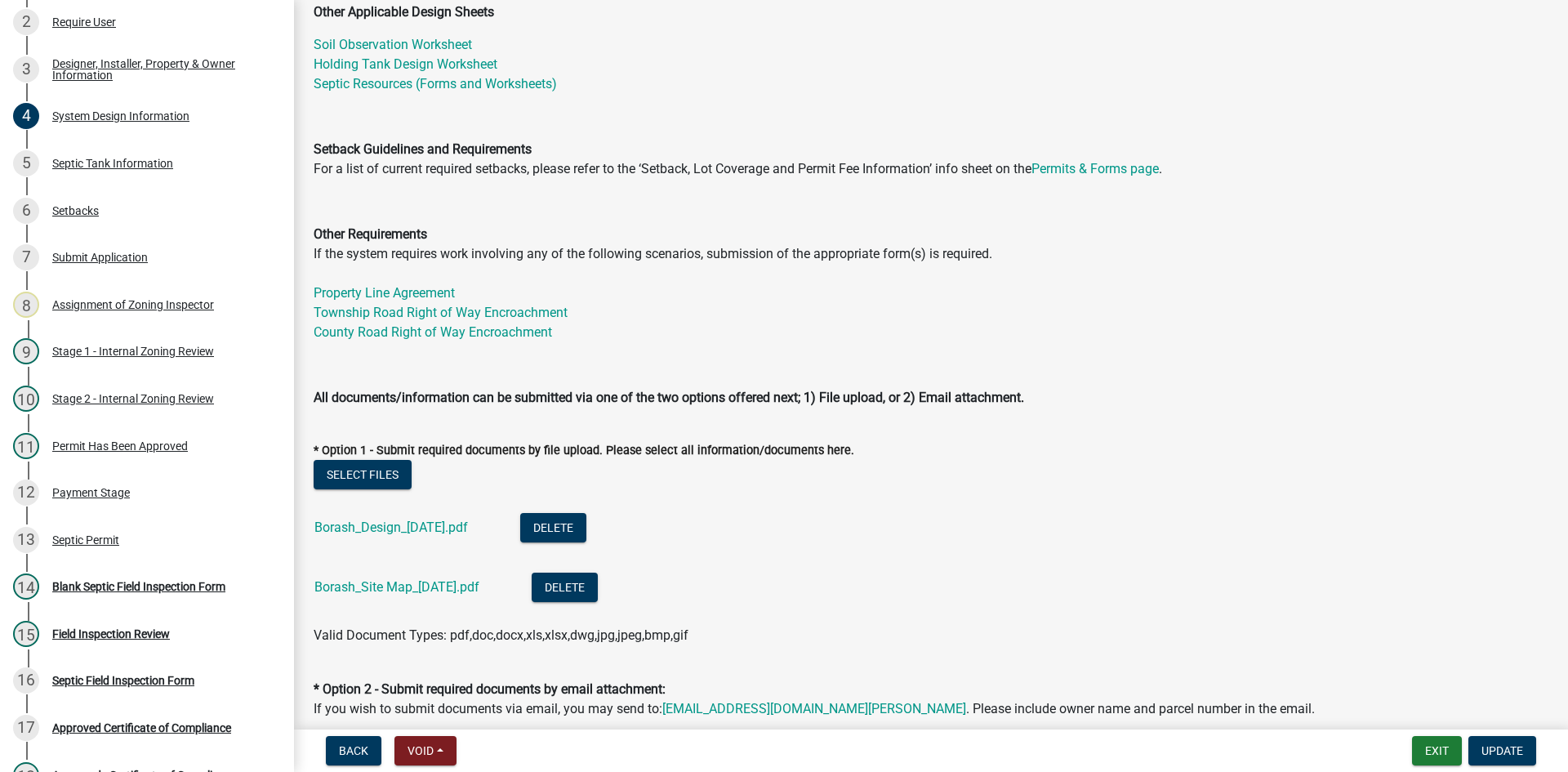
scroll to position [653, 0]
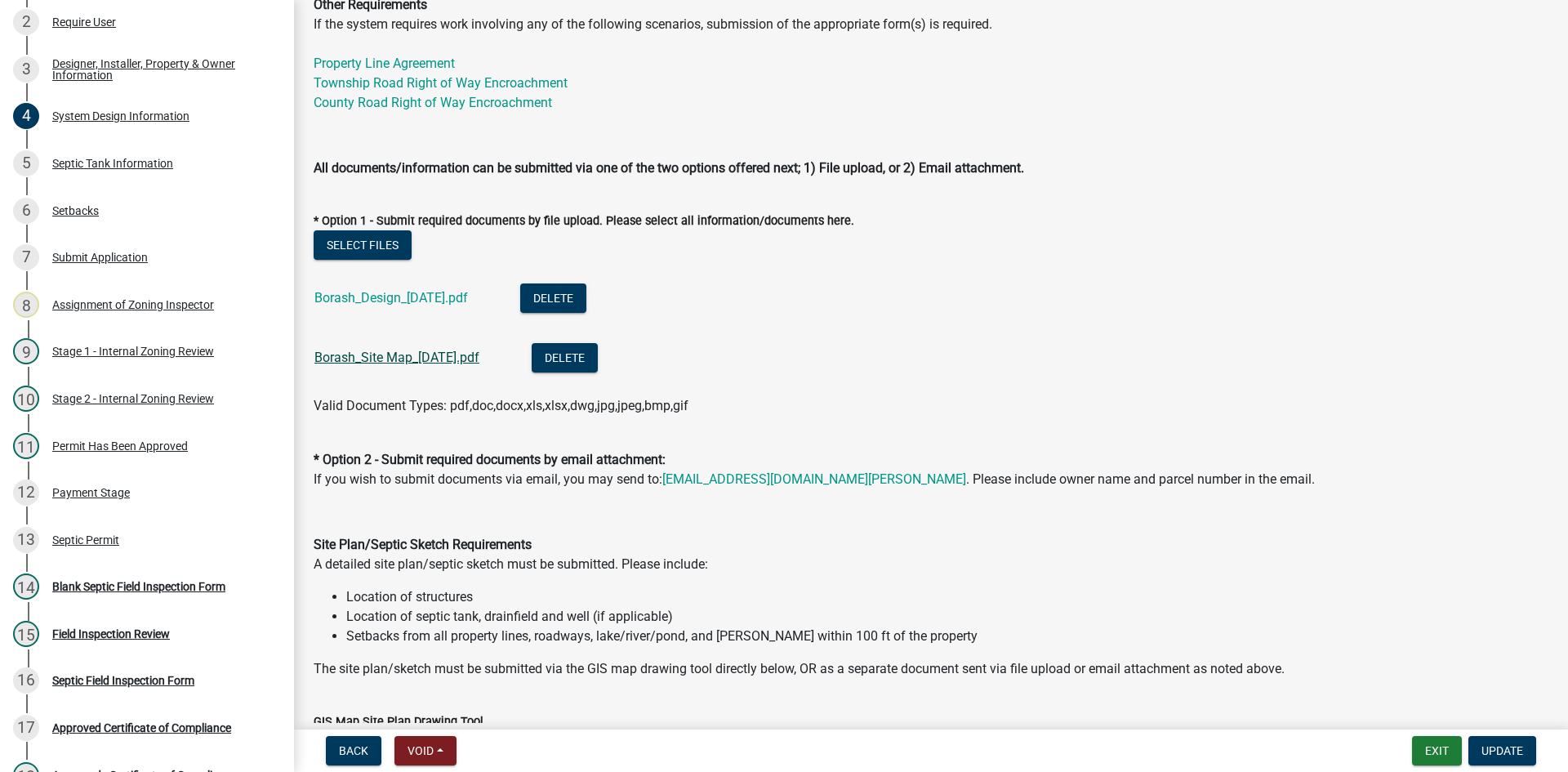
click at [426, 355] on link "Borash_Site Map_[DATE].pdf" at bounding box center [397, 357] width 165 height 16
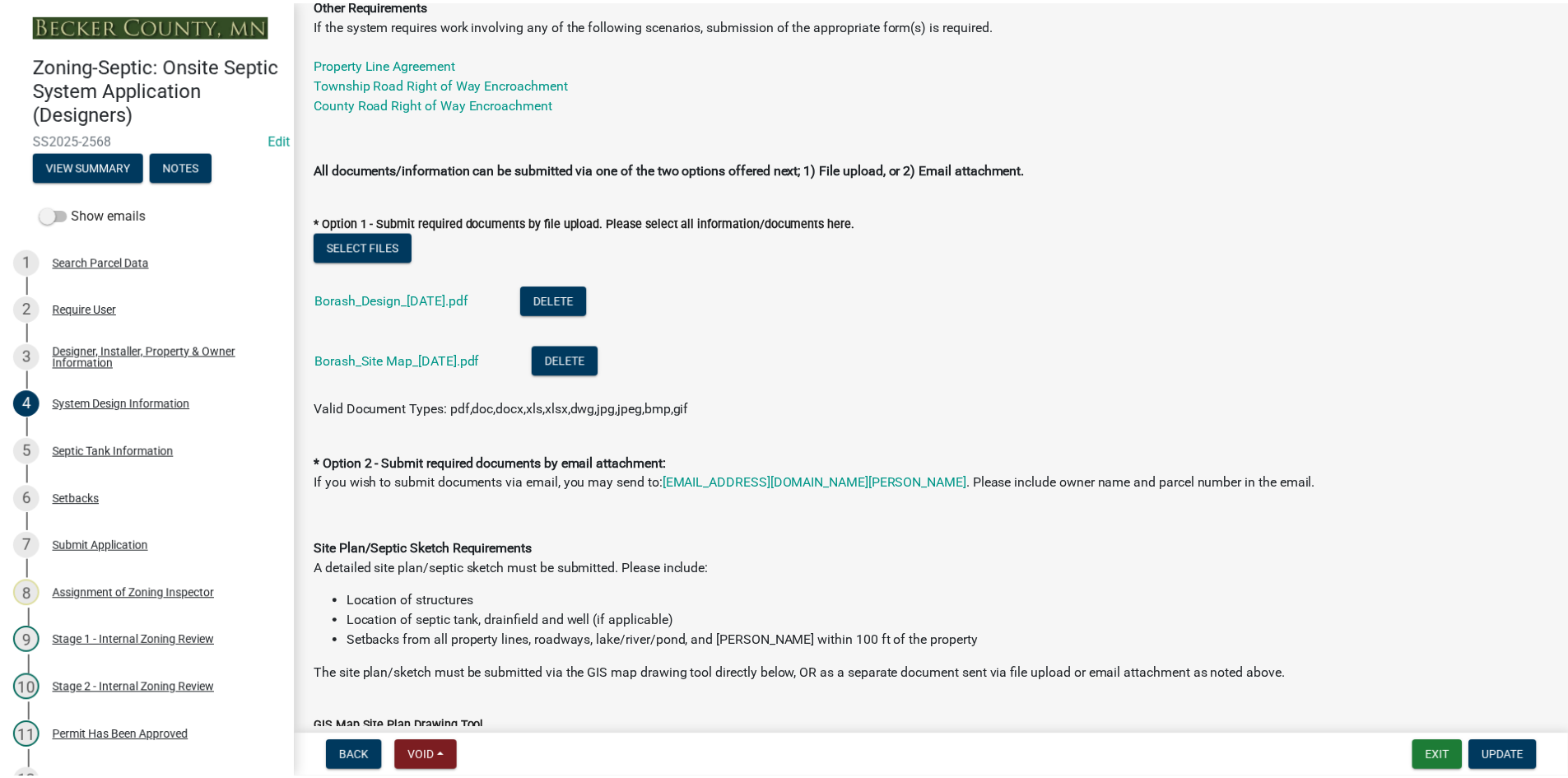
scroll to position [0, 0]
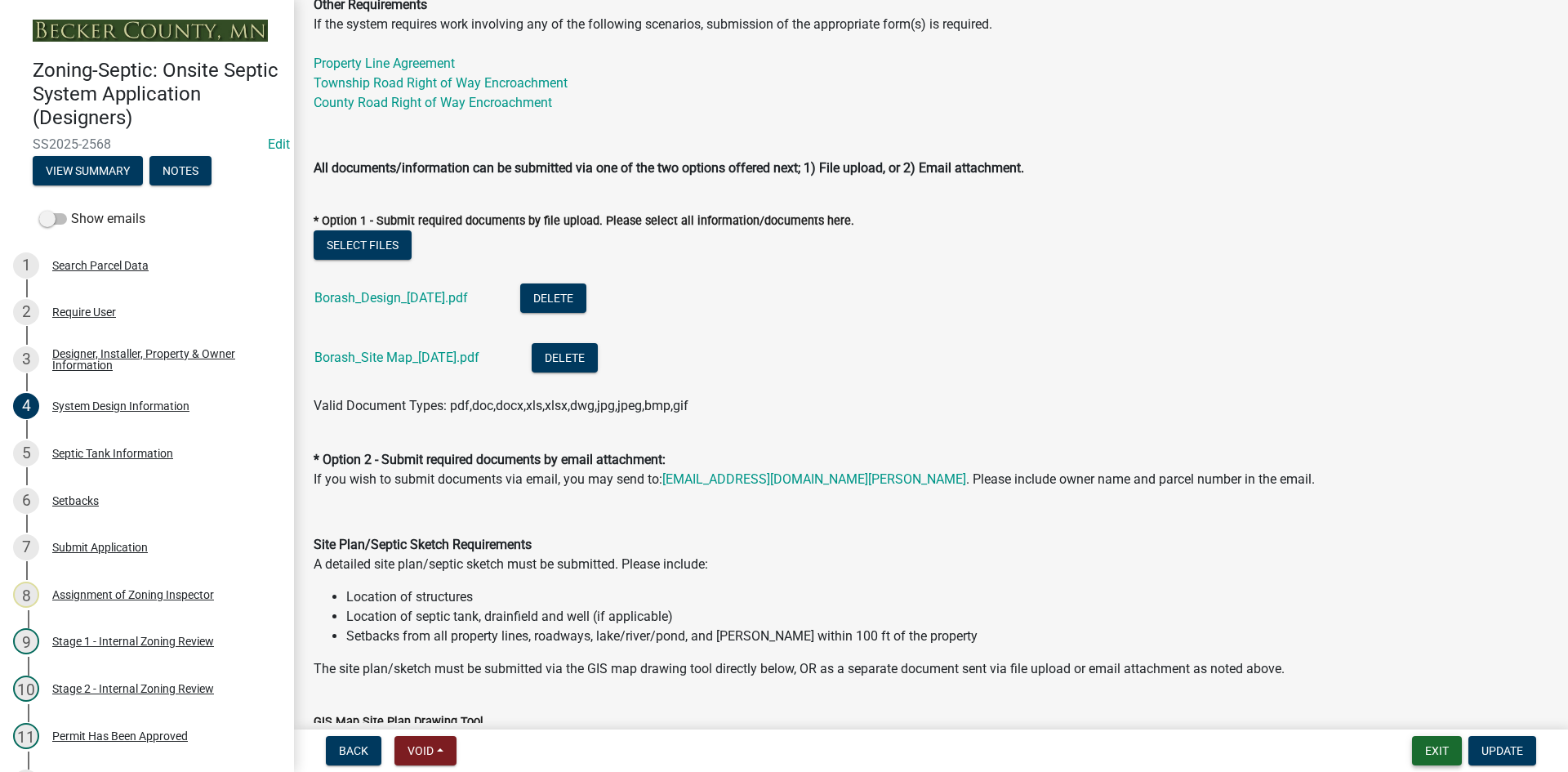
click at [1432, 743] on button "Exit" at bounding box center [1436, 750] width 50 height 30
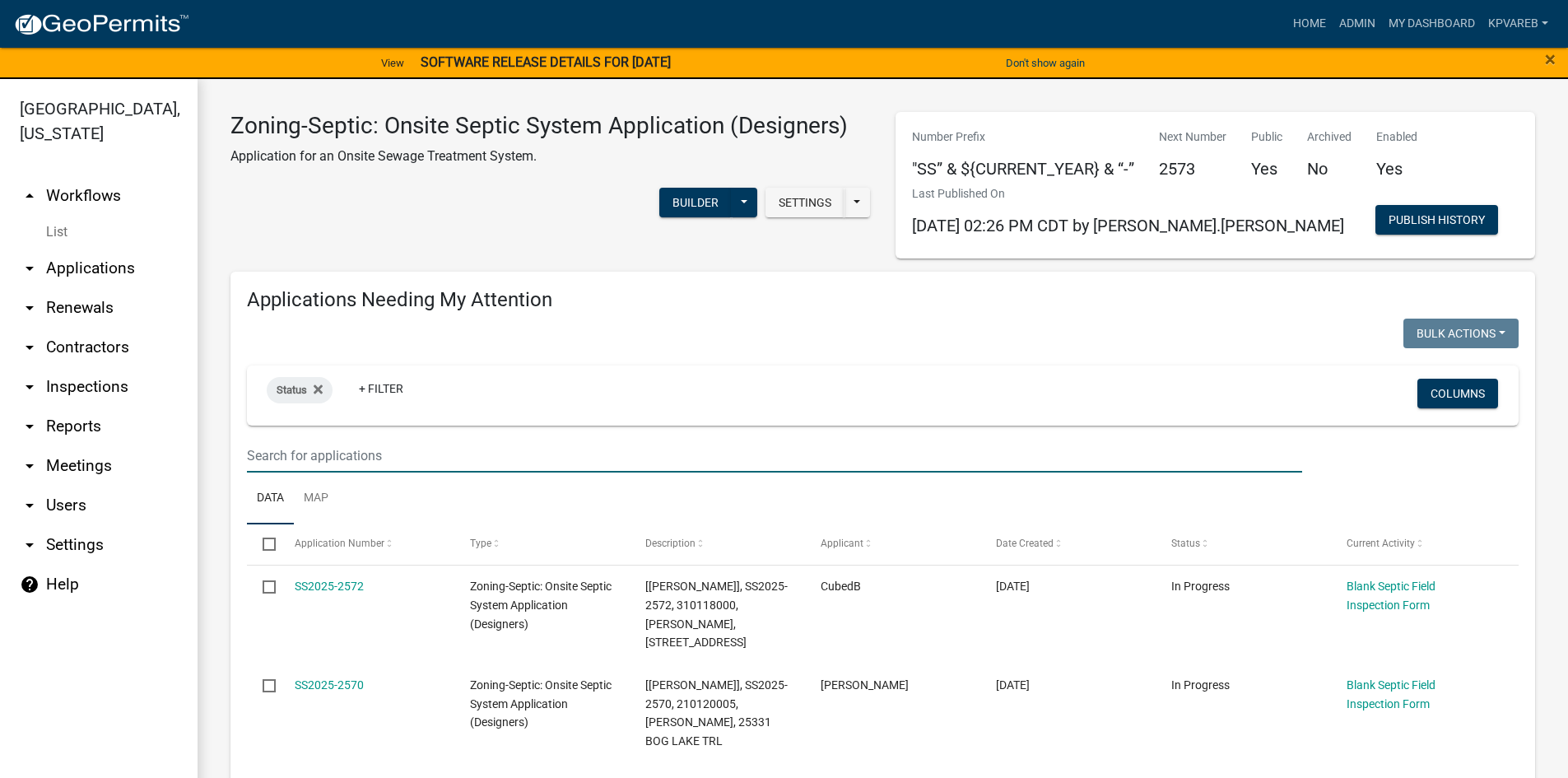
click at [291, 463] on input "text" at bounding box center [774, 456] width 1055 height 33
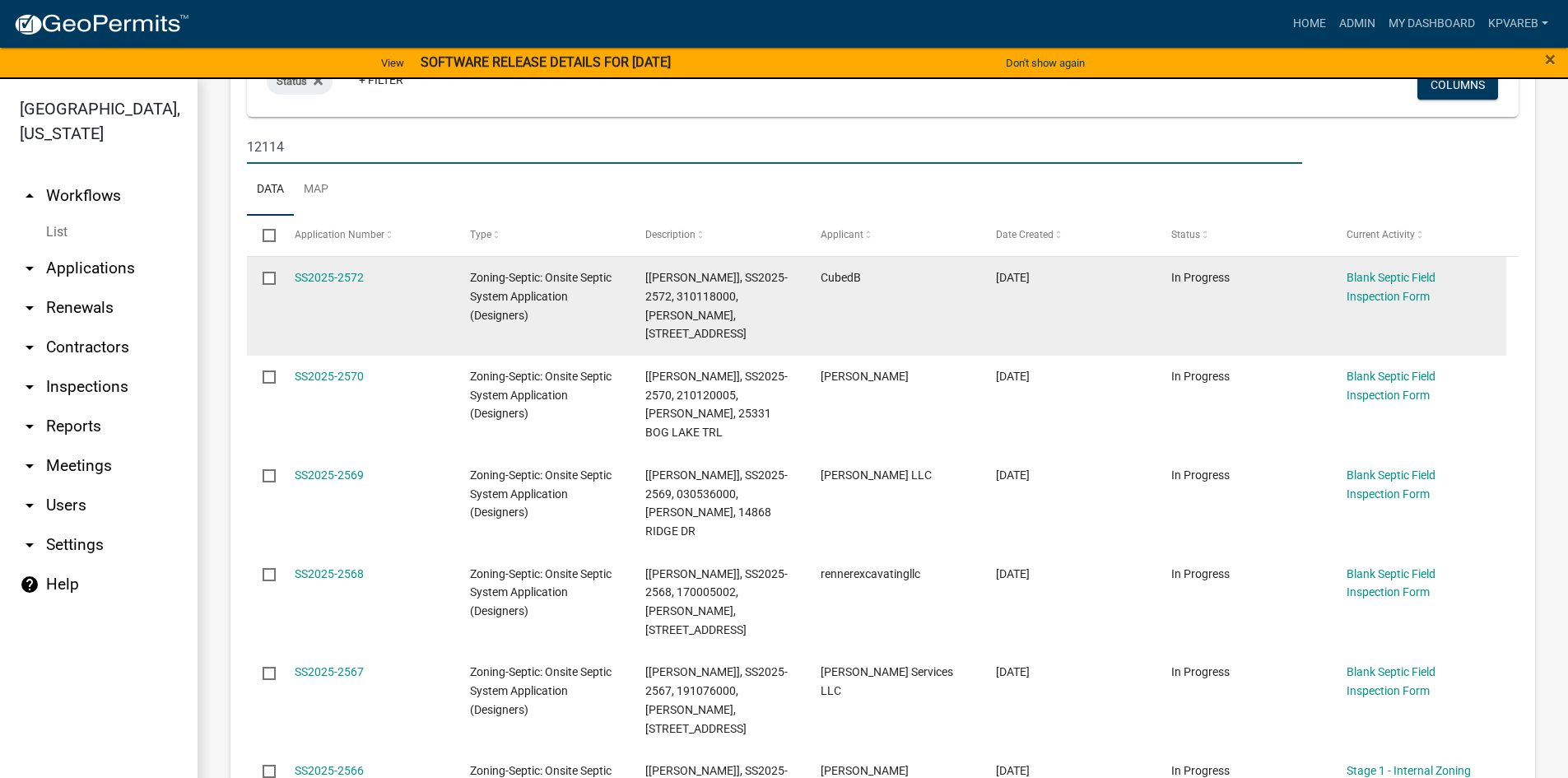
scroll to position [329, 0]
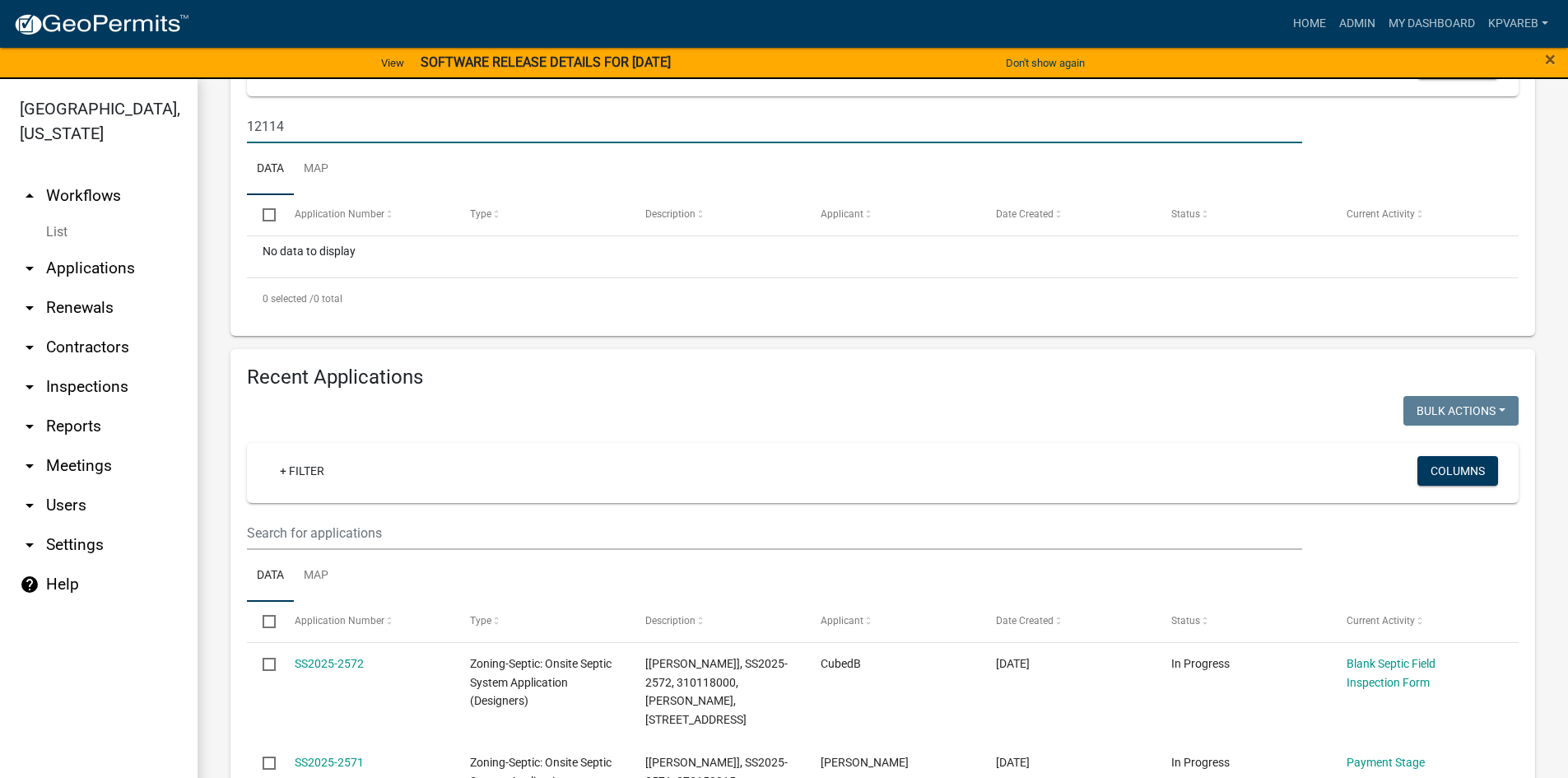
type input "12114"
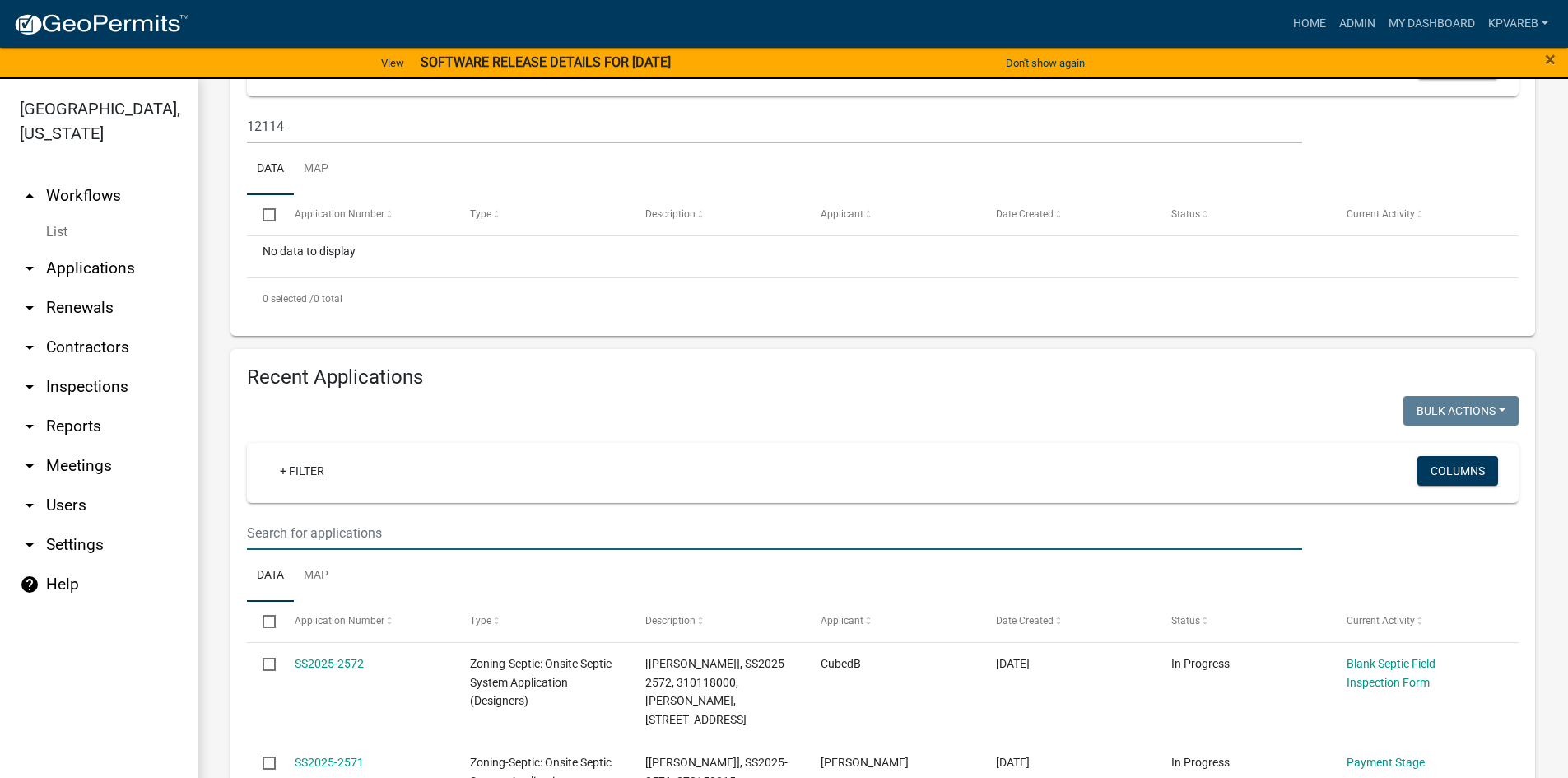
click at [345, 532] on input "text" at bounding box center [774, 533] width 1055 height 33
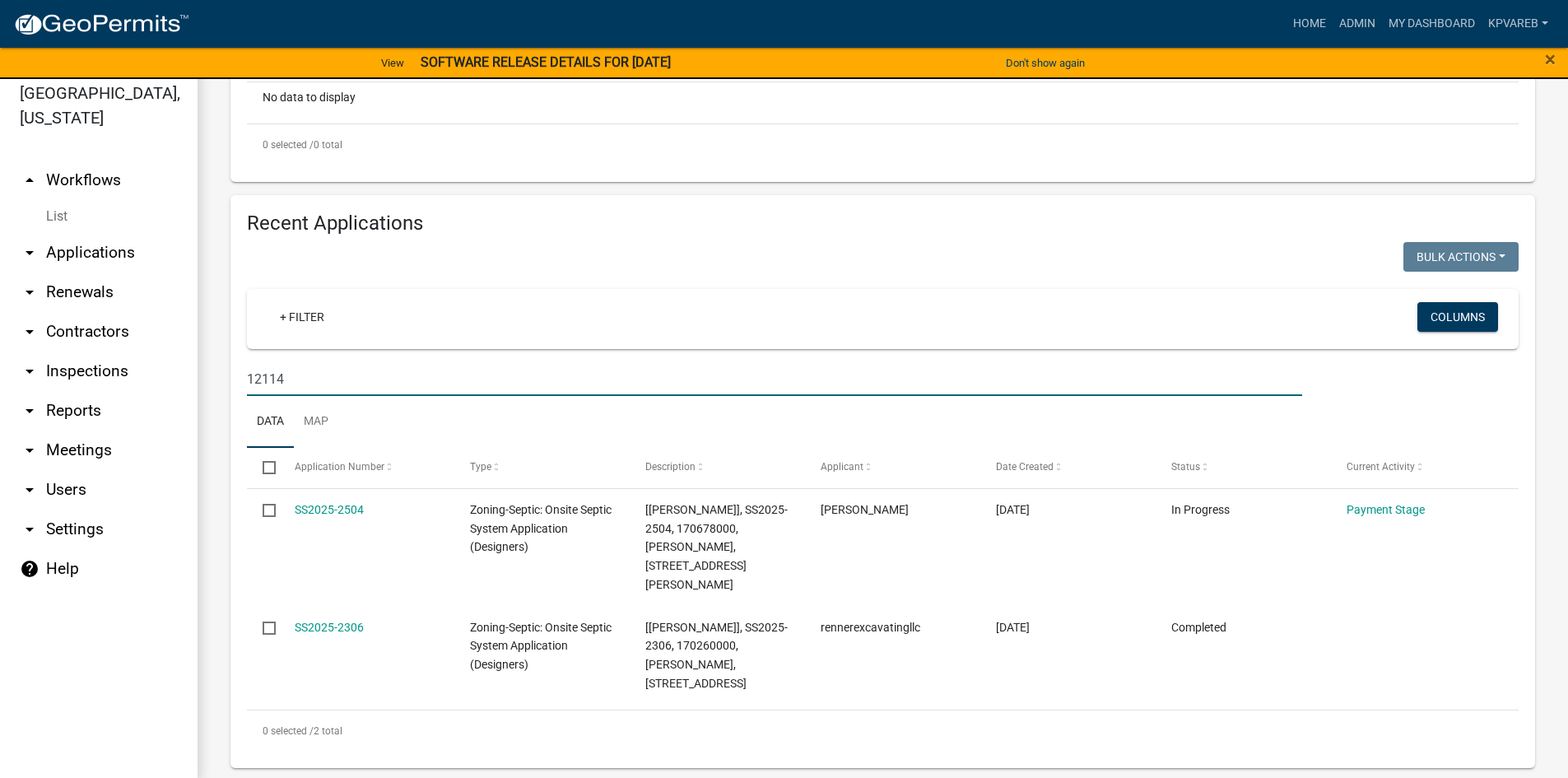
scroll to position [19, 0]
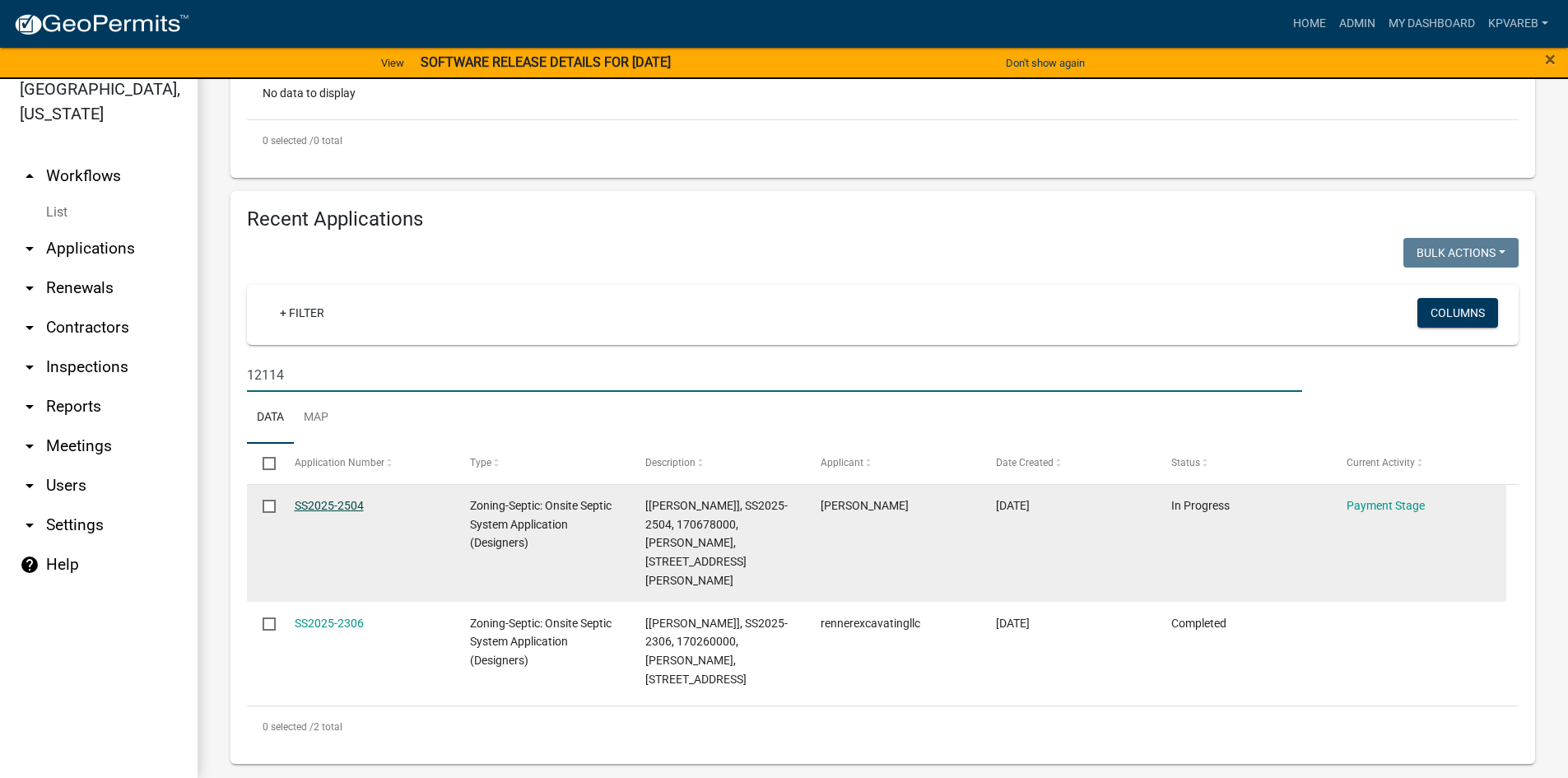
type input "12114"
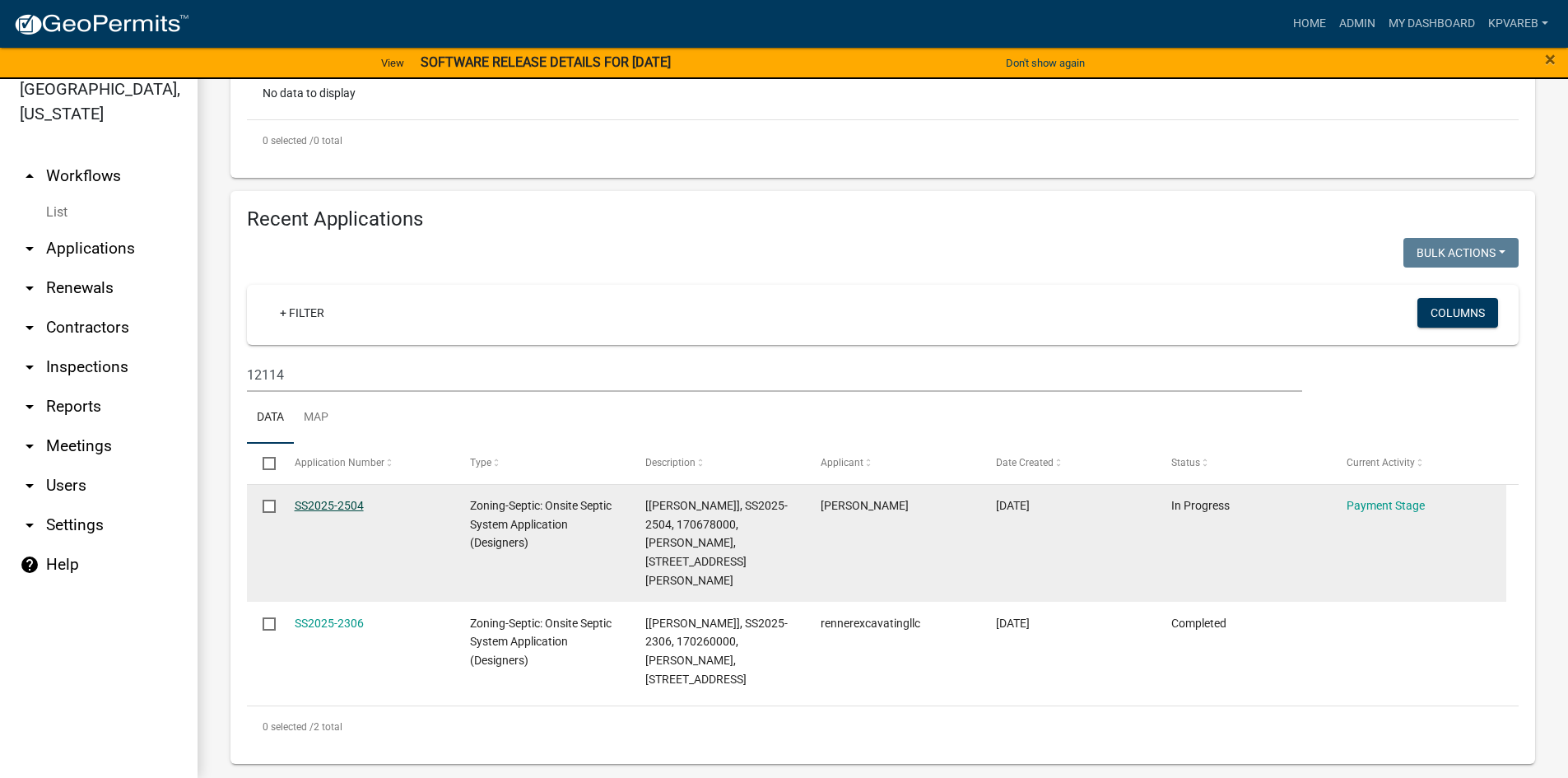
click at [341, 501] on link "SS2025-2504" at bounding box center [329, 505] width 69 height 13
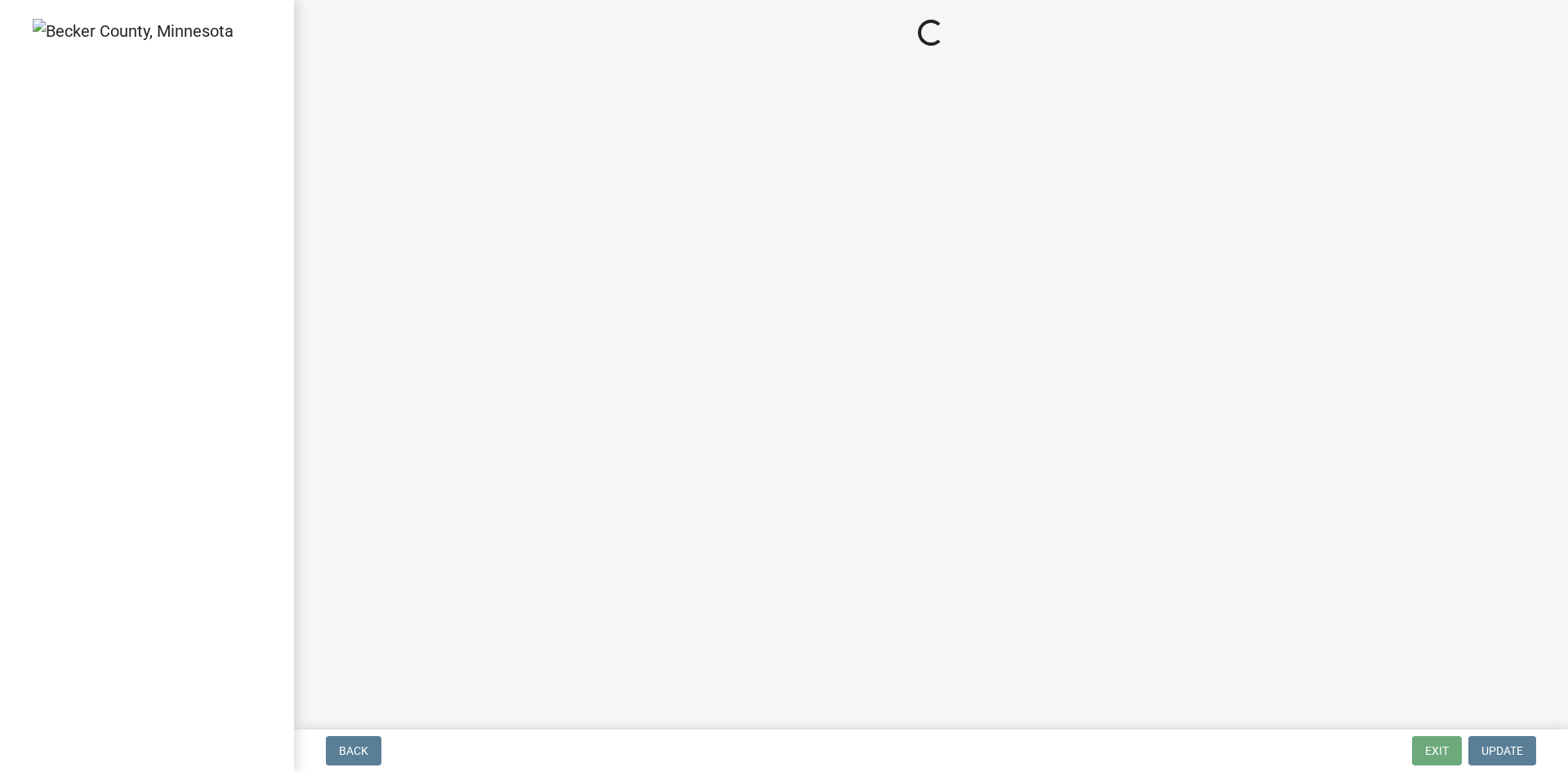
select select "3: 3"
